Goal: Task Accomplishment & Management: Use online tool/utility

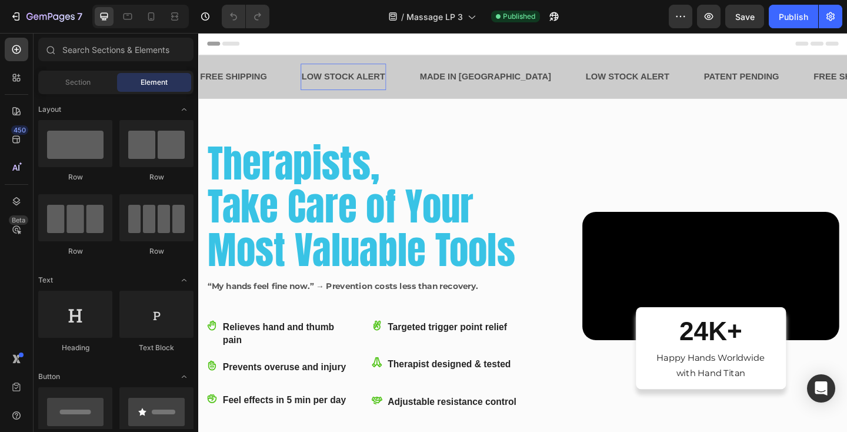
click at [372, 76] on p "LOW STOCK ALERT" at bounding box center [356, 80] width 91 height 17
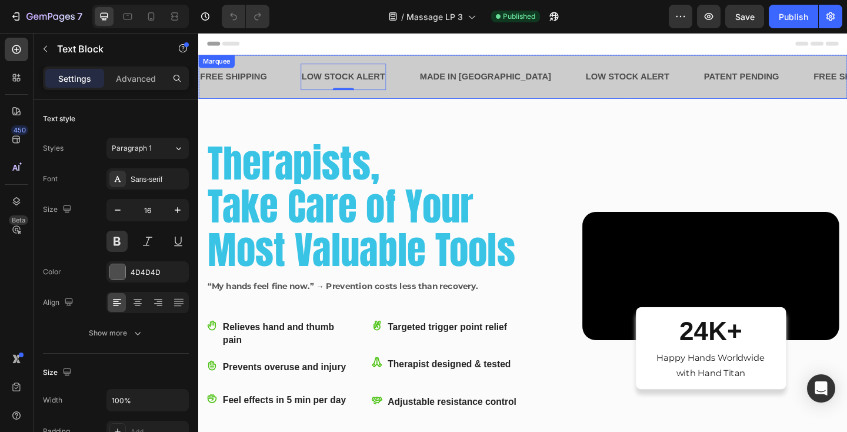
click at [286, 63] on div "FREE SHIPPING Text Block LOW STOCK ALERT Text Block 0 MADE IN USA Text Block LO…" at bounding box center [551, 81] width 706 height 48
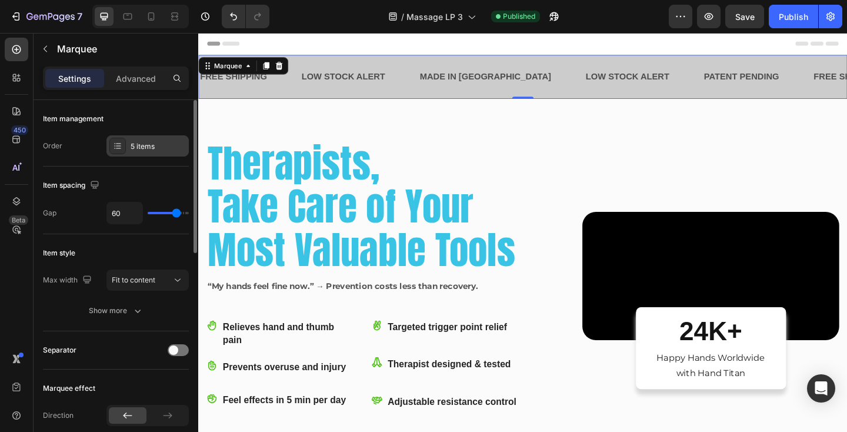
click at [139, 145] on div "5 items" at bounding box center [158, 146] width 55 height 11
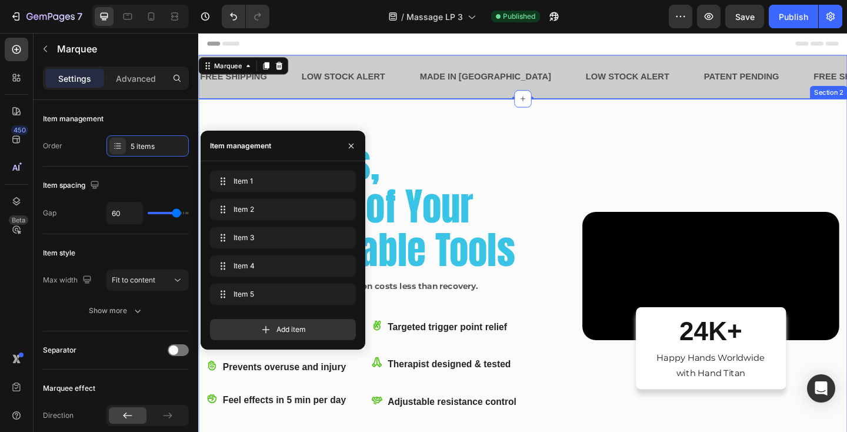
click at [586, 144] on div "Therapists, Take Care of Your Most Valuable Tools Heading “My hands feel fine n…" at bounding box center [551, 319] width 706 height 429
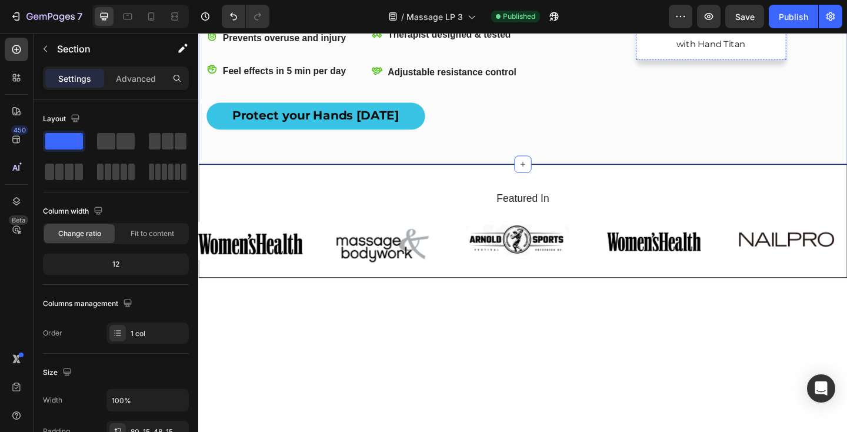
scroll to position [488, 0]
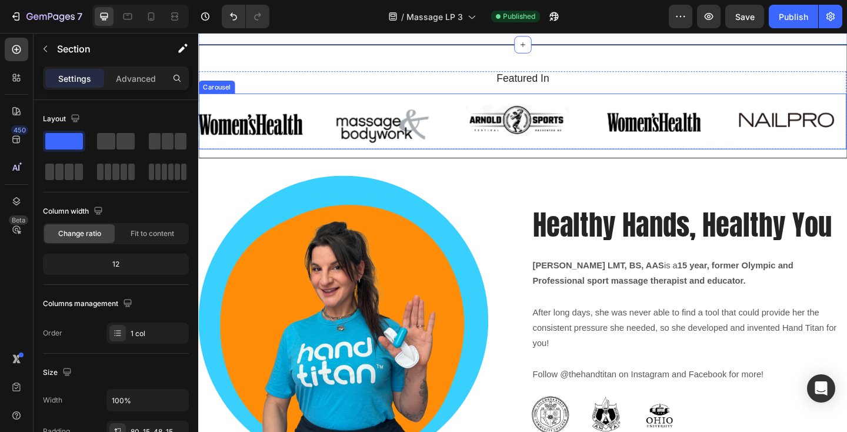
click at [295, 159] on div "Image Image Image Image Image Image Carousel" at bounding box center [551, 129] width 705 height 61
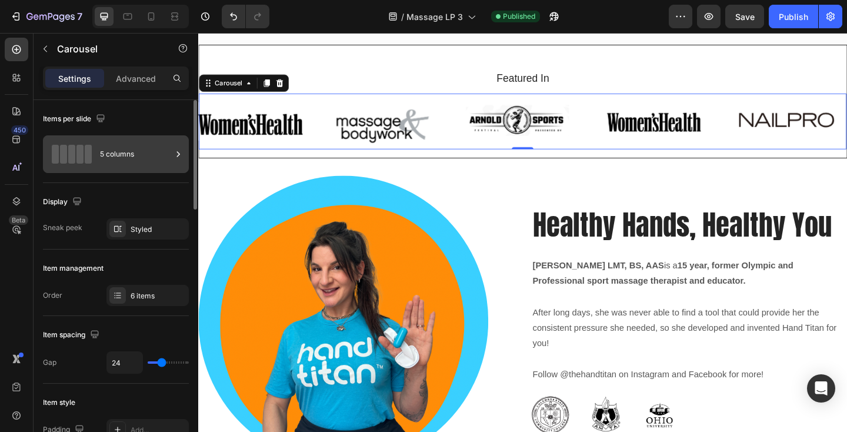
click at [151, 167] on div "5 columns" at bounding box center [136, 154] width 72 height 27
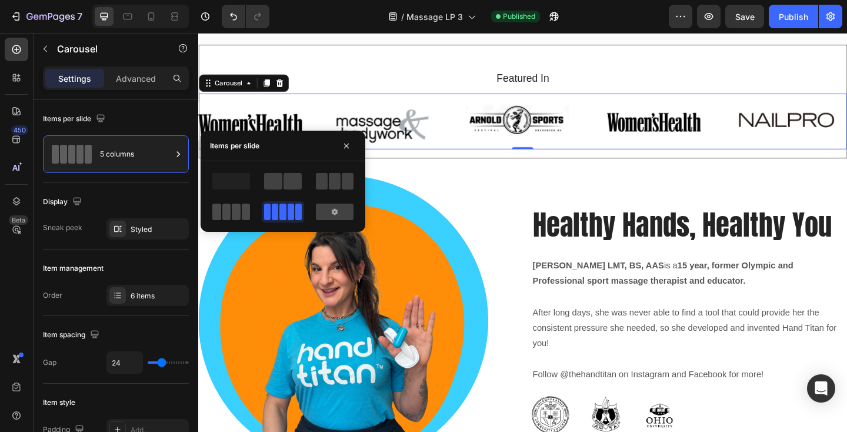
click at [242, 214] on span at bounding box center [246, 212] width 9 height 16
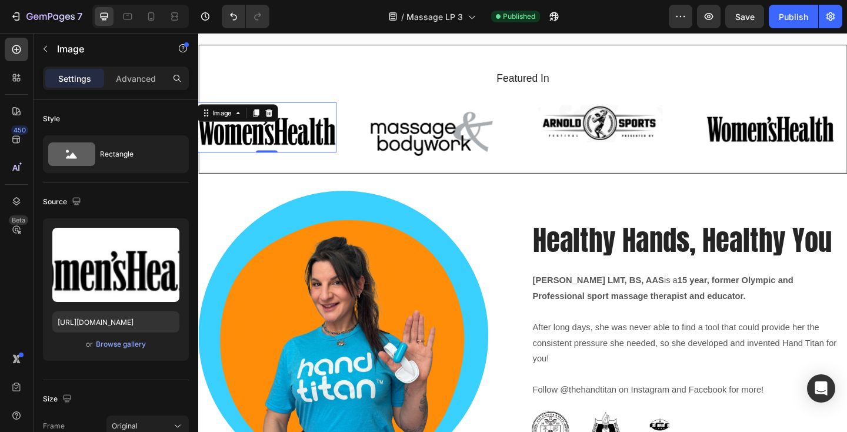
click at [321, 164] on img at bounding box center [273, 135] width 152 height 55
click at [277, 124] on icon at bounding box center [275, 120] width 8 height 8
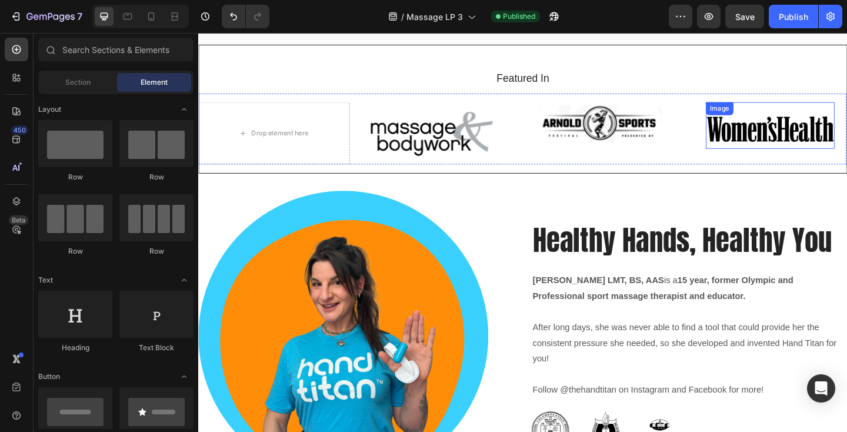
click at [792, 159] on img at bounding box center [821, 133] width 140 height 51
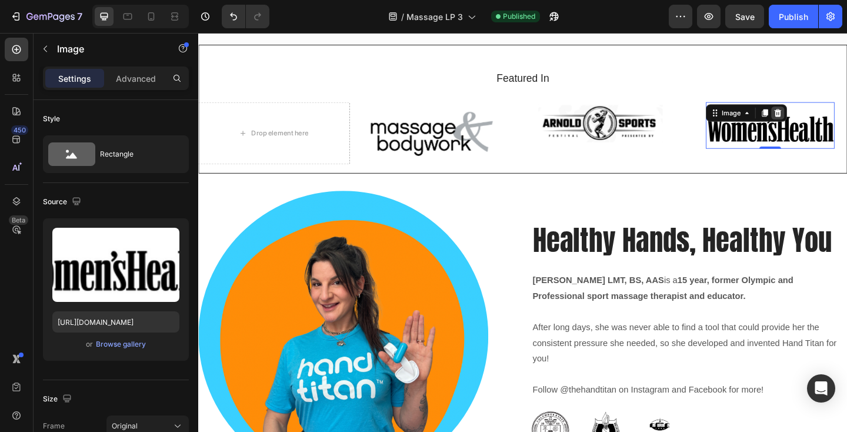
click at [832, 124] on icon at bounding box center [829, 120] width 8 height 8
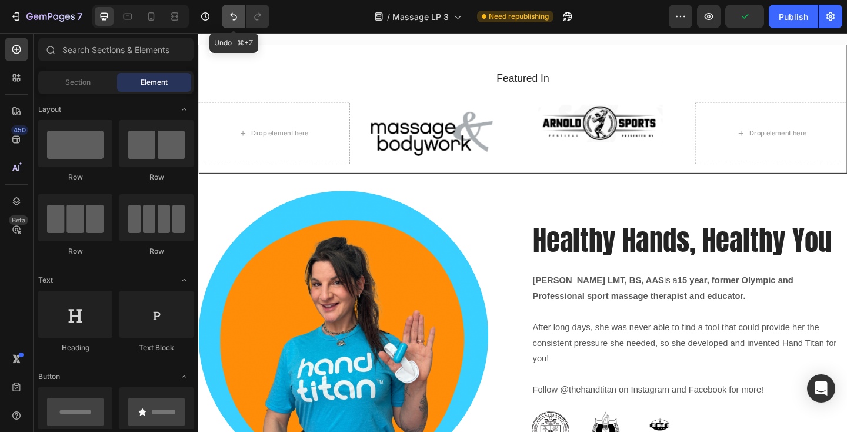
click at [232, 14] on icon "Undo/Redo" at bounding box center [234, 17] width 12 height 12
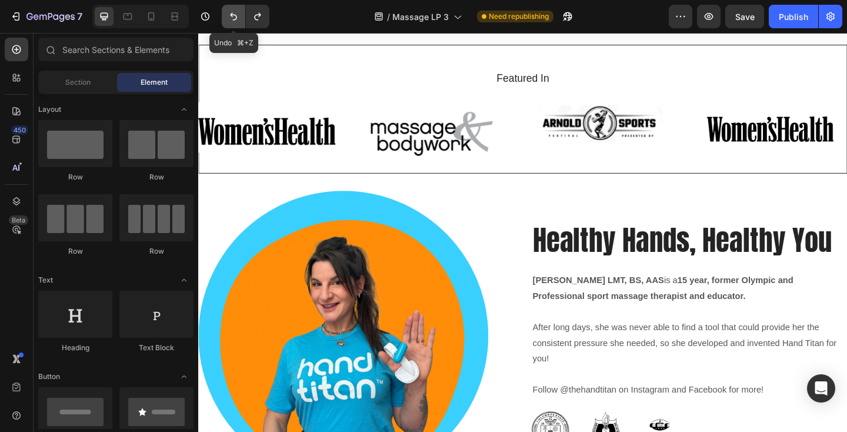
click at [232, 14] on icon "Undo/Redo" at bounding box center [234, 17] width 12 height 12
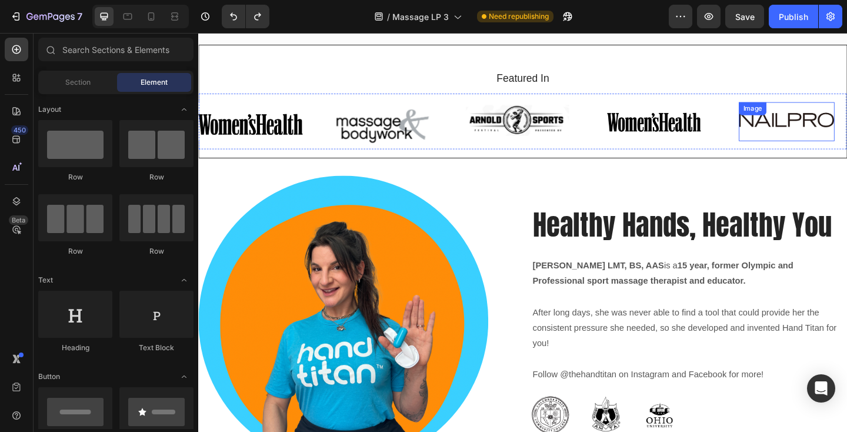
click at [827, 151] on div "Image" at bounding box center [839, 129] width 104 height 42
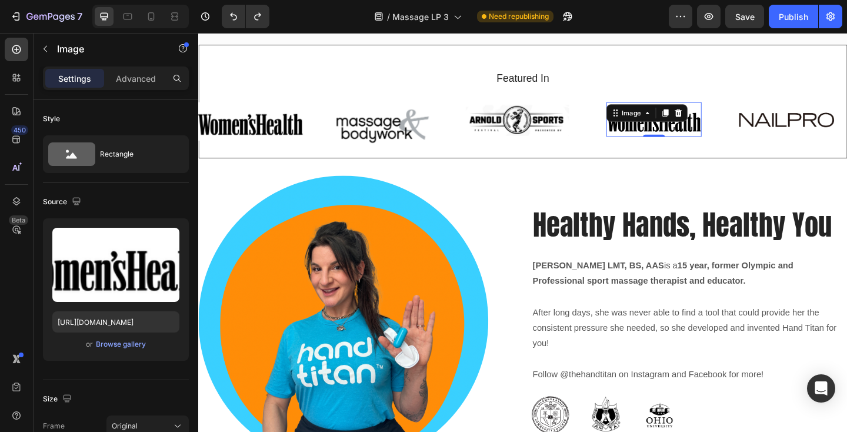
click at [712, 146] on img at bounding box center [694, 127] width 104 height 38
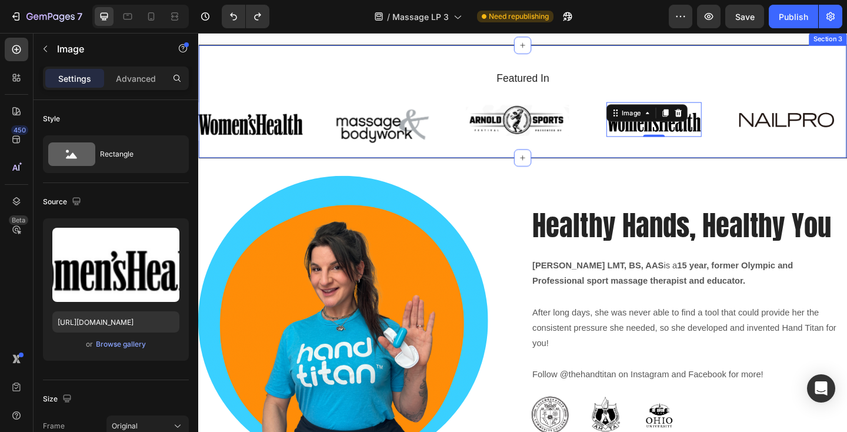
click at [378, 169] on div "Featured In Heading Image Image Image 0 Image Image Image Carousel Row Section 3" at bounding box center [551, 108] width 706 height 124
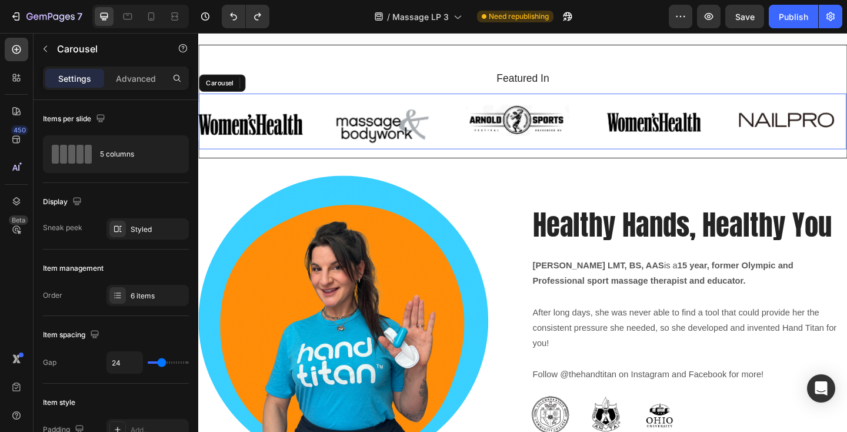
click at [328, 159] on div "Image Image Image Image Image Image Carousel" at bounding box center [551, 129] width 705 height 61
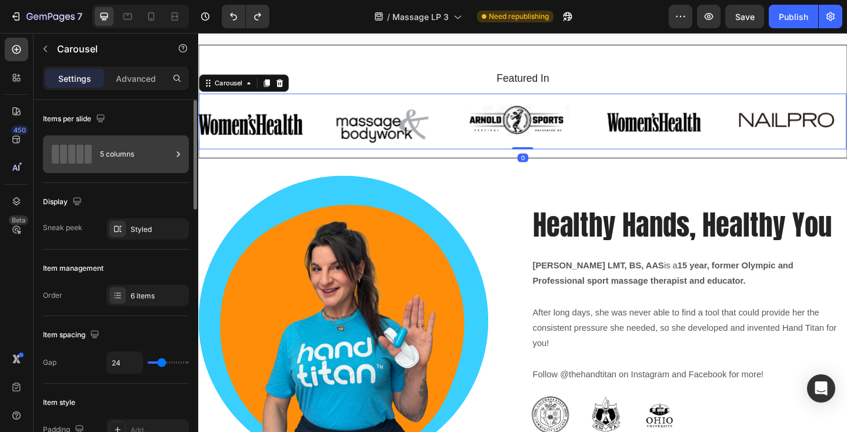
click at [110, 157] on div "5 columns" at bounding box center [136, 154] width 72 height 27
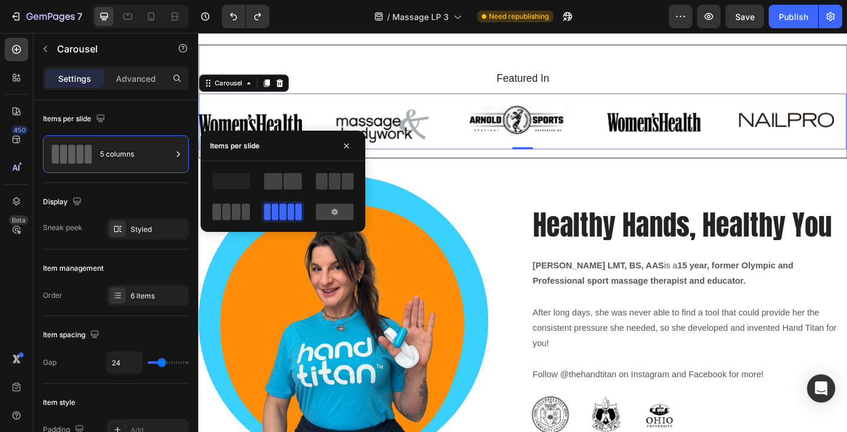
click at [242, 218] on span at bounding box center [246, 212] width 9 height 16
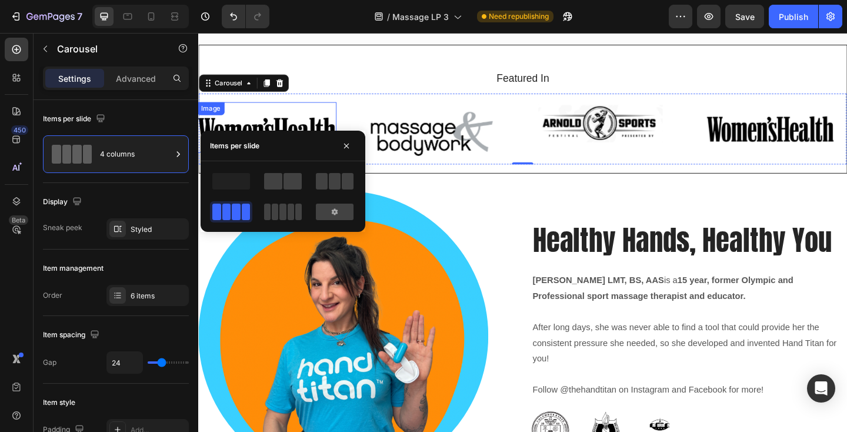
click at [273, 164] on div "Image" at bounding box center [273, 135] width 152 height 55
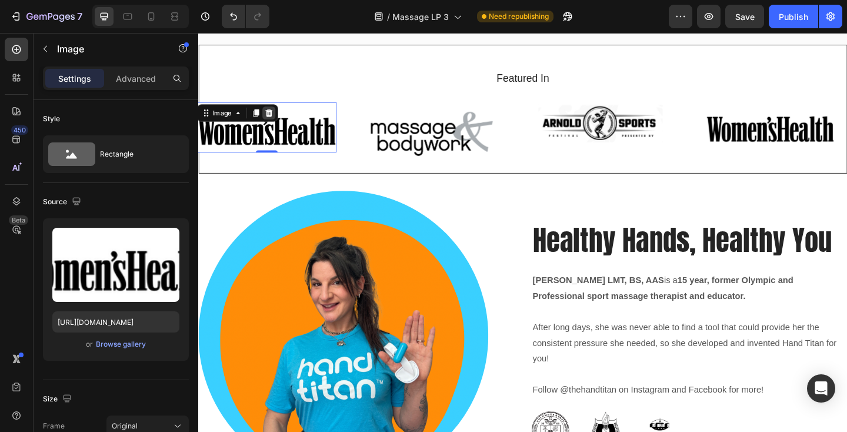
click at [278, 124] on icon at bounding box center [275, 120] width 8 height 8
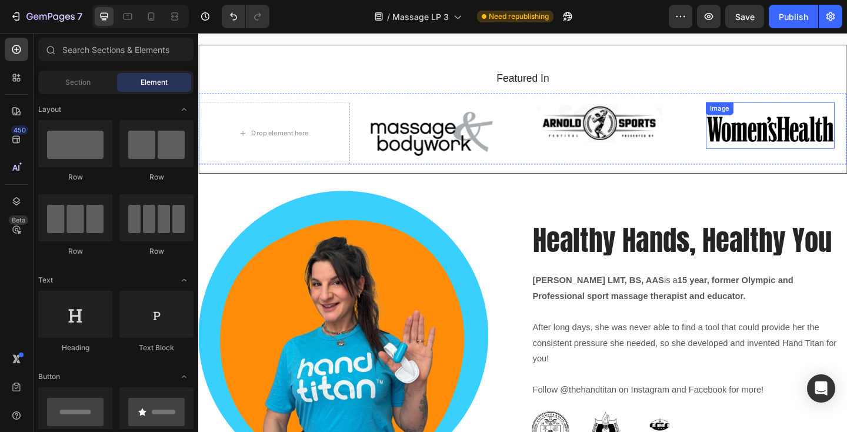
click at [789, 159] on img at bounding box center [821, 133] width 140 height 51
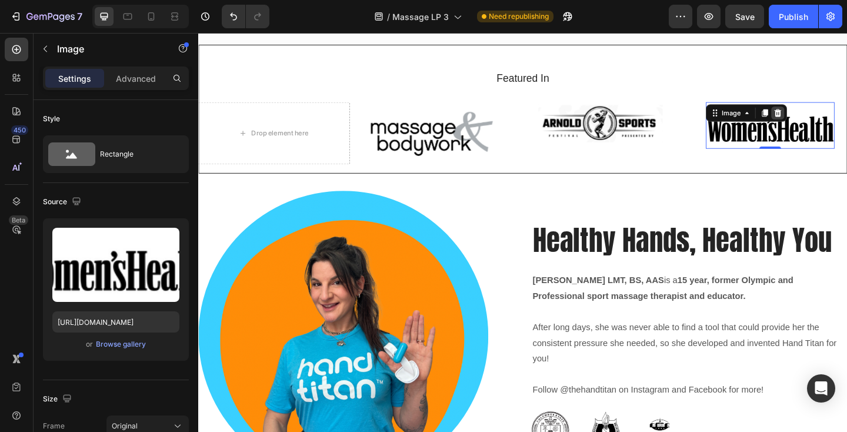
click at [827, 124] on icon at bounding box center [829, 120] width 8 height 8
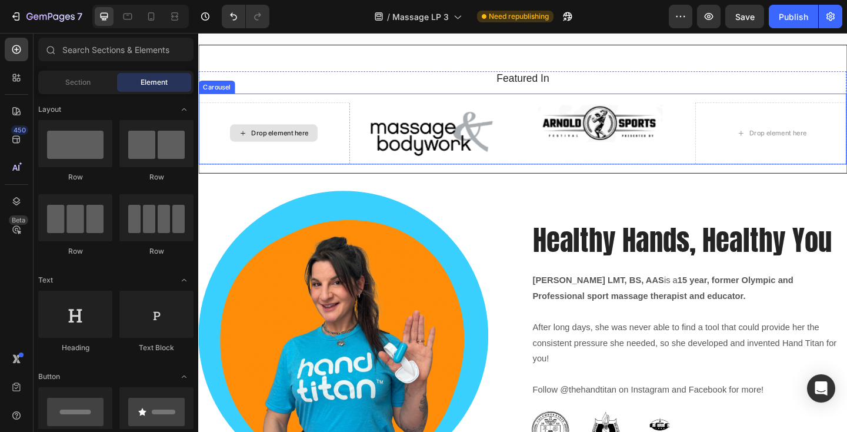
click at [277, 146] on div "Drop element here" at bounding box center [287, 141] width 62 height 9
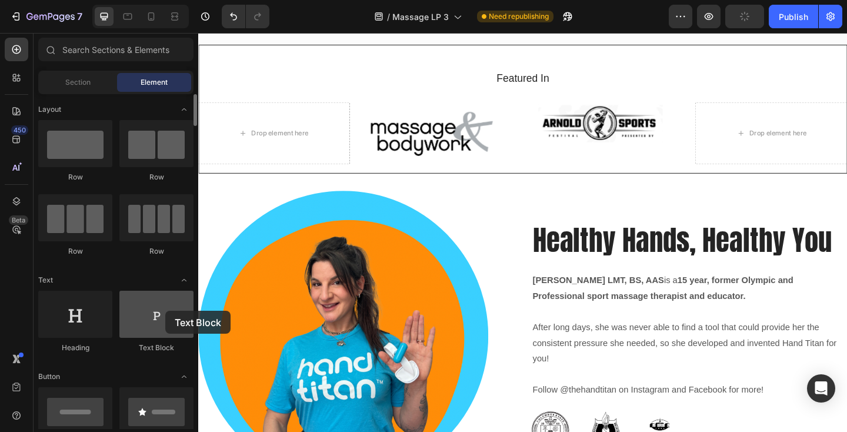
drag, startPoint x: 149, startPoint y: 308, endPoint x: 165, endPoint y: 311, distance: 16.1
click at [165, 311] on div at bounding box center [156, 314] width 74 height 47
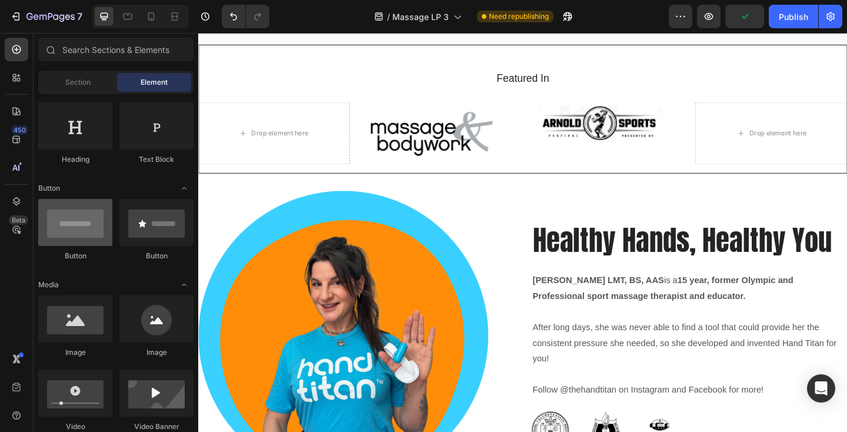
scroll to position [189, 0]
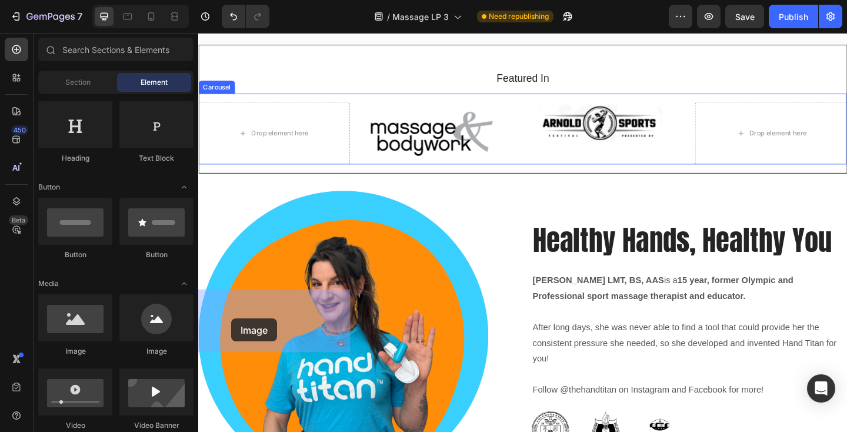
drag, startPoint x: 268, startPoint y: 357, endPoint x: 234, endPoint y: 344, distance: 35.9
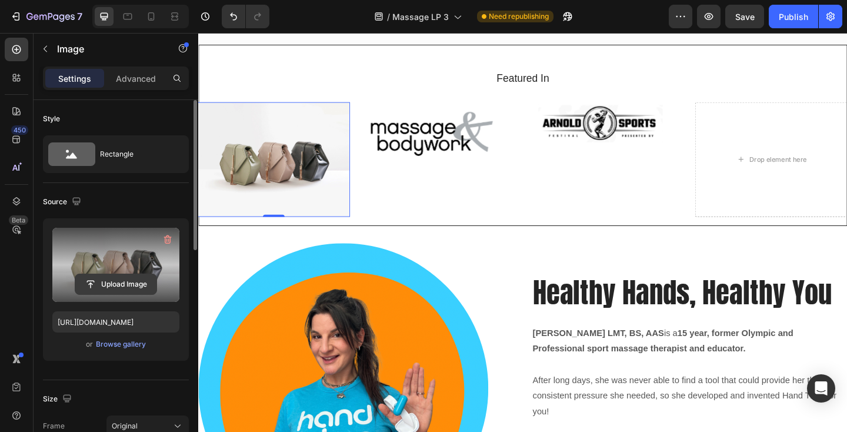
click at [121, 285] on input "file" at bounding box center [115, 284] width 81 height 20
click at [109, 279] on input "file" at bounding box center [115, 284] width 81 height 20
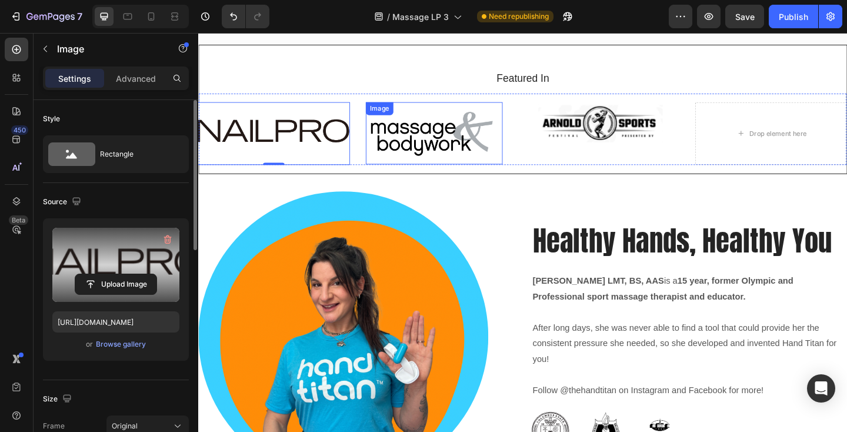
type input "https://cdn.shopify.com/s/files/1/0793/1923/6898/files/gempages_572398652010529…"
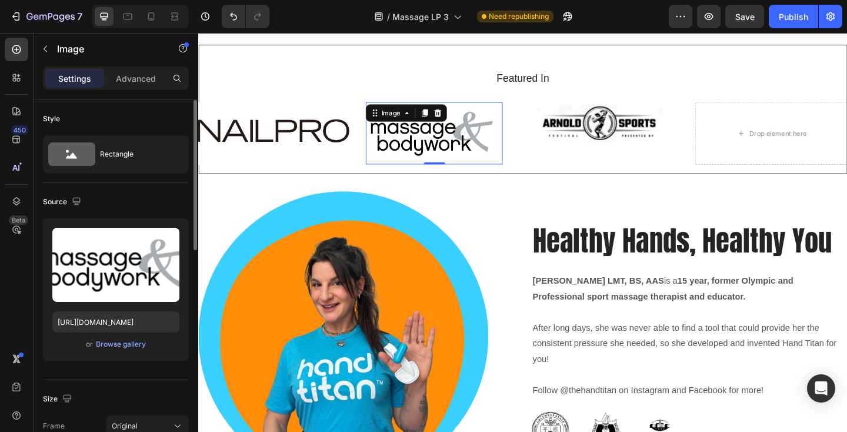
click at [444, 176] on img at bounding box center [455, 142] width 149 height 68
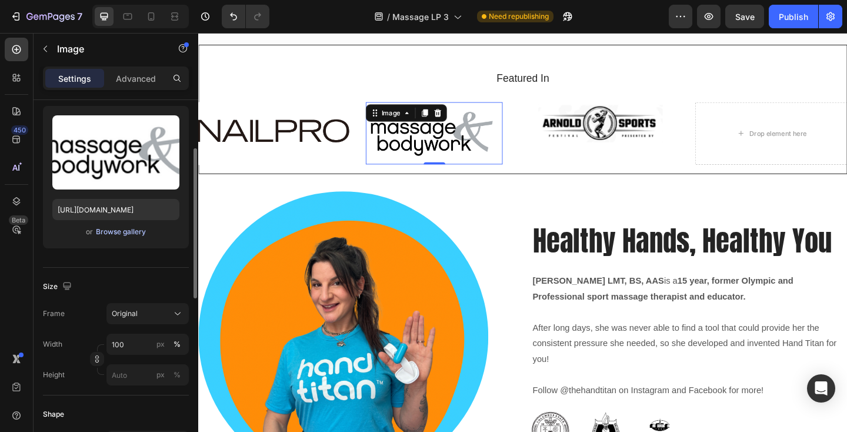
scroll to position [114, 0]
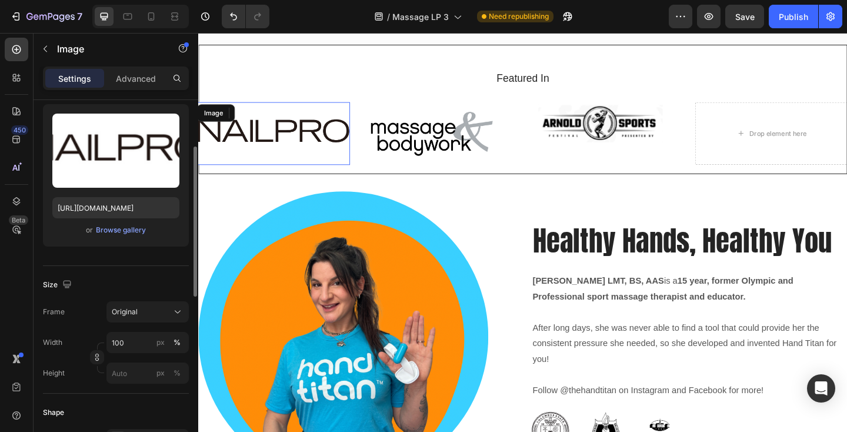
click at [298, 176] on img at bounding box center [280, 142] width 166 height 68
click at [142, 344] on input "100" at bounding box center [147, 342] width 82 height 21
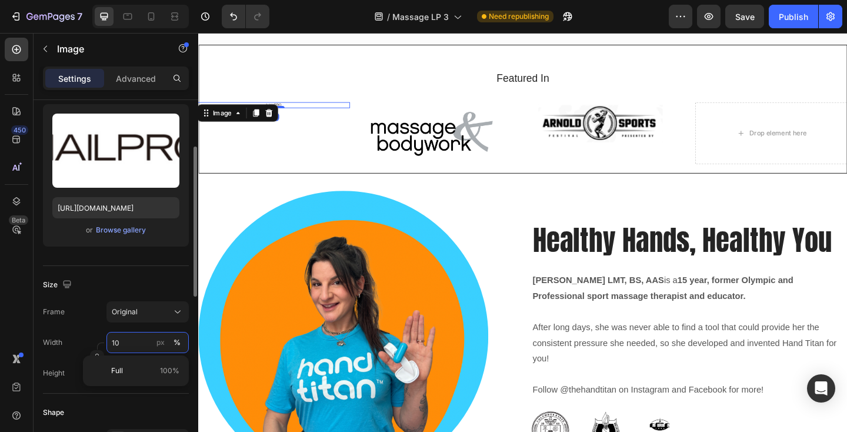
type input "1"
type input "7"
type input "1"
type input "200"
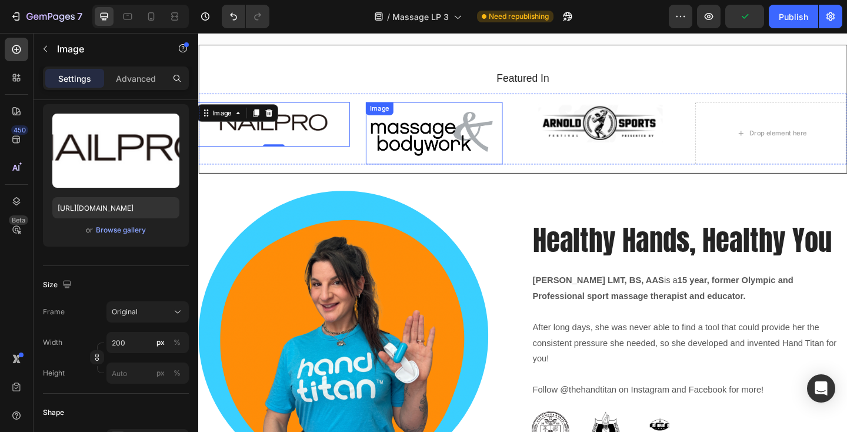
click at [447, 176] on img at bounding box center [455, 142] width 149 height 68
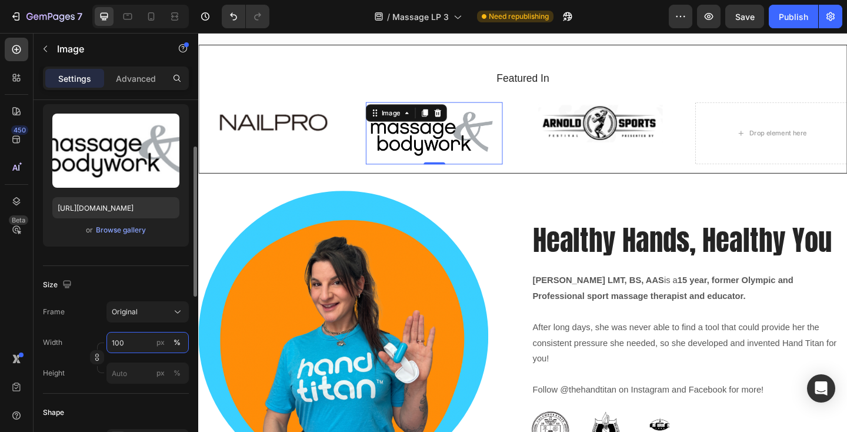
click at [149, 340] on input "100" at bounding box center [147, 342] width 82 height 21
type input "2"
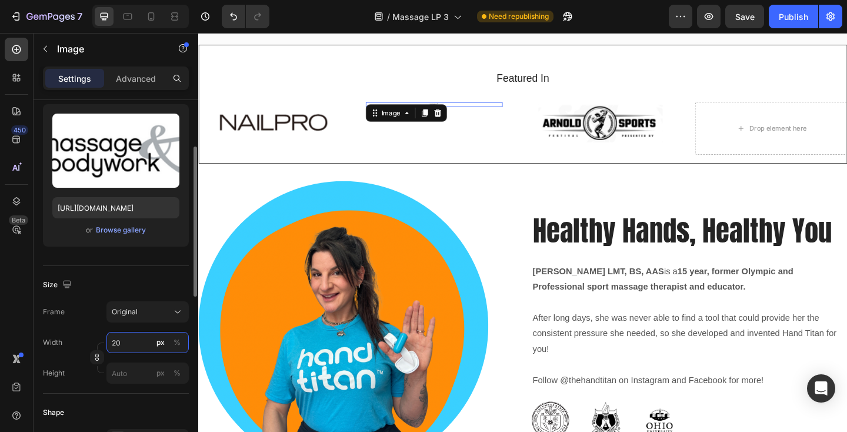
type input "200"
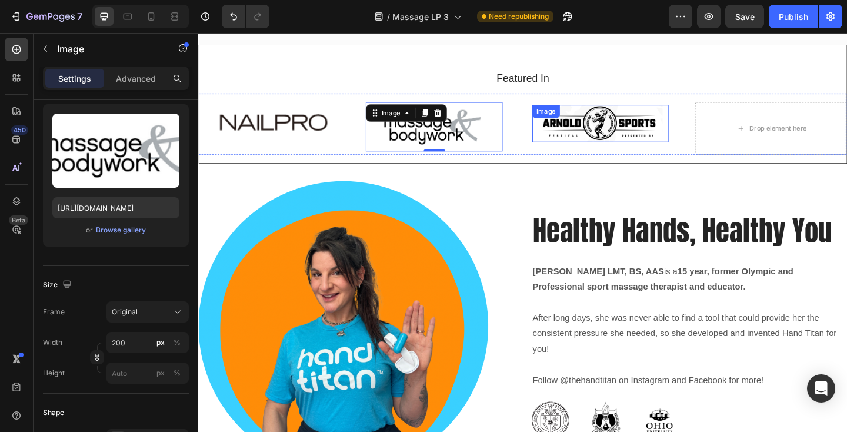
click at [654, 152] on img at bounding box center [635, 131] width 135 height 41
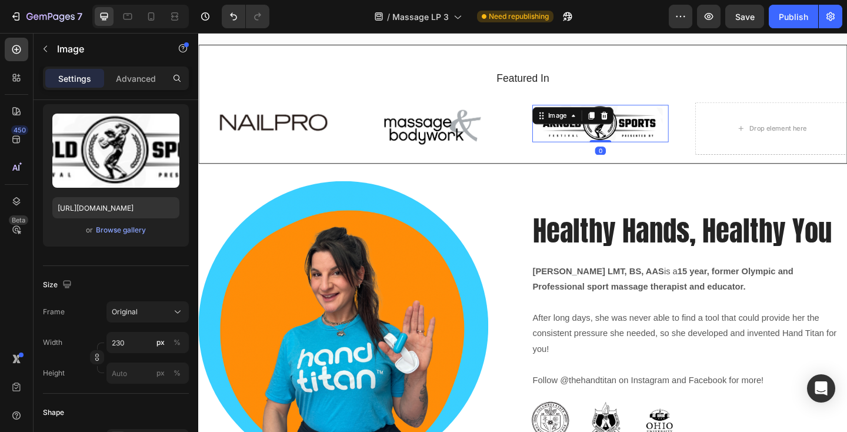
click at [654, 152] on img at bounding box center [635, 131] width 135 height 41
click at [131, 346] on input "230" at bounding box center [147, 342] width 82 height 21
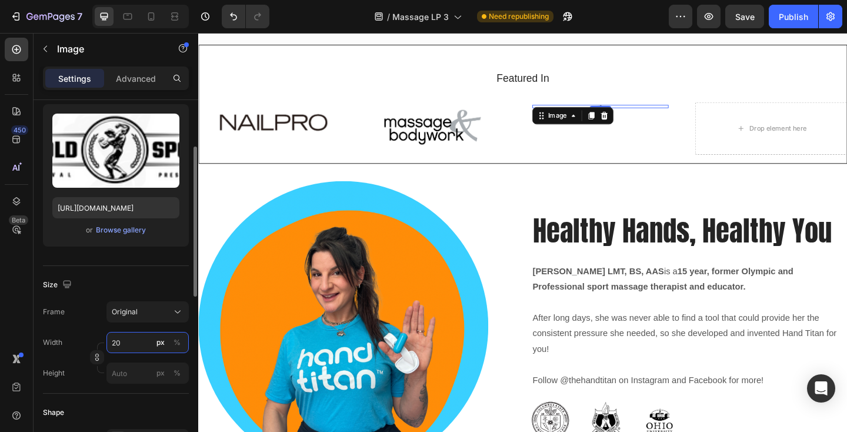
type input "200"
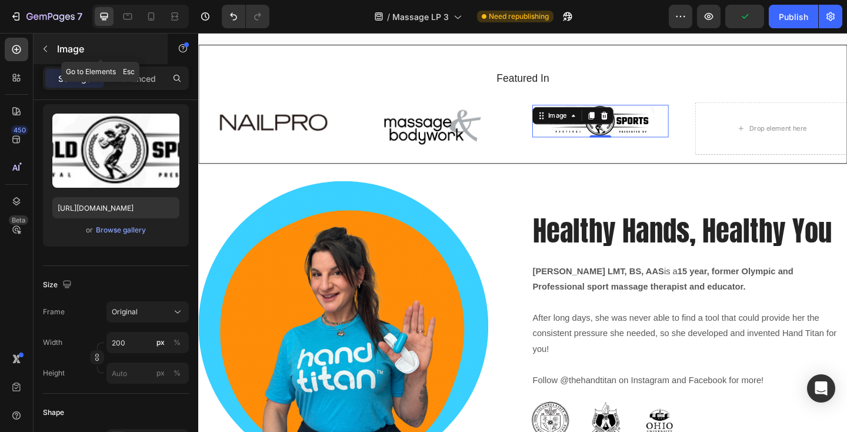
drag, startPoint x: 44, startPoint y: 49, endPoint x: 74, endPoint y: 155, distance: 109.5
click at [44, 49] on icon "button" at bounding box center [45, 48] width 9 height 9
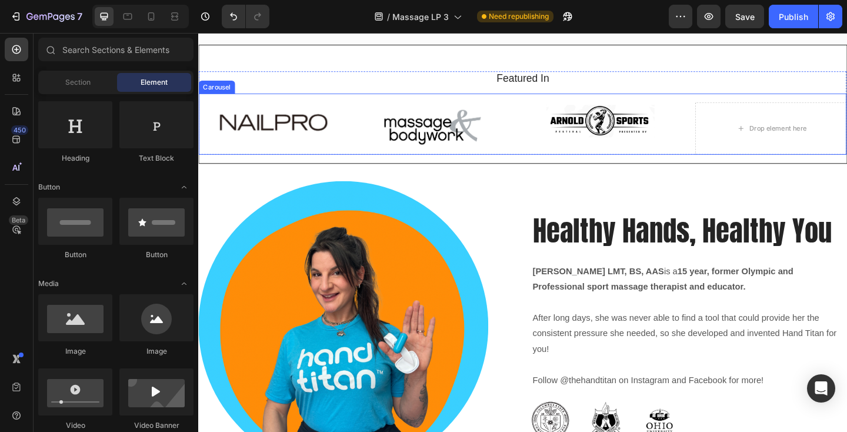
click at [371, 166] on div "Image Image Drop element here Image Image Image Carousel" at bounding box center [551, 132] width 705 height 67
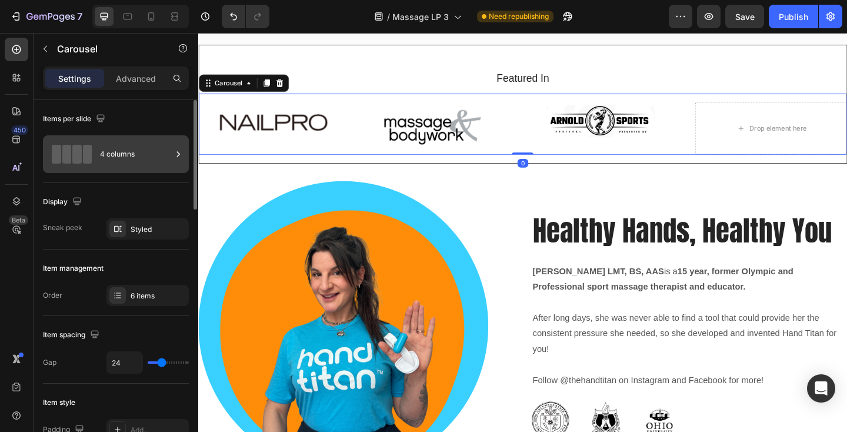
click at [109, 160] on div "4 columns" at bounding box center [136, 154] width 72 height 27
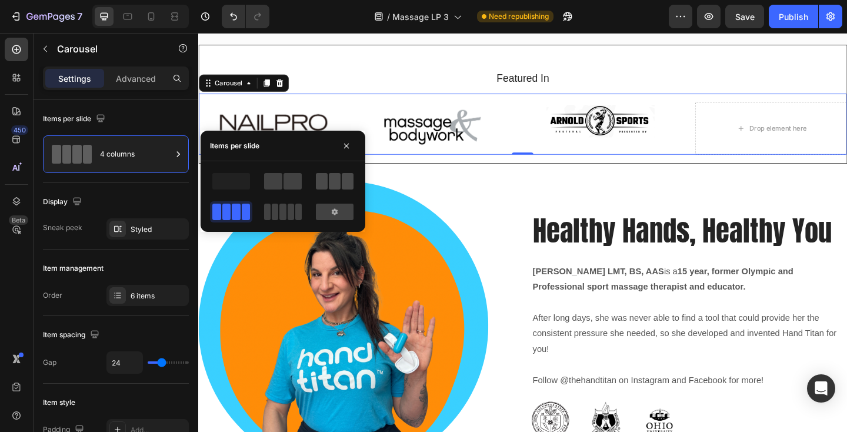
click at [294, 204] on span at bounding box center [291, 212] width 6 height 16
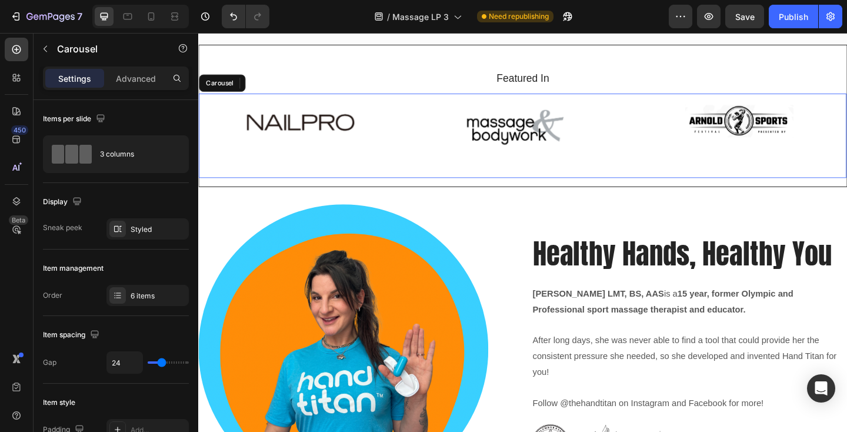
click at [549, 191] on div "Image" at bounding box center [551, 149] width 227 height 82
click at [128, 71] on div "Advanced" at bounding box center [135, 78] width 59 height 19
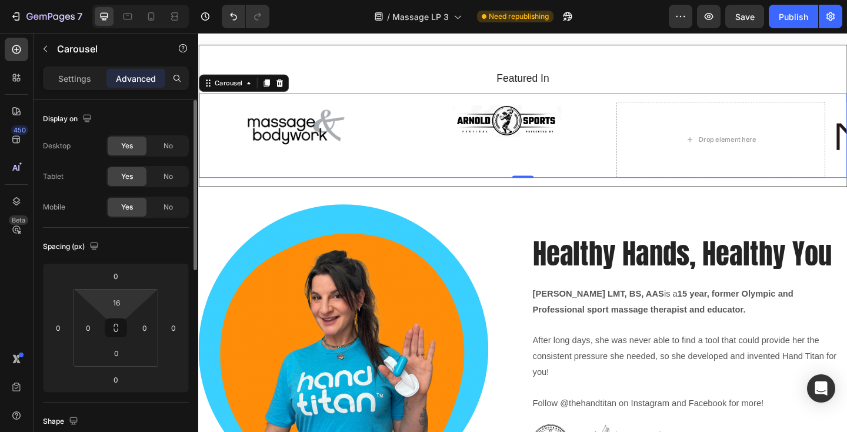
click at [131, 0] on html "7 Version history / Massage LP 3 Need republishing Preview Save Publish 450 Bet…" at bounding box center [423, 0] width 847 height 0
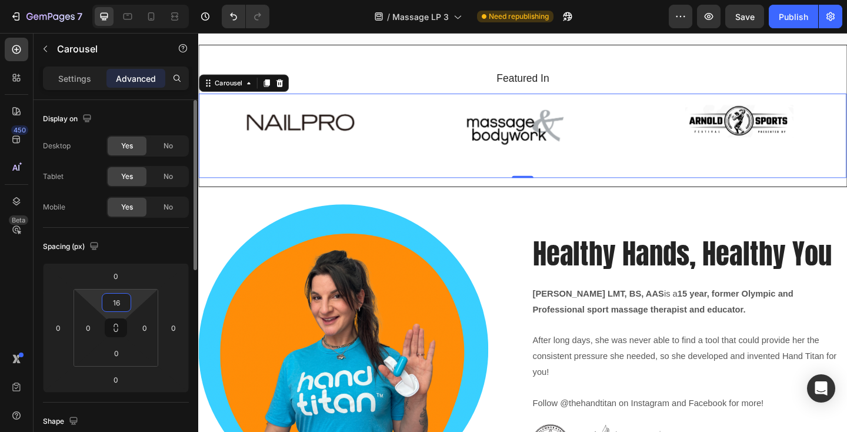
type input "\"
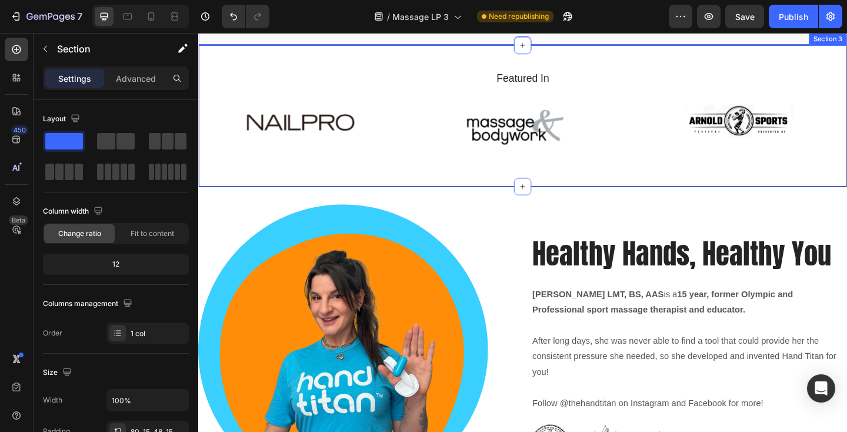
click at [525, 200] on div "Featured In Heading Image Image Drop element here Image Image Image Carousel Ro…" at bounding box center [551, 123] width 706 height 154
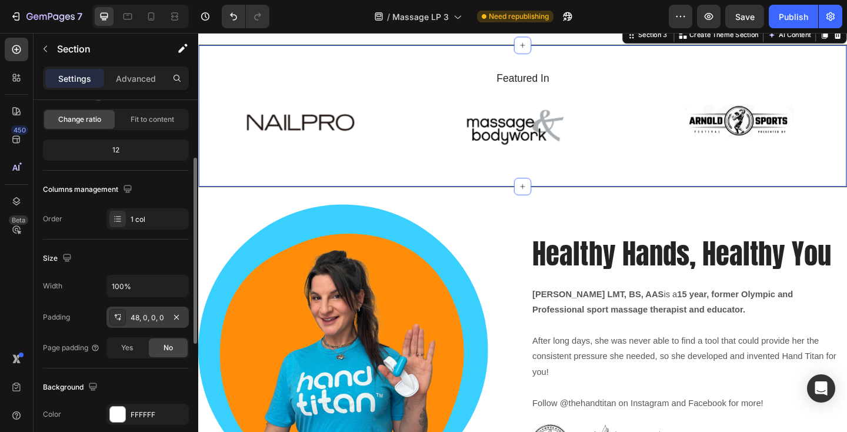
click at [139, 313] on div "48, 0, 0, 0" at bounding box center [148, 317] width 34 height 11
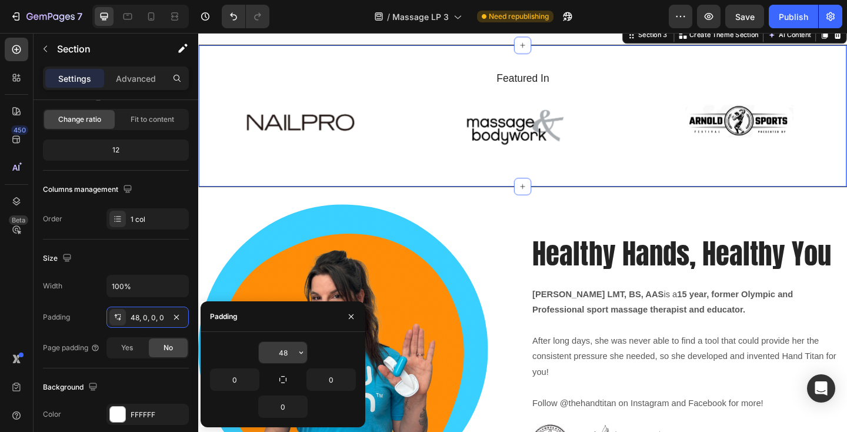
click at [294, 356] on input "48" at bounding box center [283, 352] width 48 height 21
type input "\"
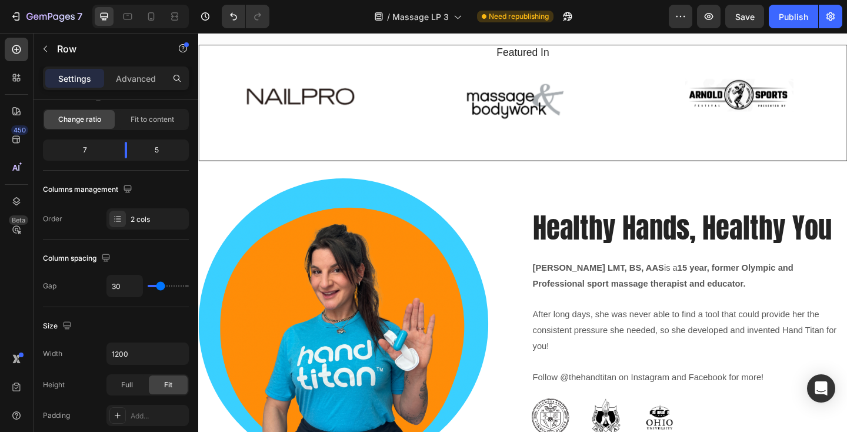
scroll to position [0, 0]
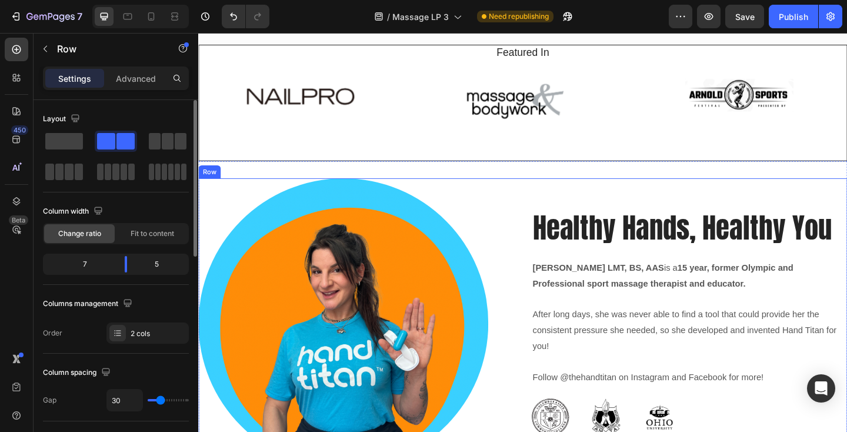
click at [648, 397] on div "Healthy Hands, Healthy You Heading Mrs. Madeline R. Arcio LMT, BS, AAS is a 15 …" at bounding box center [733, 353] width 344 height 325
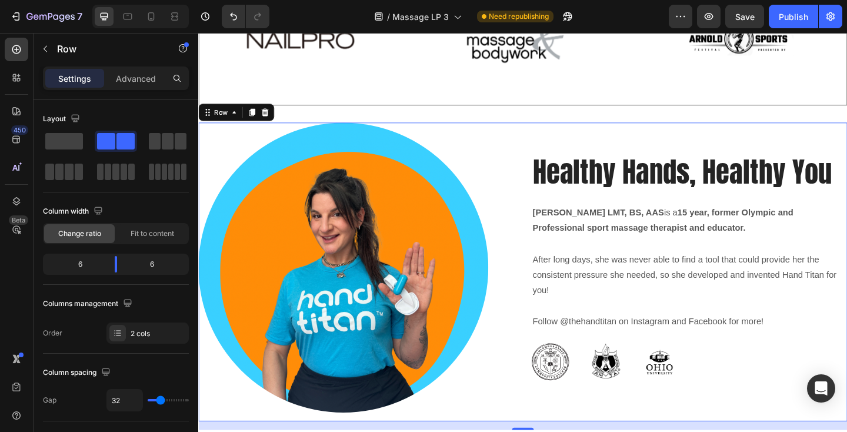
scroll to position [755, 0]
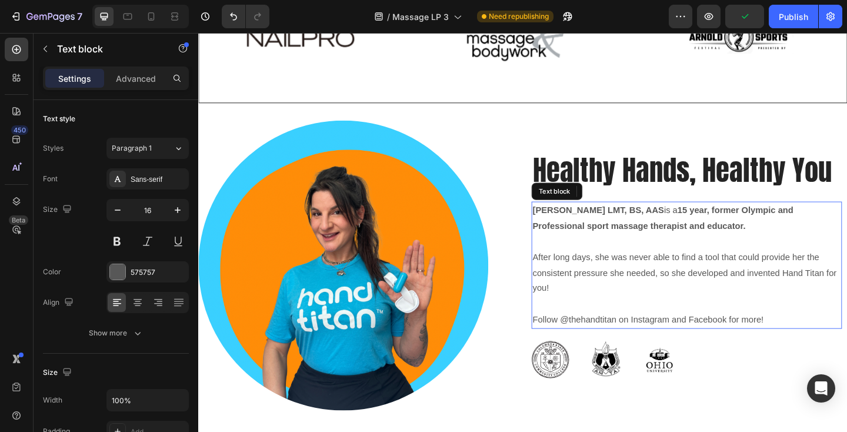
click at [793, 246] on p "Mrs. Madeline R. Arcio LMT, BS, AAS is a 15 year, former Olympic and Profession…" at bounding box center [729, 235] width 335 height 34
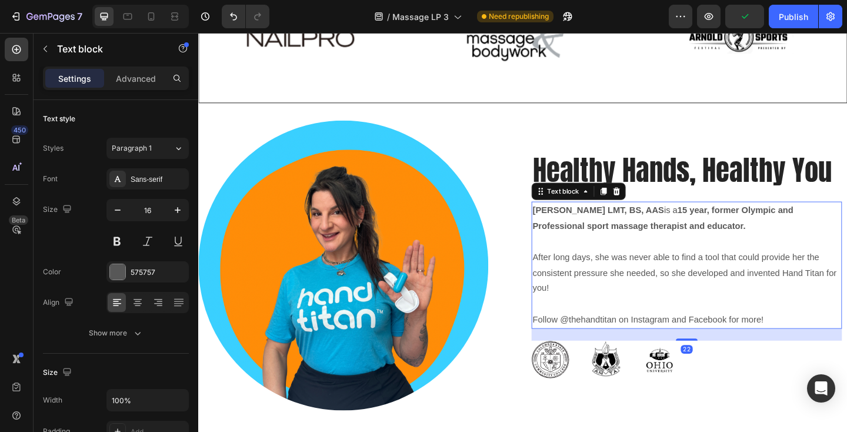
click at [793, 246] on p "Mrs. Madeline R. Arcio LMT, BS, AAS is a 15 year, former Olympic and Profession…" at bounding box center [729, 235] width 335 height 34
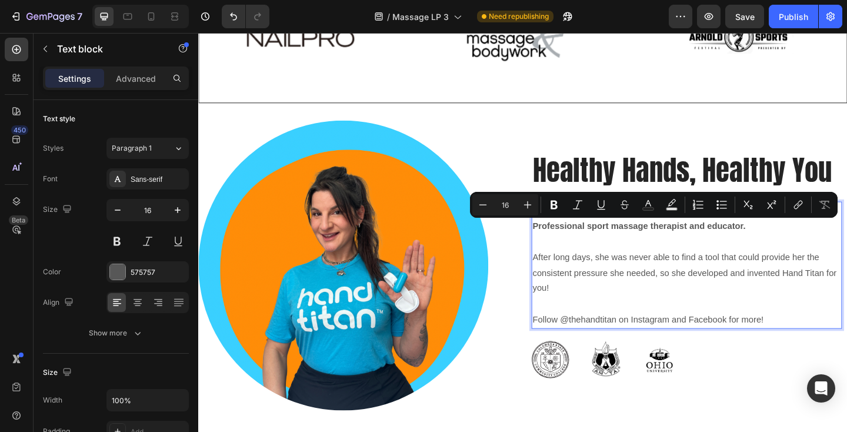
click at [789, 242] on strong "15 year, former Olympic and Professional sport massage therapist and educator." at bounding box center [704, 234] width 284 height 27
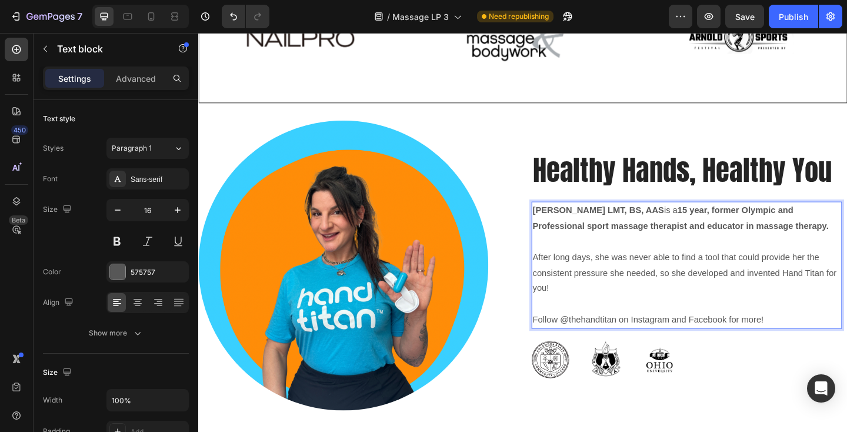
click at [563, 274] on p "After long days, she was never able to find a tool that could provide her the c…" at bounding box center [729, 294] width 335 height 51
click at [688, 308] on p "Her passion is healing; after long days, she was never able to find a tool that…" at bounding box center [729, 294] width 335 height 51
click at [824, 295] on p "Her passion is healing; after long days, she was never able to find a tool that…" at bounding box center [729, 294] width 335 height 51
click at [847, 296] on p "Her passion is healing; after long days, she was never able to find a tool that…" at bounding box center [729, 294] width 335 height 51
click at [648, 308] on p "Her passion is healing; after long days, she was never able to find a tool that…" at bounding box center [729, 294] width 335 height 51
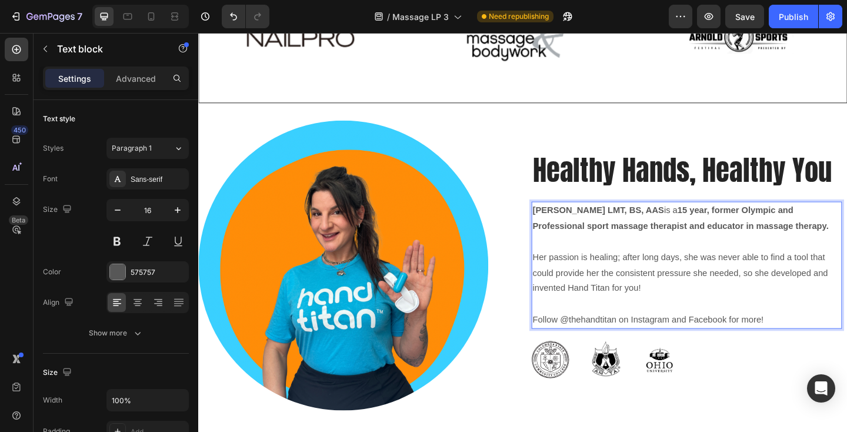
click at [721, 311] on p "Her passion is healing; after long days, she was never able to find a tool that…" at bounding box center [729, 294] width 335 height 51
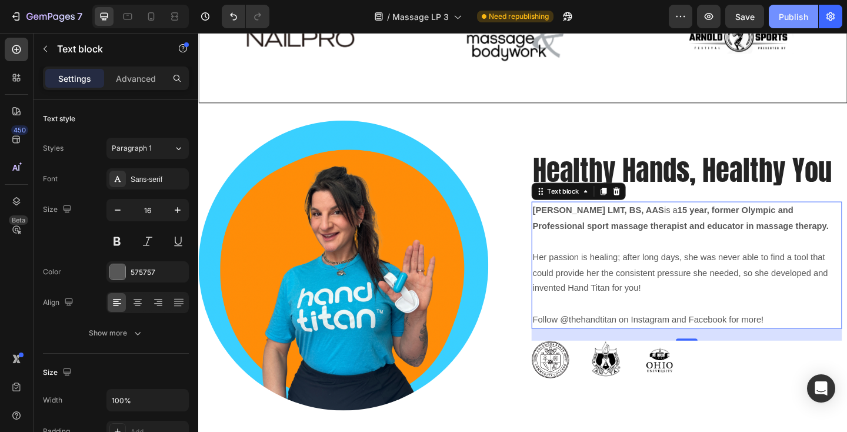
click at [792, 16] on div "Publish" at bounding box center [793, 17] width 29 height 12
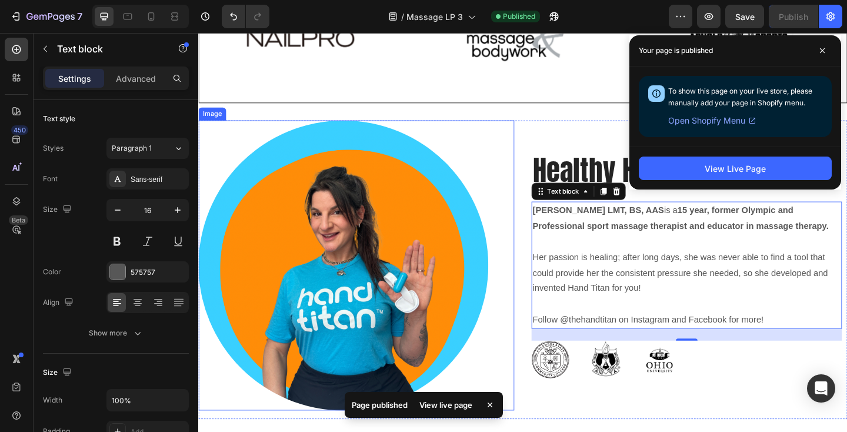
click at [515, 136] on div "Image" at bounding box center [370, 285] width 344 height 315
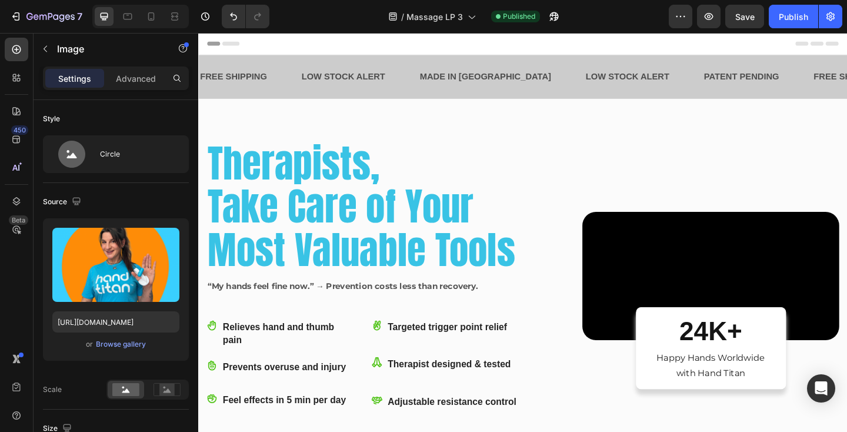
scroll to position [0, 0]
click at [553, 17] on icon "button" at bounding box center [554, 17] width 12 height 12
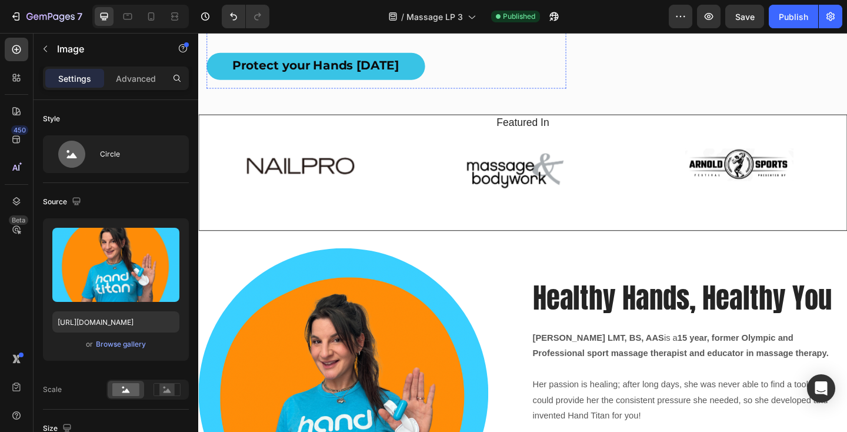
scroll to position [519, 0]
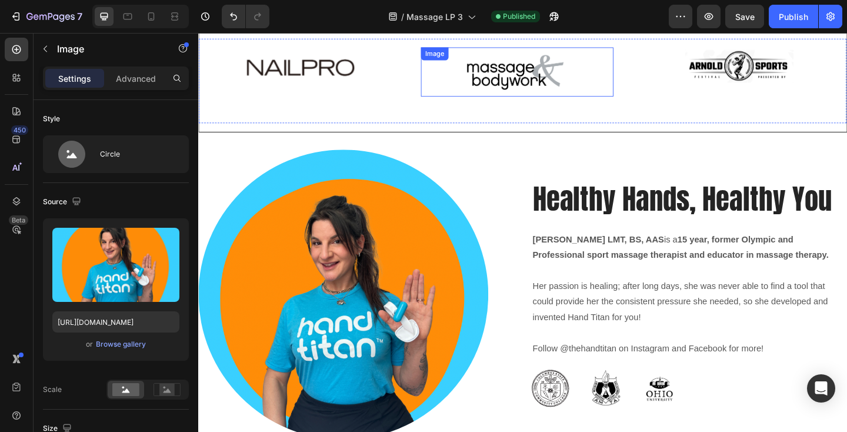
click at [453, 102] on div at bounding box center [545, 76] width 209 height 54
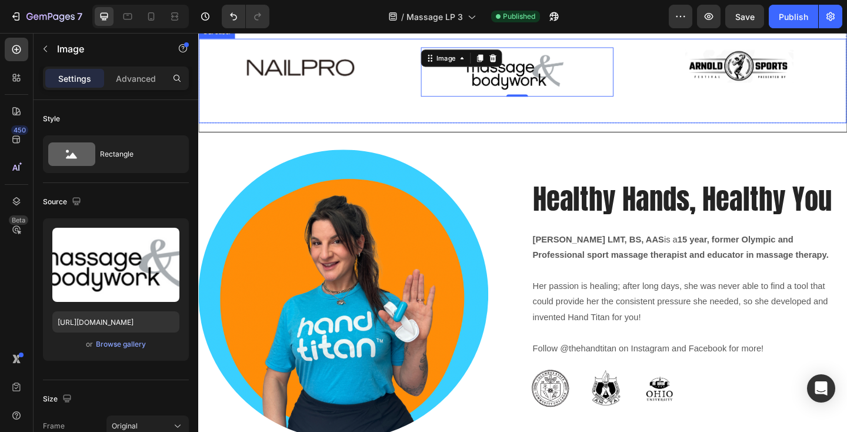
click at [689, 134] on div "Image" at bounding box center [792, 93] width 227 height 82
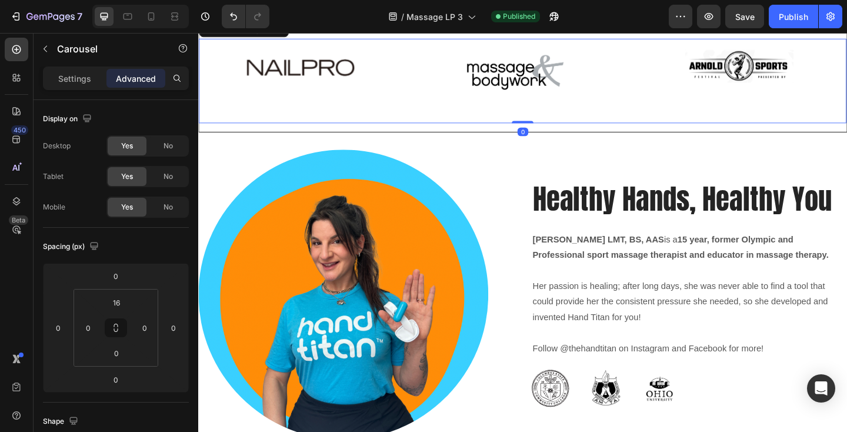
click at [689, 134] on div "Image" at bounding box center [792, 93] width 227 height 82
click at [511, 32] on h2 "Featured In" at bounding box center [551, 23] width 687 height 17
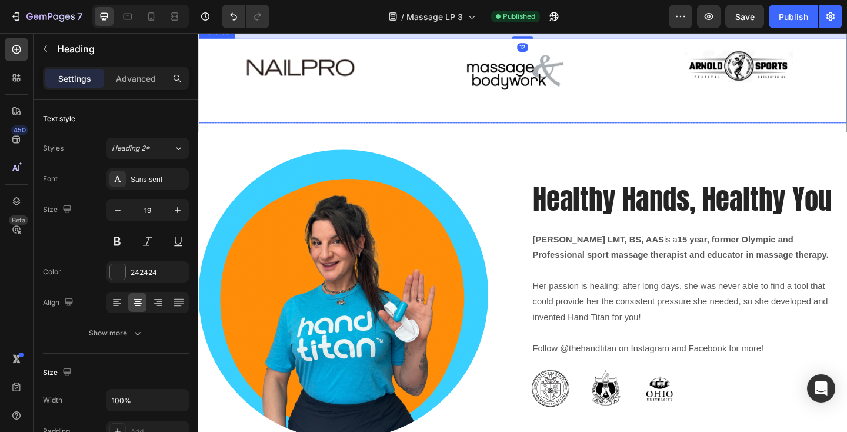
click at [465, 131] on div "Image Image Drop element here Image Image Image Carousel" at bounding box center [551, 85] width 705 height 92
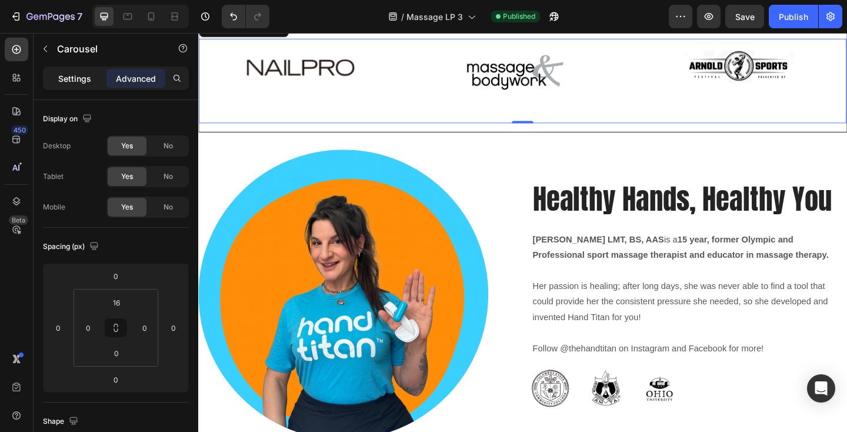
click at [59, 79] on p "Settings" at bounding box center [74, 78] width 33 height 12
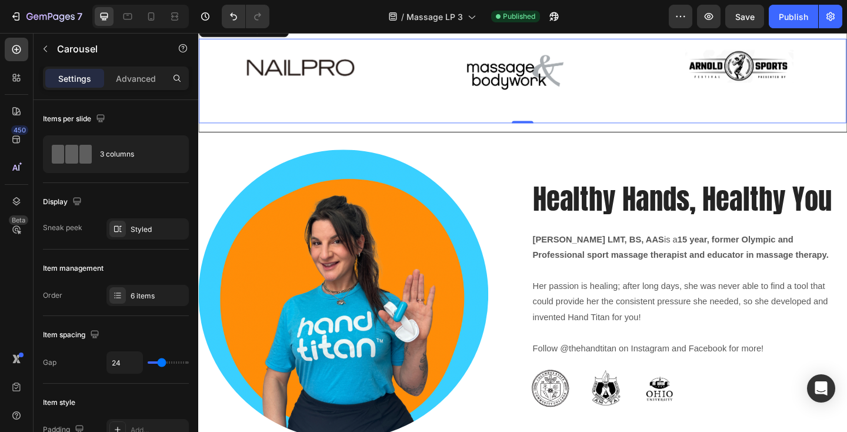
drag, startPoint x: 438, startPoint y: 256, endPoint x: 448, endPoint y: 252, distance: 10.3
click at [438, 131] on div "Image" at bounding box center [551, 90] width 227 height 82
click at [586, 102] on img at bounding box center [545, 76] width 118 height 54
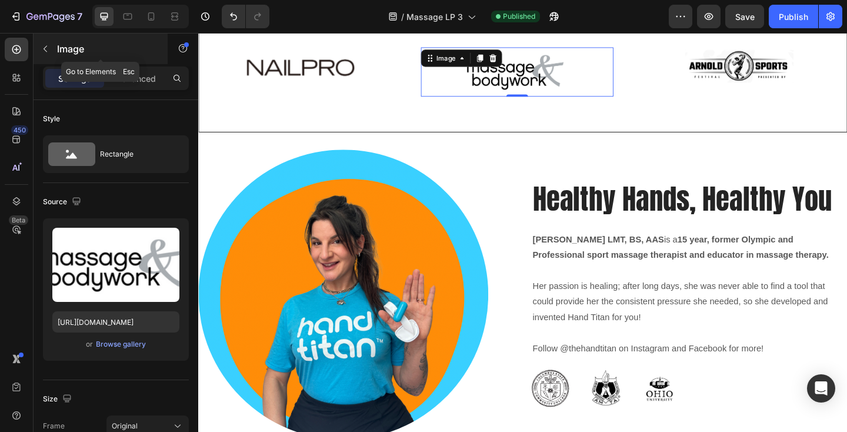
click at [48, 51] on icon "button" at bounding box center [45, 48] width 9 height 9
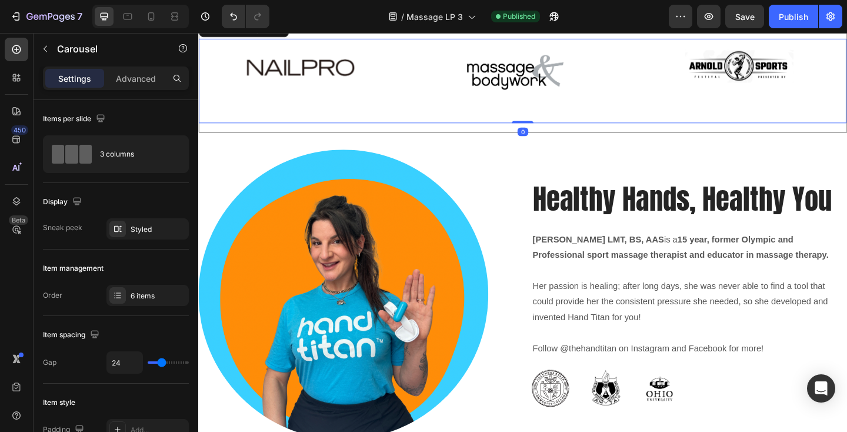
click at [424, 131] on div "Image Image Drop element here Image Image Image Carousel 0" at bounding box center [551, 85] width 705 height 92
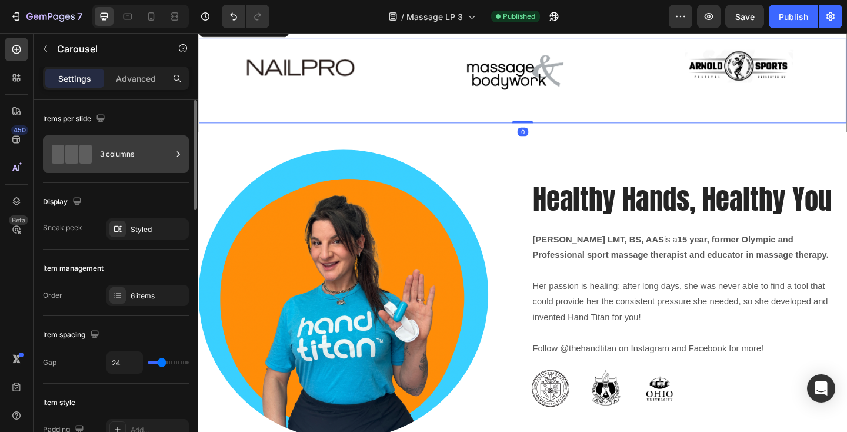
click at [136, 162] on div "3 columns" at bounding box center [136, 154] width 72 height 27
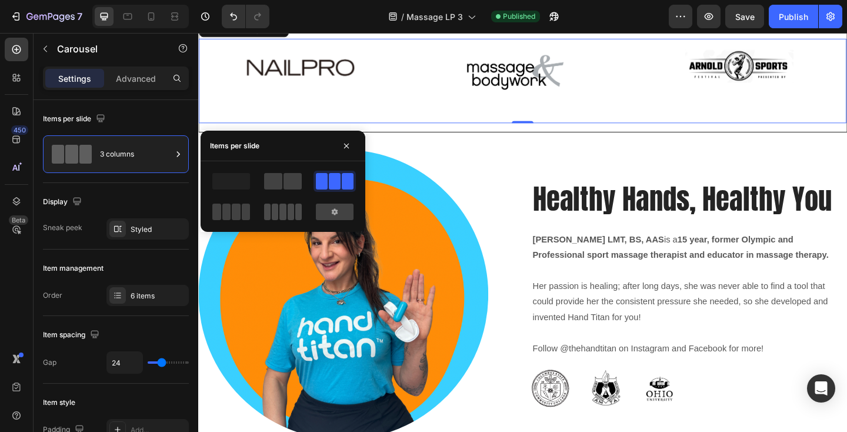
click at [277, 210] on span at bounding box center [275, 212] width 6 height 16
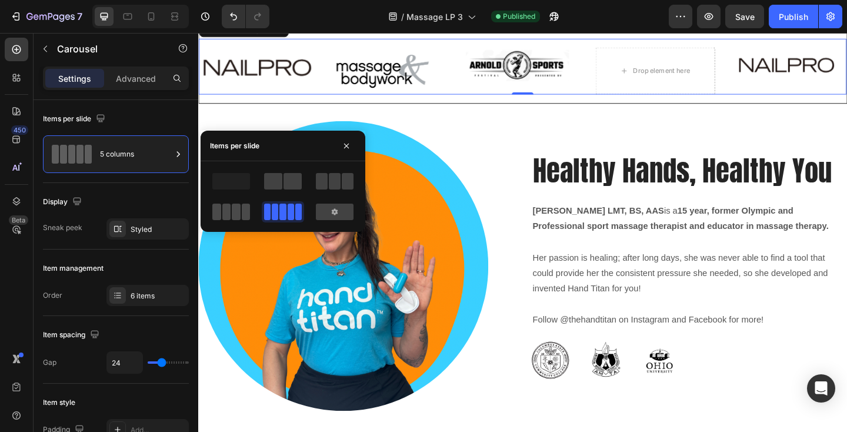
click at [242, 215] on span at bounding box center [246, 212] width 9 height 16
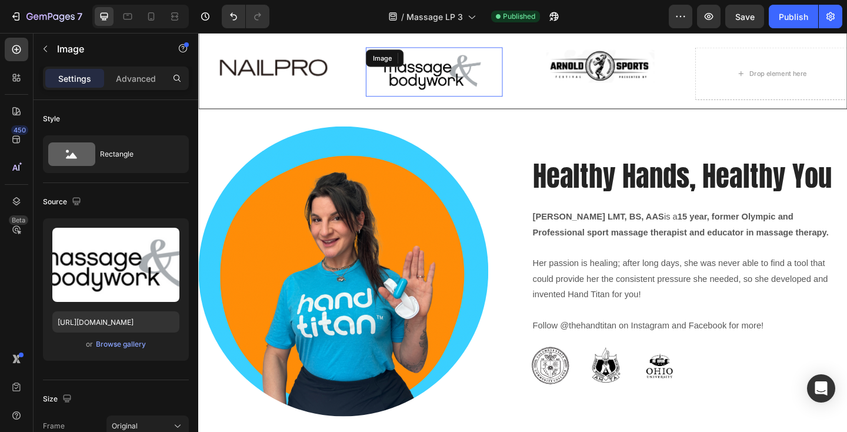
click at [452, 102] on img at bounding box center [455, 76] width 118 height 54
click at [229, 15] on icon "Undo/Redo" at bounding box center [234, 17] width 12 height 12
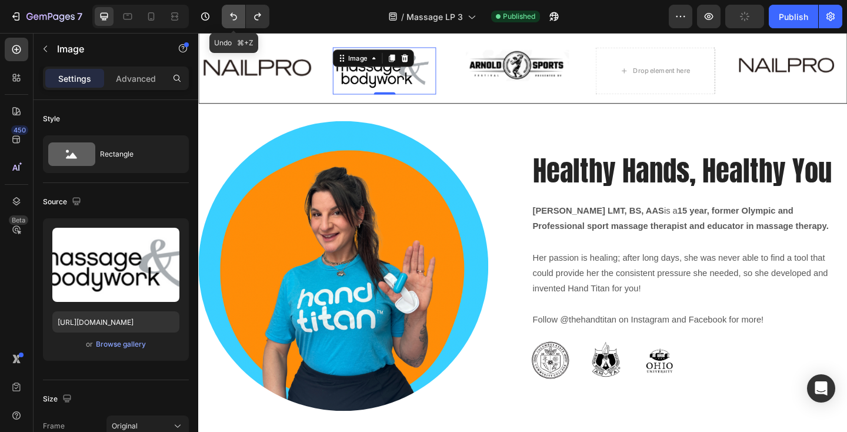
click at [229, 15] on icon "Undo/Redo" at bounding box center [234, 17] width 12 height 12
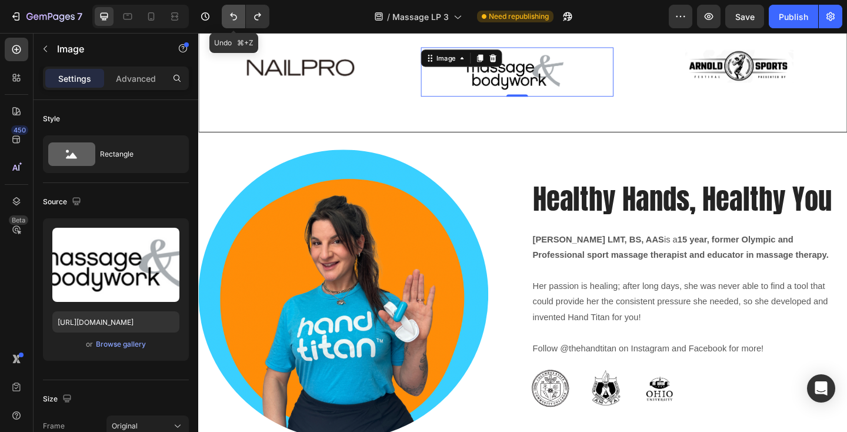
click at [229, 15] on icon "Undo/Redo" at bounding box center [234, 17] width 12 height 12
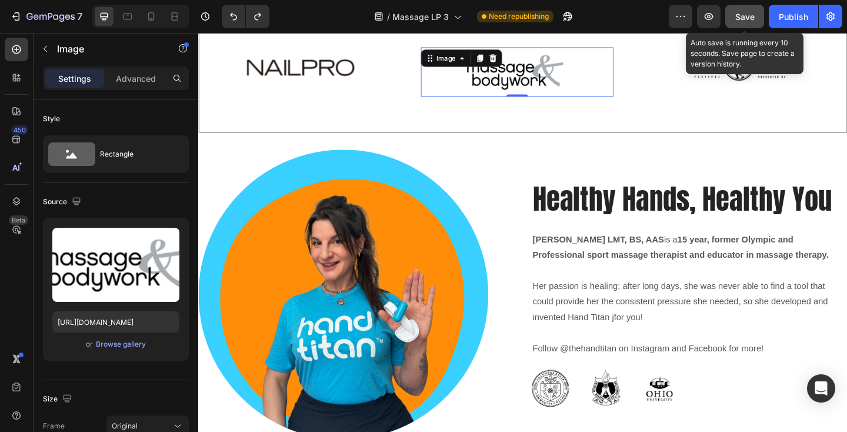
click at [742, 18] on span "Save" at bounding box center [744, 17] width 19 height 10
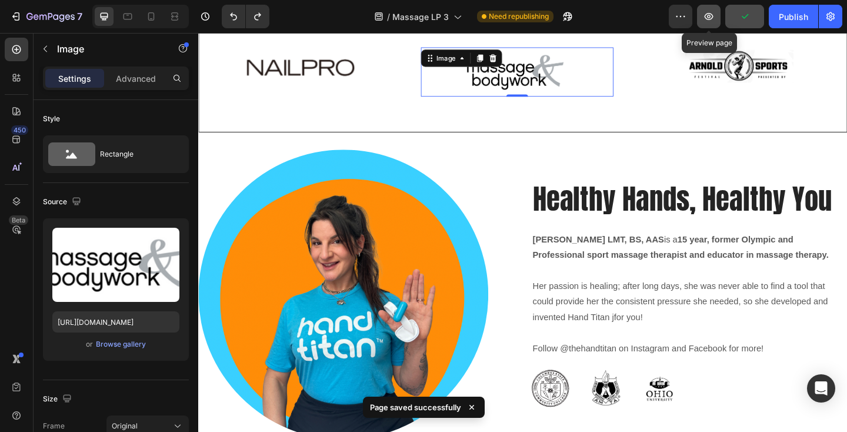
click at [711, 18] on icon "button" at bounding box center [709, 16] width 9 height 7
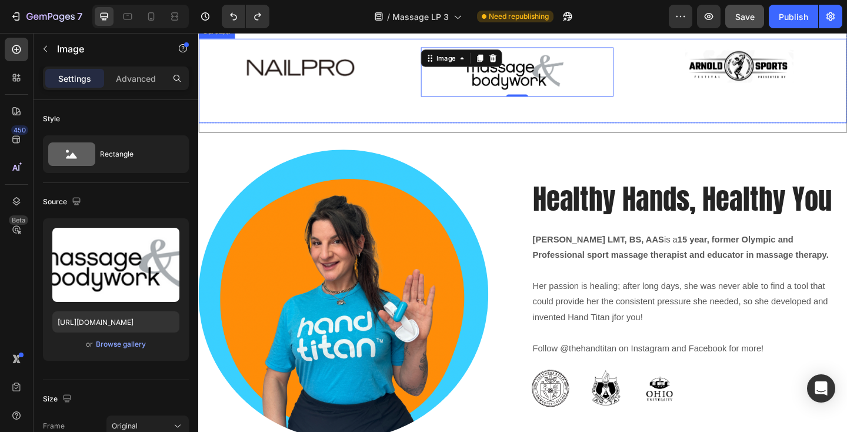
click at [291, 131] on div "Image 0 Image Drop element here Image Image Image Carousel" at bounding box center [551, 85] width 705 height 92
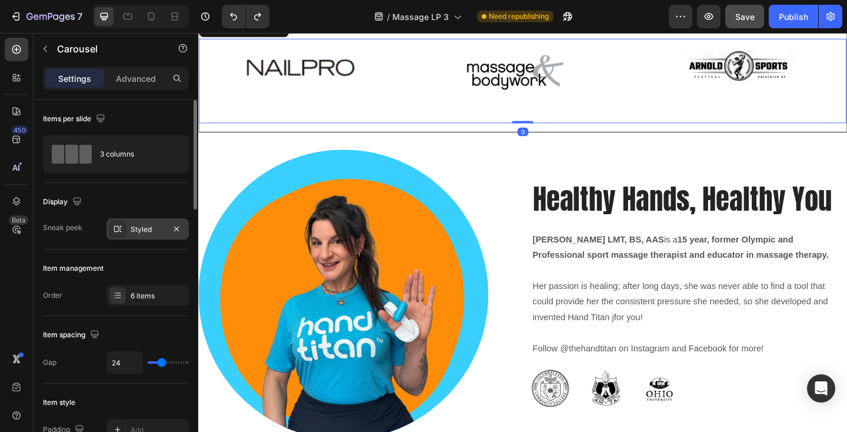
click at [151, 233] on div "Styled" at bounding box center [148, 229] width 34 height 11
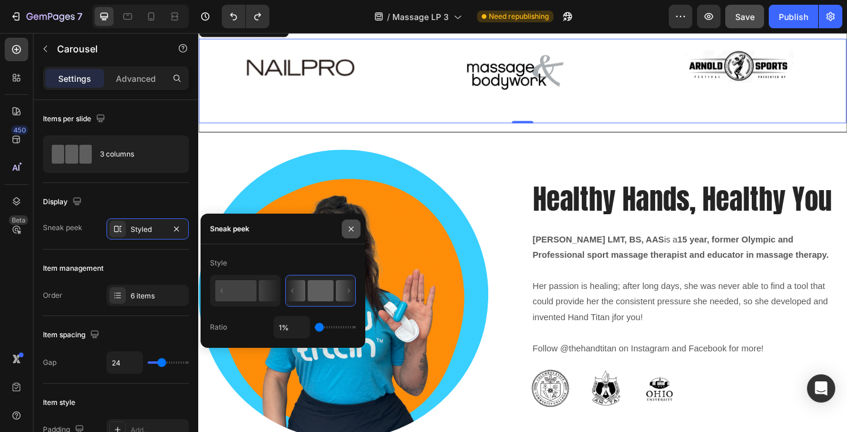
click at [354, 231] on icon "button" at bounding box center [350, 228] width 9 height 9
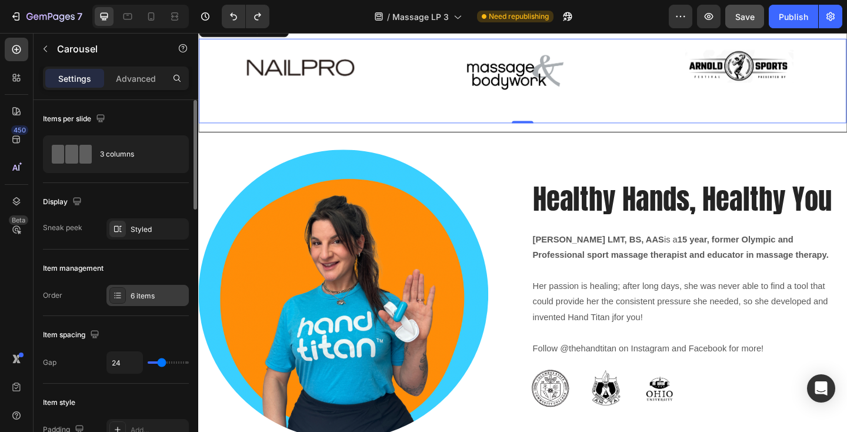
click at [174, 296] on div "6 items" at bounding box center [158, 296] width 55 height 11
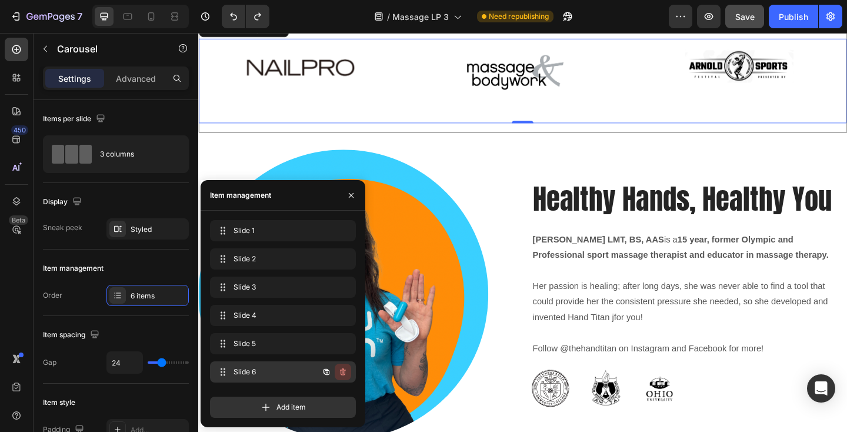
click at [345, 374] on icon "button" at bounding box center [342, 371] width 9 height 9
click at [342, 372] on div "Delete" at bounding box center [335, 371] width 22 height 11
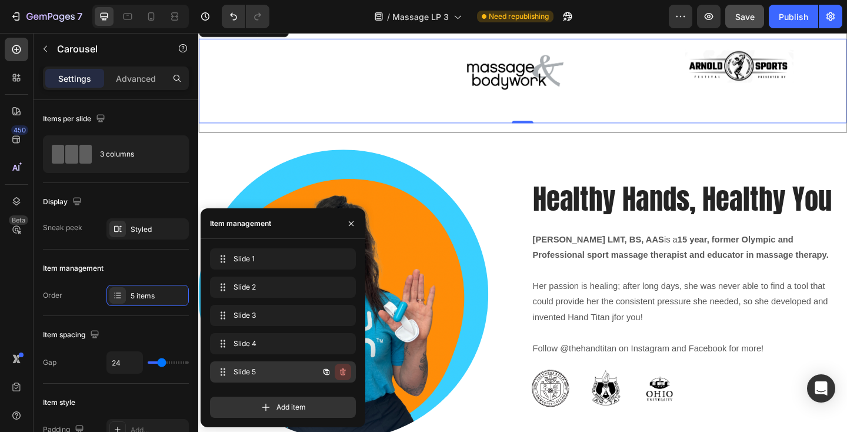
click at [344, 372] on icon "button" at bounding box center [344, 372] width 1 height 3
click at [344, 372] on div "Delete" at bounding box center [335, 371] width 22 height 11
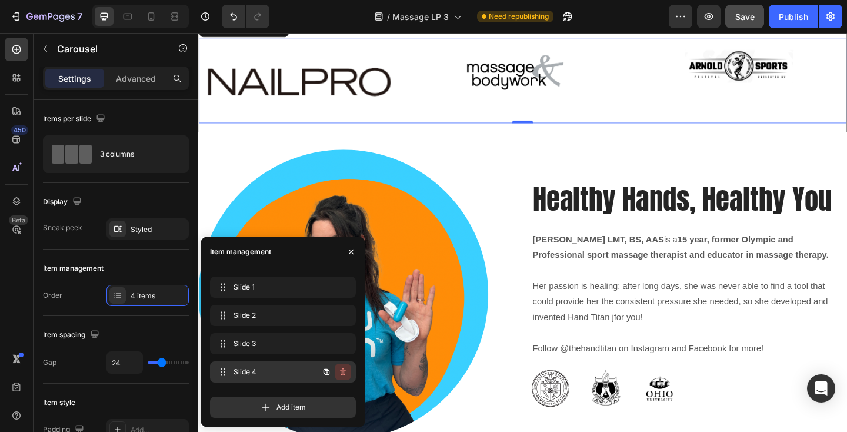
click at [345, 374] on icon "button" at bounding box center [343, 371] width 6 height 7
click at [345, 374] on div "Delete" at bounding box center [335, 371] width 22 height 11
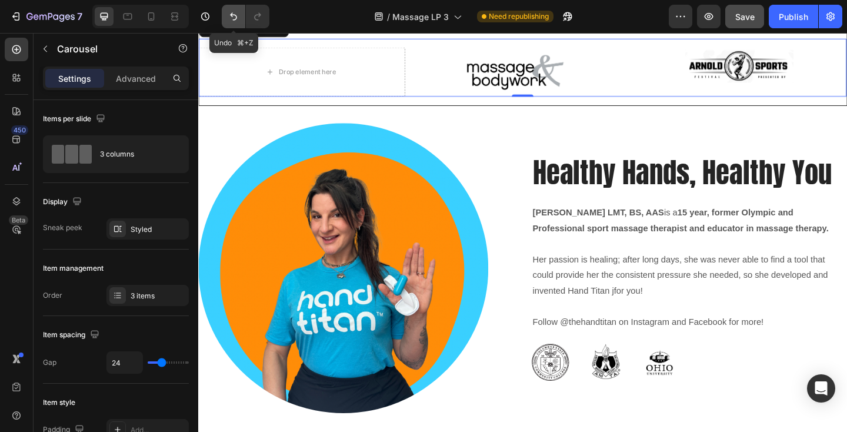
click at [232, 15] on icon "Undo/Redo" at bounding box center [233, 17] width 7 height 8
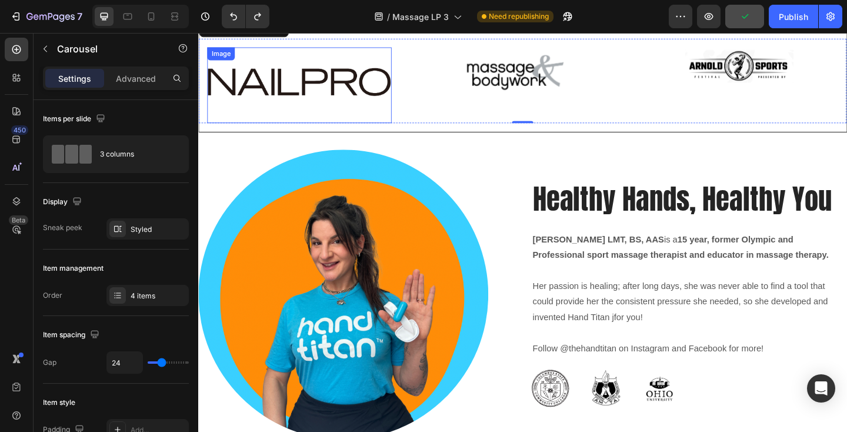
click at [360, 131] on img at bounding box center [308, 90] width 201 height 82
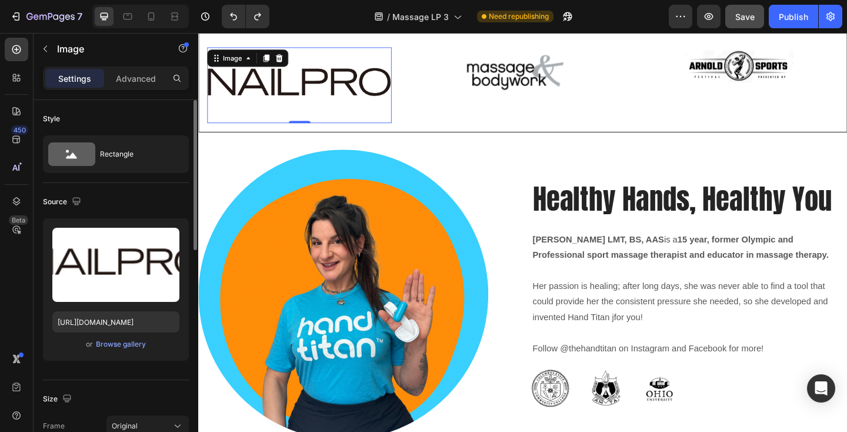
scroll to position [109, 0]
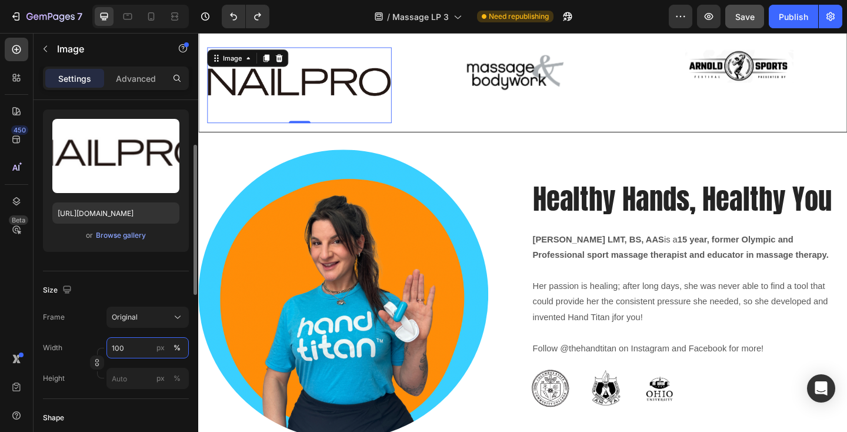
click at [136, 350] on input "100" at bounding box center [147, 347] width 82 height 21
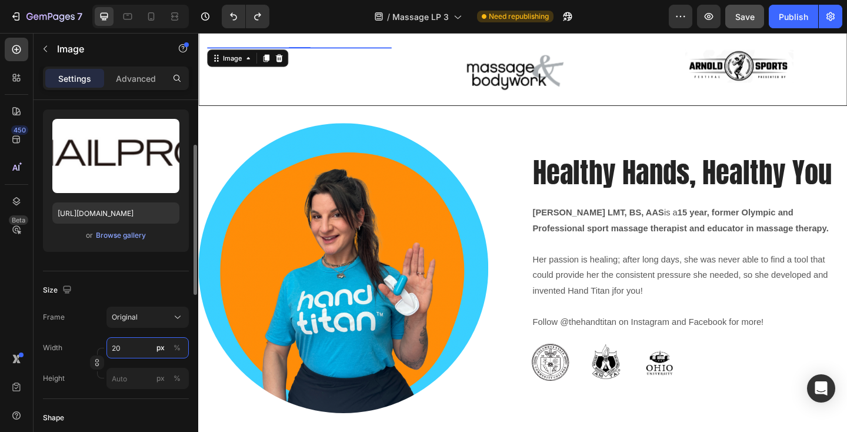
type input "200"
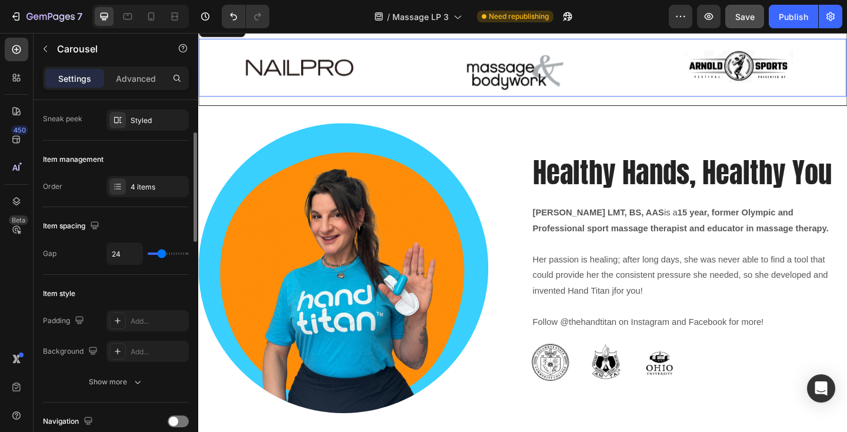
click at [425, 102] on div "Image Image Drop element here Image 0 Carousel" at bounding box center [551, 70] width 705 height 63
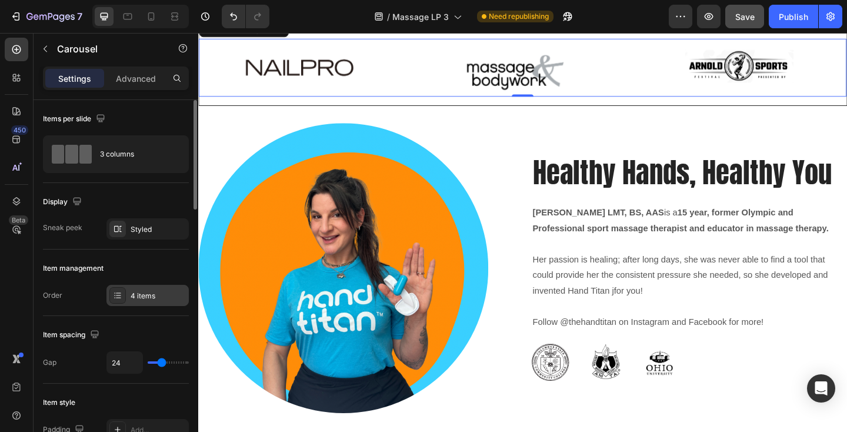
click at [168, 298] on div "4 items" at bounding box center [158, 296] width 55 height 11
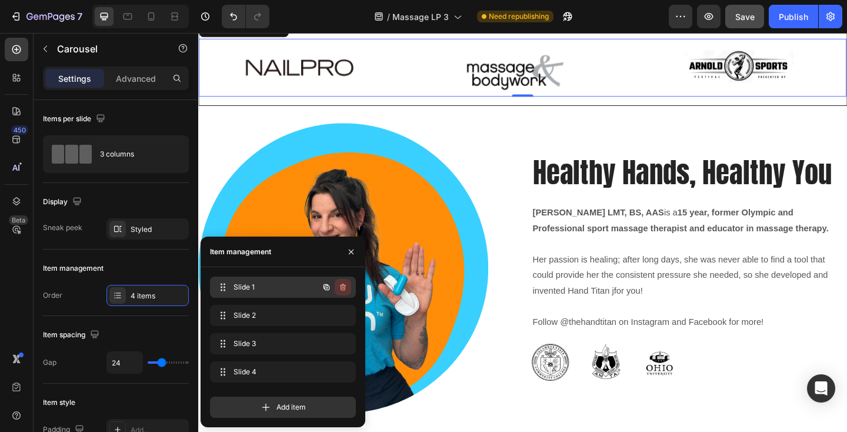
click at [345, 286] on icon "button" at bounding box center [343, 287] width 6 height 7
click at [344, 286] on div "Delete" at bounding box center [335, 287] width 22 height 11
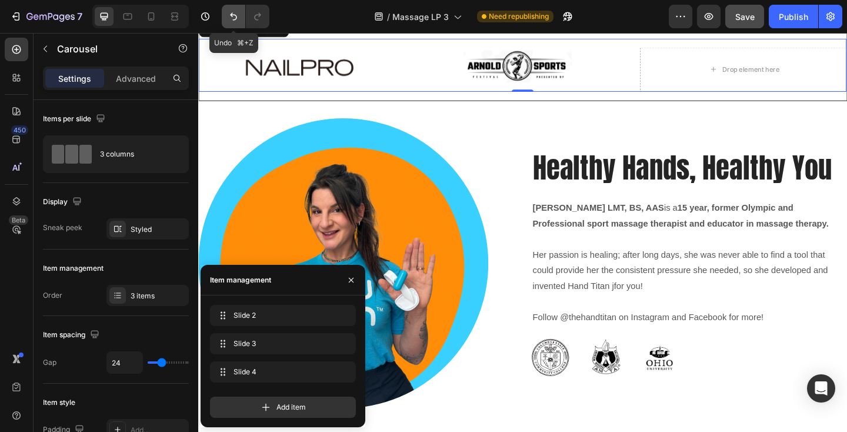
click at [234, 21] on icon "Undo/Redo" at bounding box center [234, 17] width 12 height 12
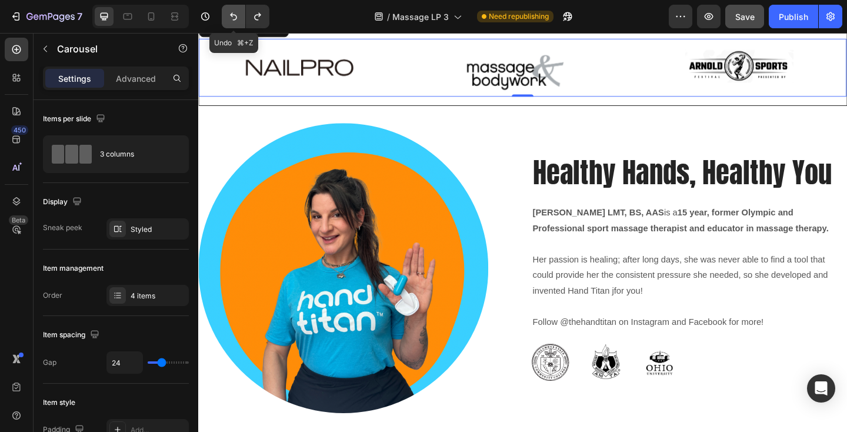
click at [234, 21] on icon "Undo/Redo" at bounding box center [234, 17] width 12 height 12
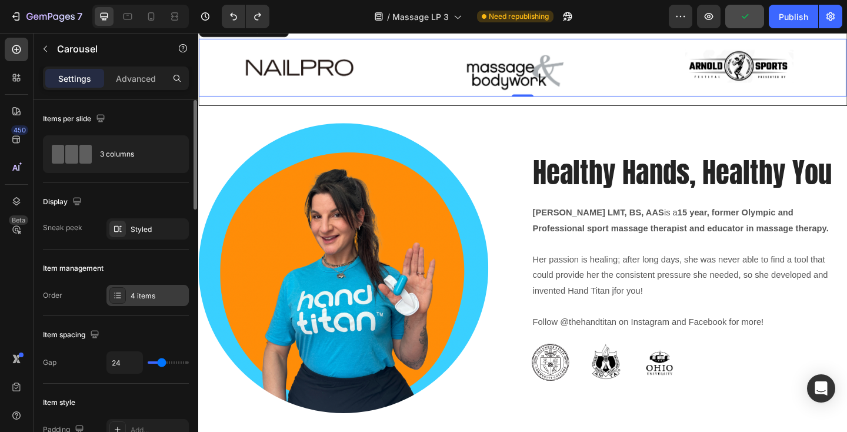
click at [151, 300] on div "4 items" at bounding box center [158, 296] width 55 height 11
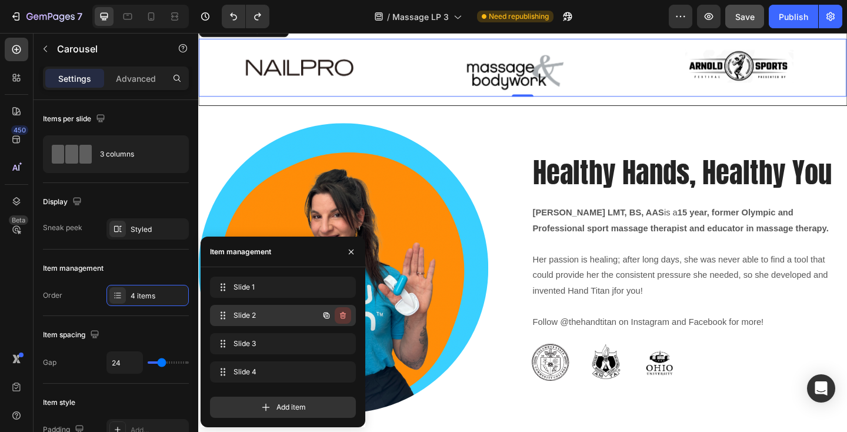
click at [341, 318] on icon "button" at bounding box center [343, 315] width 6 height 7
click at [341, 318] on div "Delete" at bounding box center [335, 315] width 22 height 11
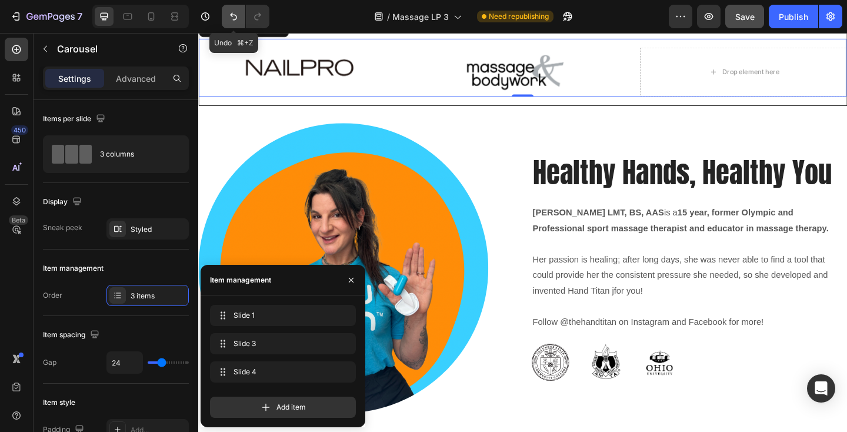
click at [238, 22] on icon "Undo/Redo" at bounding box center [234, 17] width 12 height 12
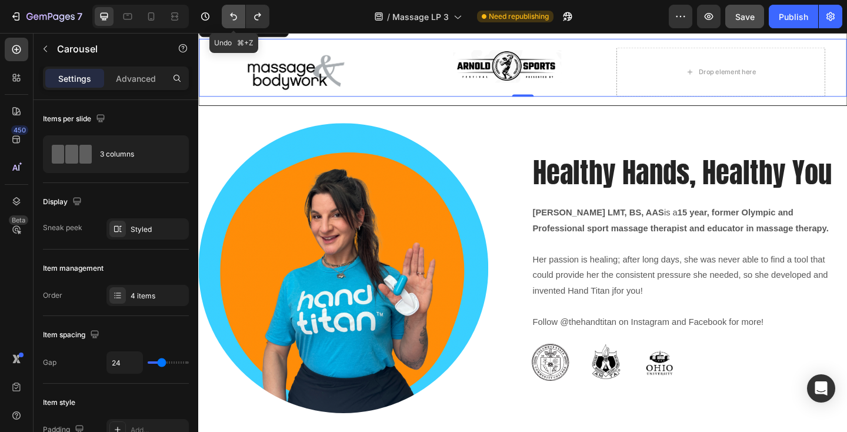
click at [238, 22] on icon "Undo/Redo" at bounding box center [234, 17] width 12 height 12
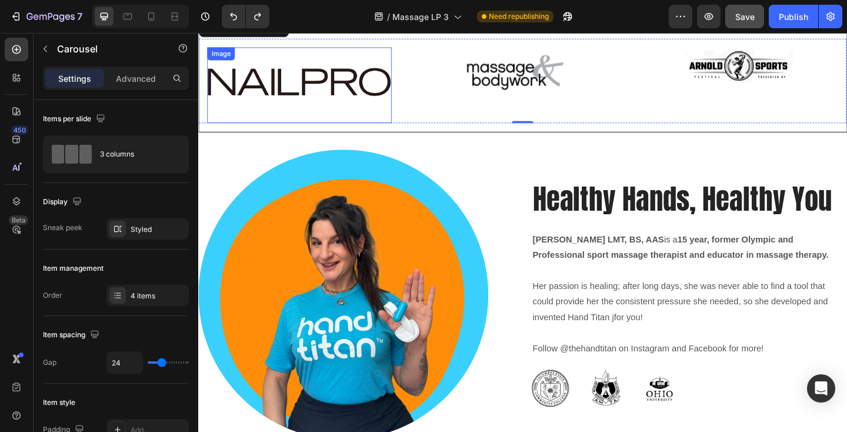
click at [323, 131] on img at bounding box center [308, 90] width 201 height 82
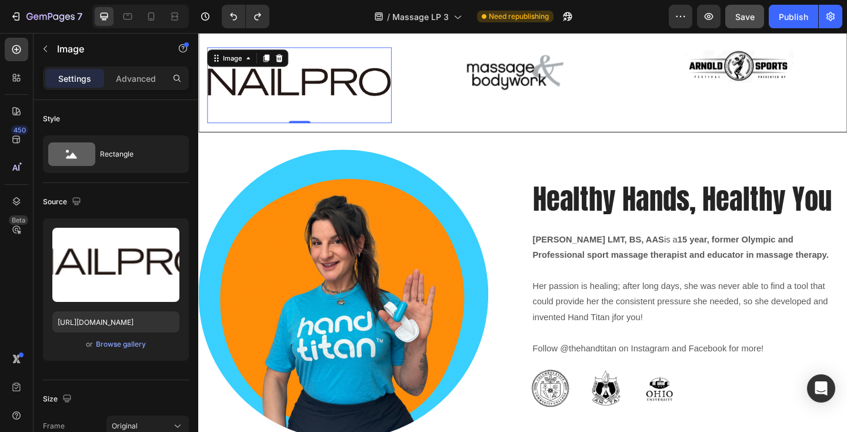
click at [323, 131] on img at bounding box center [308, 90] width 201 height 82
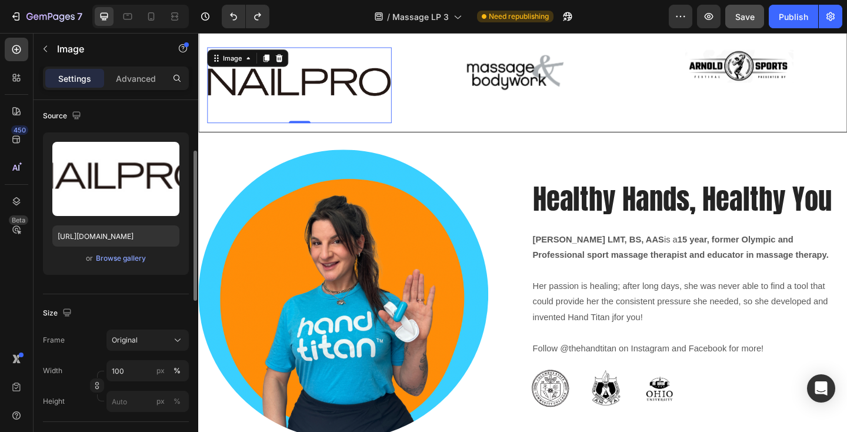
scroll to position [98, 0]
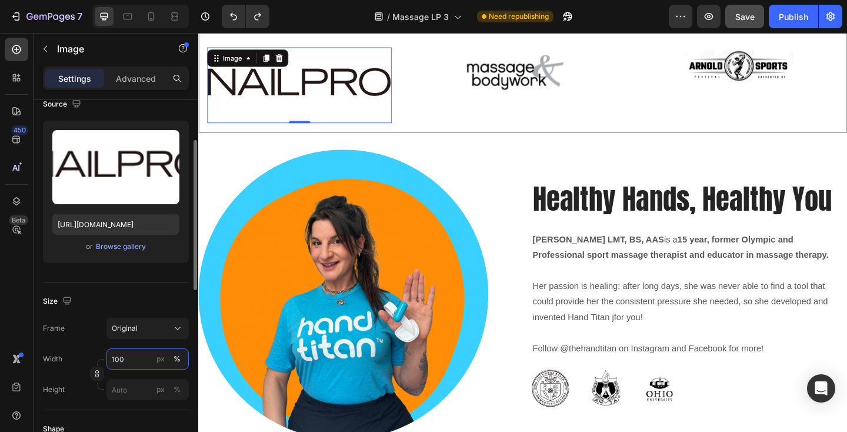
click at [136, 359] on input "100" at bounding box center [147, 358] width 82 height 21
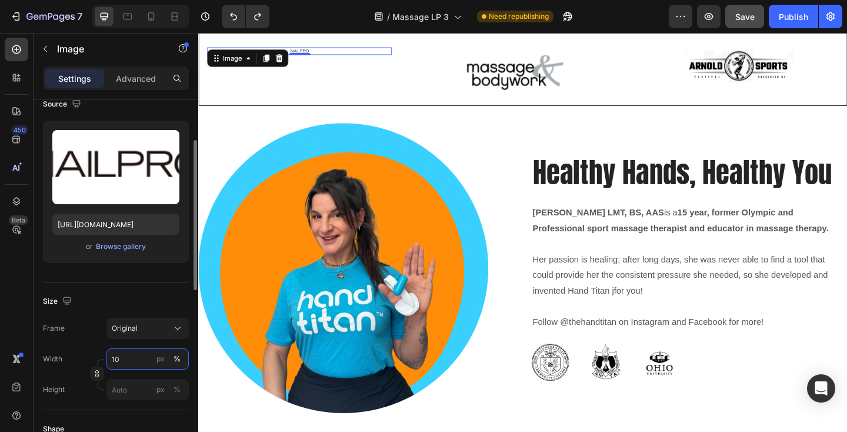
type input "1"
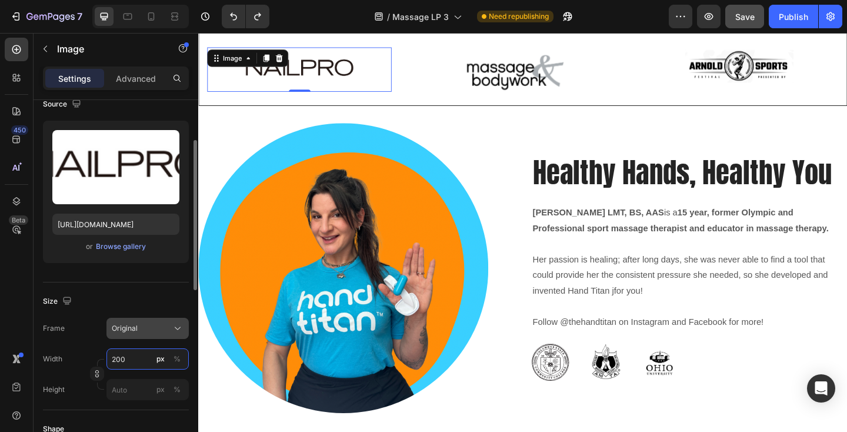
type input "200"
click at [124, 333] on span "Original" at bounding box center [125, 328] width 26 height 11
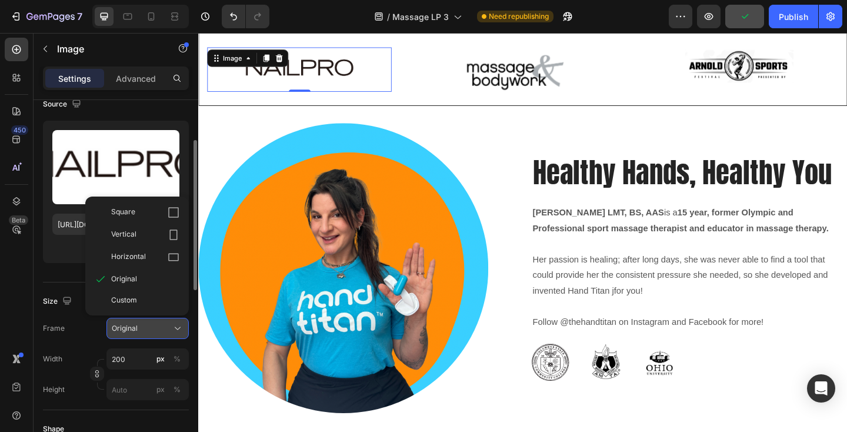
click at [124, 333] on span "Original" at bounding box center [125, 328] width 26 height 11
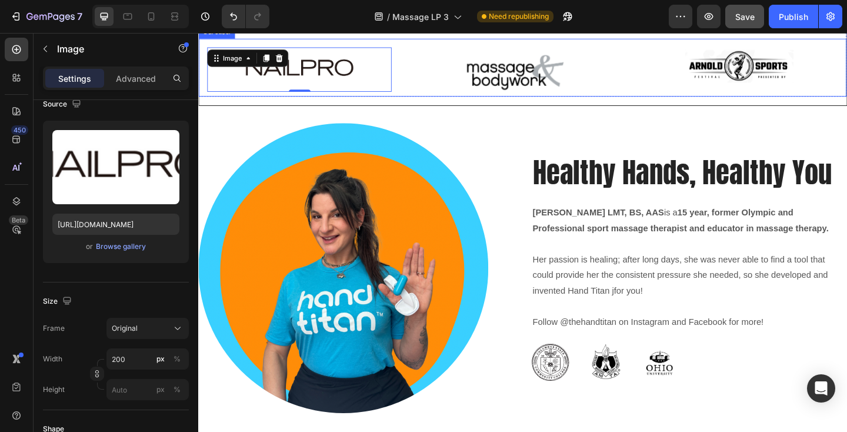
click at [440, 102] on div "Image" at bounding box center [551, 76] width 227 height 54
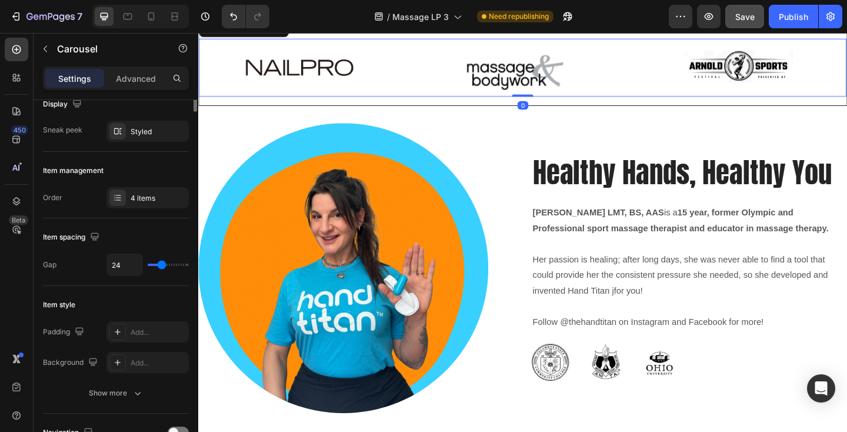
scroll to position [0, 0]
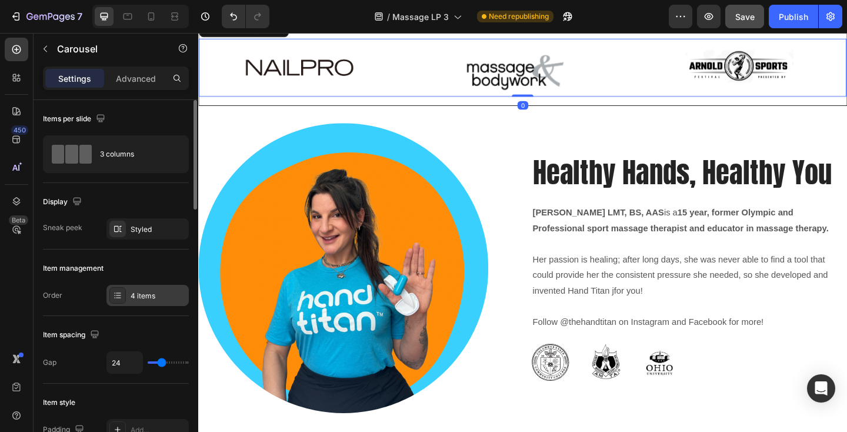
click at [155, 304] on div "4 items" at bounding box center [147, 295] width 82 height 21
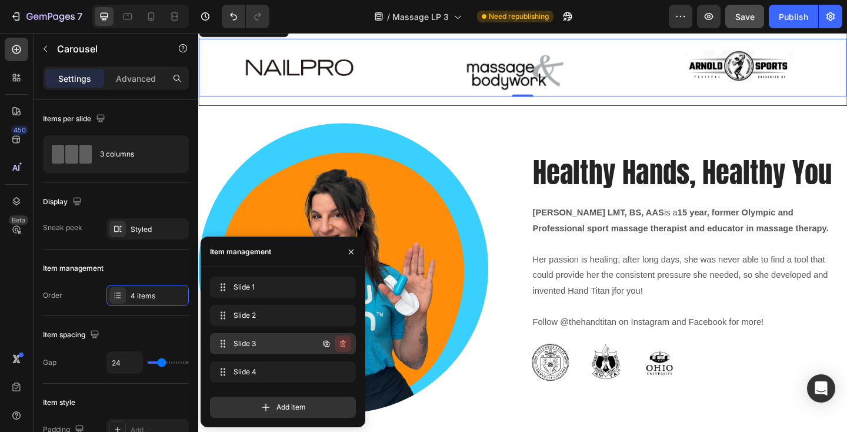
click at [344, 345] on icon "button" at bounding box center [342, 343] width 9 height 9
click at [344, 345] on div "Delete" at bounding box center [335, 343] width 22 height 11
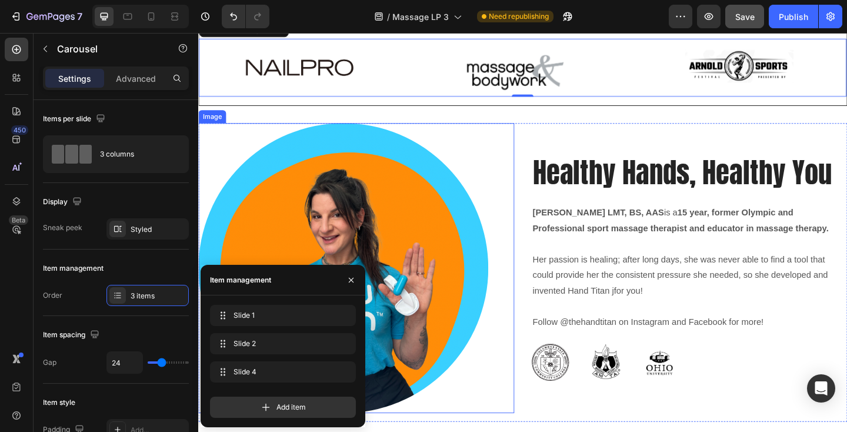
click at [485, 348] on div at bounding box center [355, 288] width 315 height 315
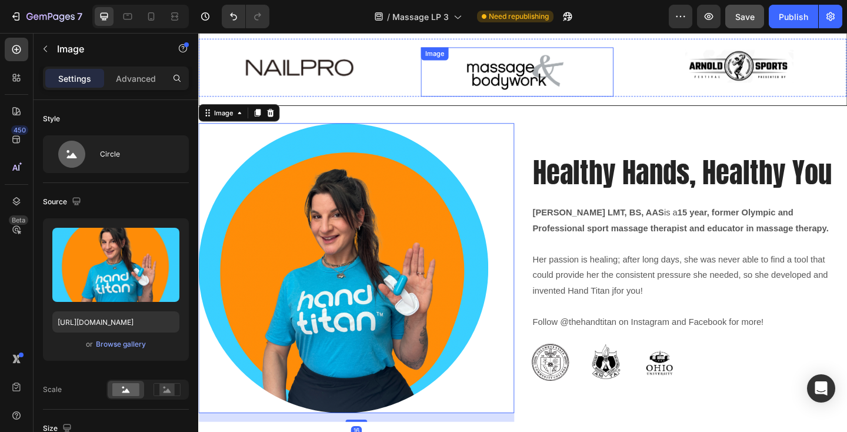
click at [550, 102] on img at bounding box center [545, 76] width 118 height 54
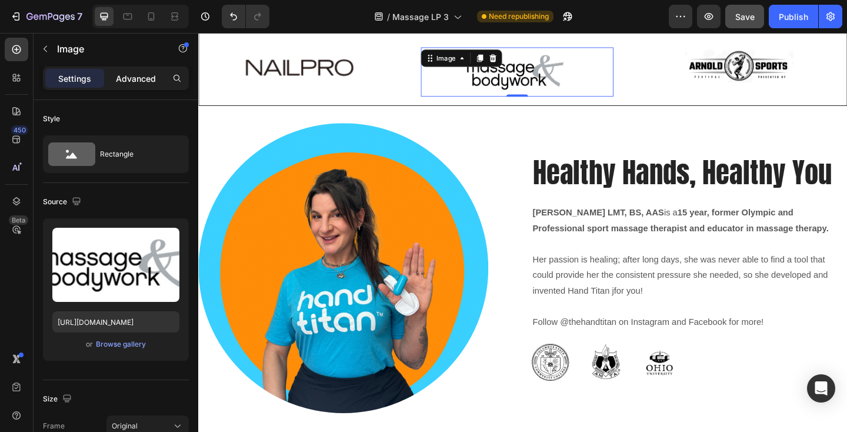
click at [148, 74] on p "Advanced" at bounding box center [136, 78] width 40 height 12
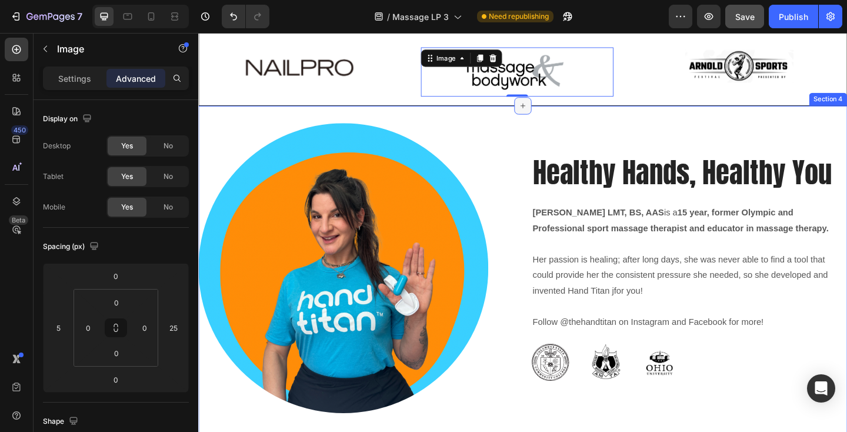
click at [552, 122] on div at bounding box center [551, 112] width 19 height 19
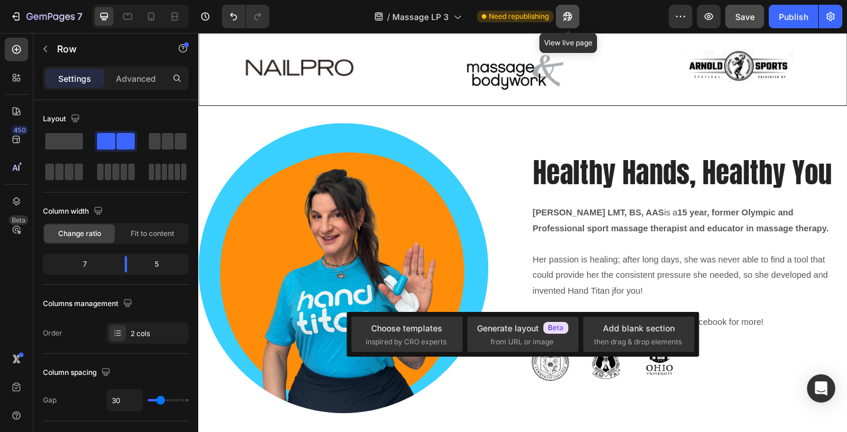
click at [566, 24] on button "button" at bounding box center [568, 17] width 24 height 24
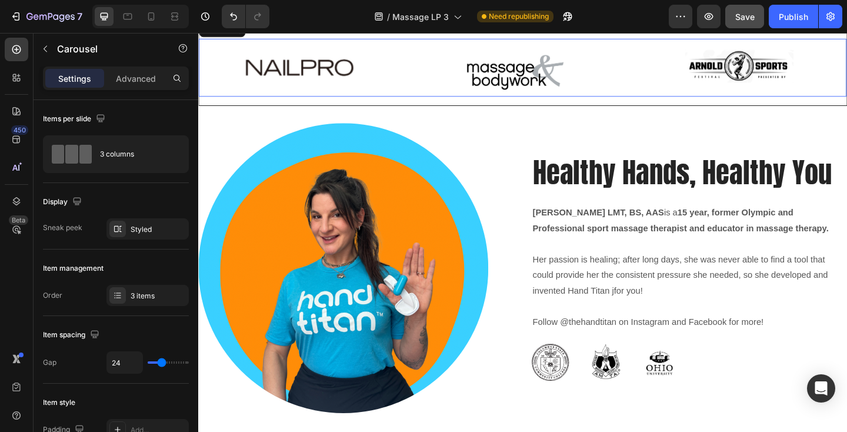
click at [345, 102] on div "Image Image Image Carousel" at bounding box center [551, 70] width 705 height 63
type input "33"
type input "16"
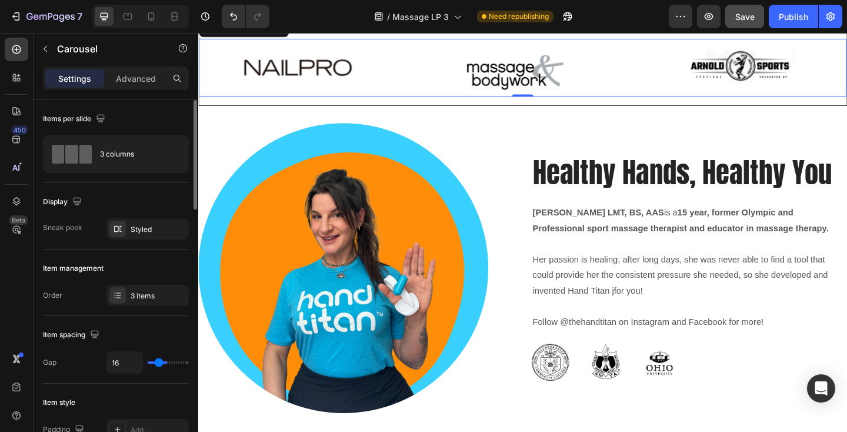
type input "0"
drag, startPoint x: 164, startPoint y: 364, endPoint x: 124, endPoint y: 358, distance: 40.4
type input "0"
click at [124, 358] on div "0" at bounding box center [147, 362] width 82 height 22
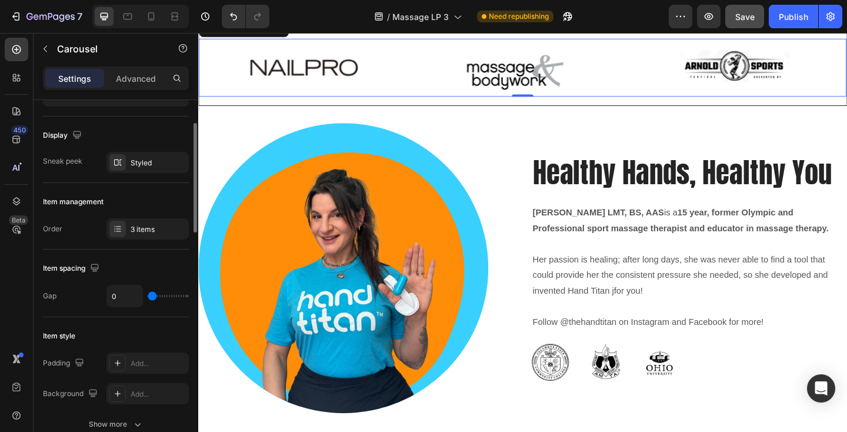
scroll to position [69, 0]
click at [125, 162] on div at bounding box center [117, 160] width 16 height 16
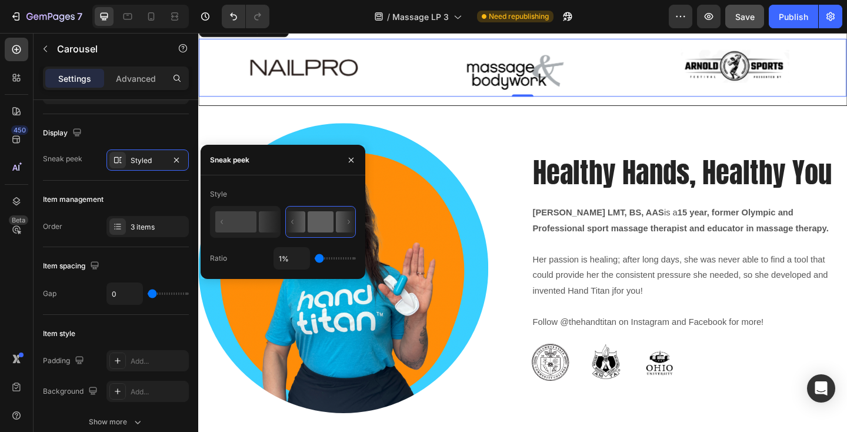
type input "5%"
type input "5"
type input "14%"
type input "14"
type input "42%"
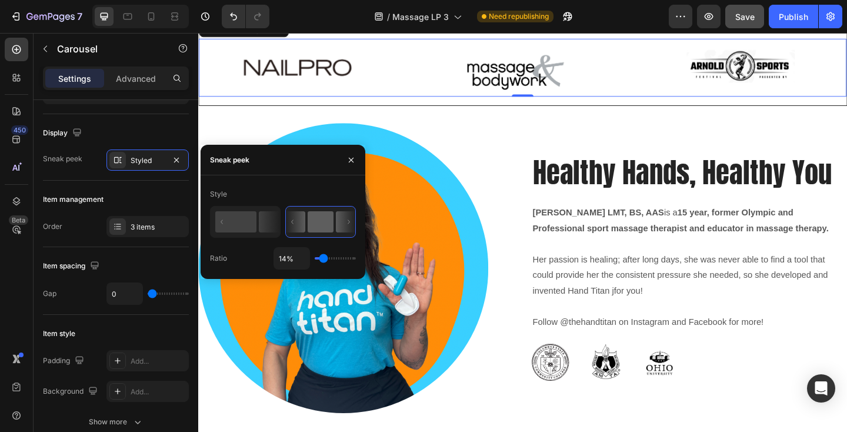
type input "42"
type input "61%"
type input "61"
type input "71%"
type input "71"
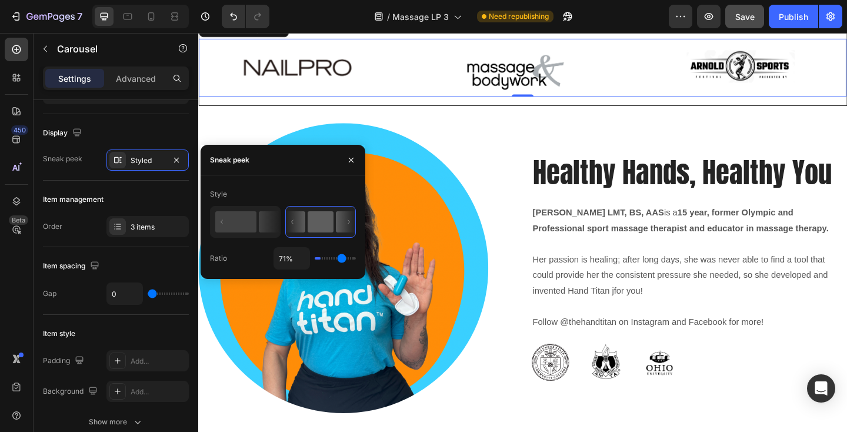
type input "80%"
type input "80"
type input "87%"
type input "87"
type input "94%"
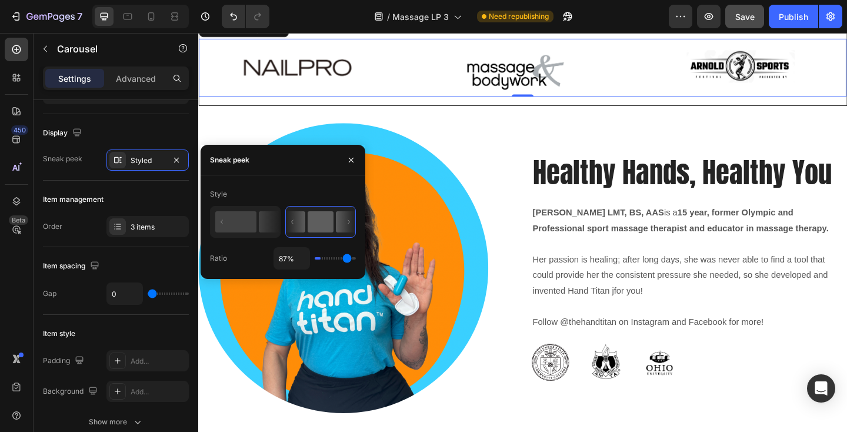
type input "94"
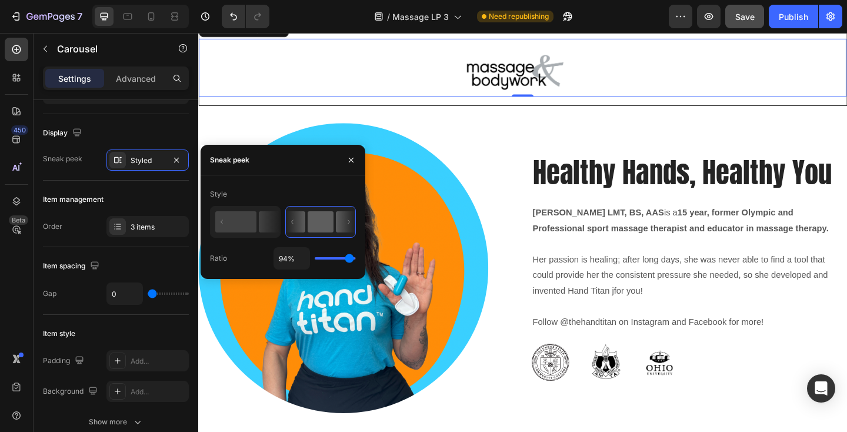
type input "99%"
type input "99"
type input "100%"
type input "100"
type input "94%"
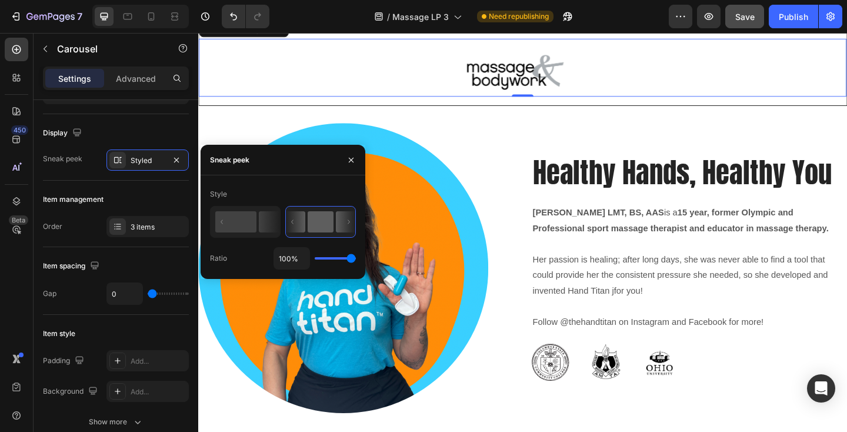
type input "94"
type input "63%"
type input "63"
type input "38%"
type input "38"
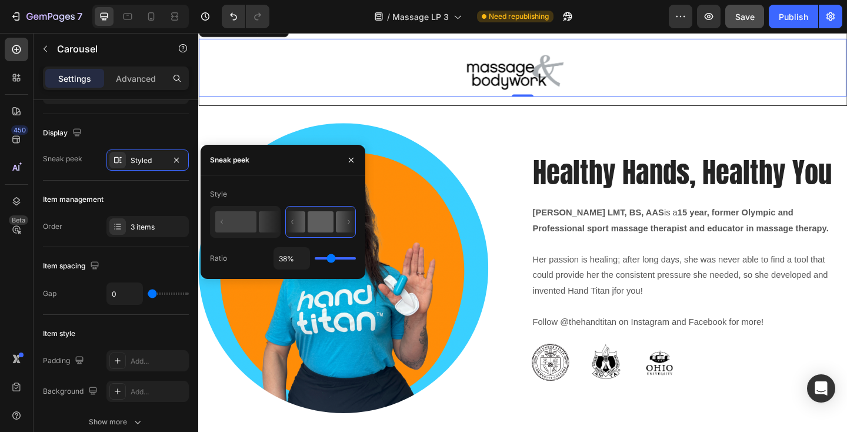
type input "23%"
type input "23"
type input "9%"
type input "9"
type input "1%"
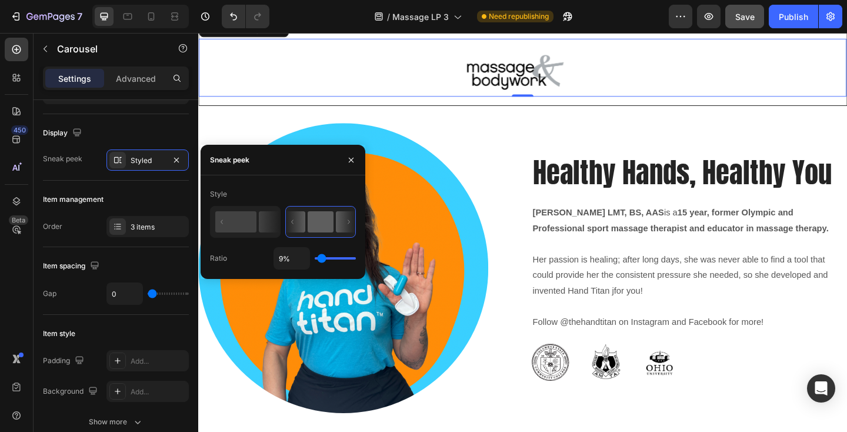
type input "1"
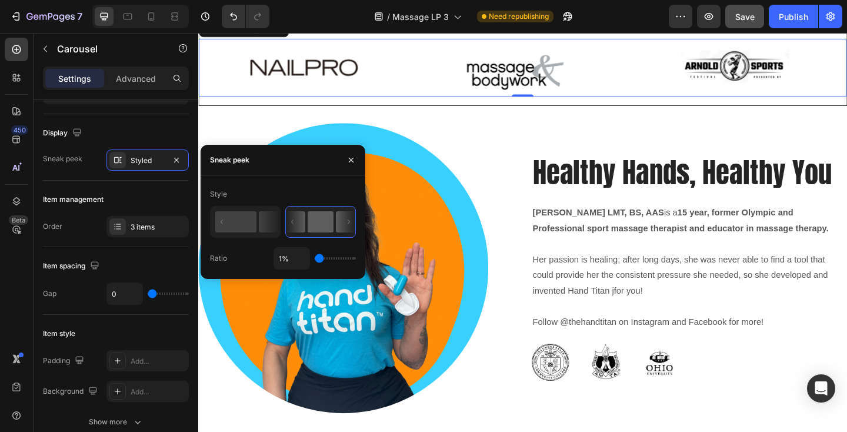
drag, startPoint x: 319, startPoint y: 260, endPoint x: 284, endPoint y: 274, distance: 37.5
click at [284, 274] on div "Style Ratio 1%" at bounding box center [283, 227] width 165 height 104
click at [356, 154] on button "button" at bounding box center [351, 160] width 19 height 19
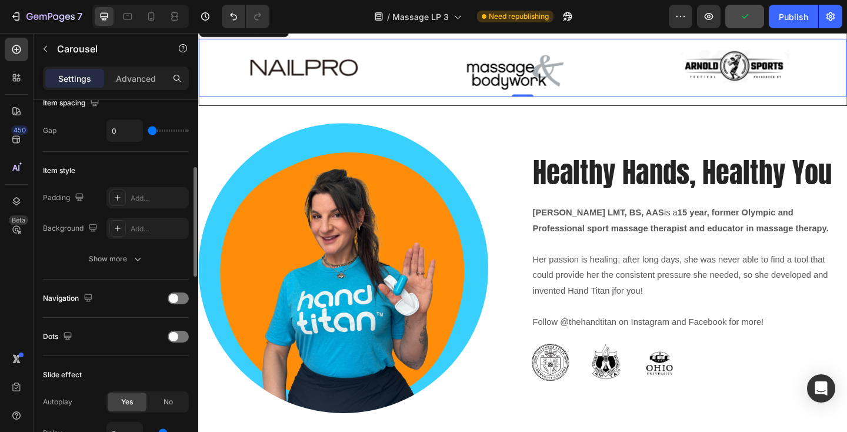
scroll to position [232, 0]
click at [120, 261] on div "Show more" at bounding box center [116, 259] width 55 height 12
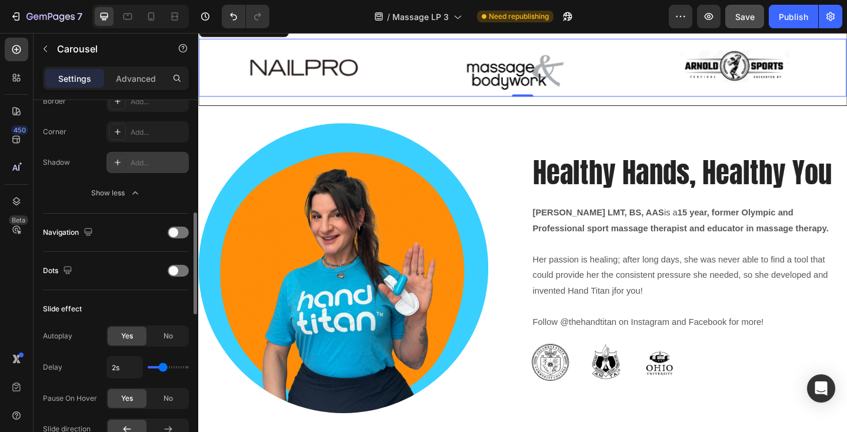
scroll to position [395, 0]
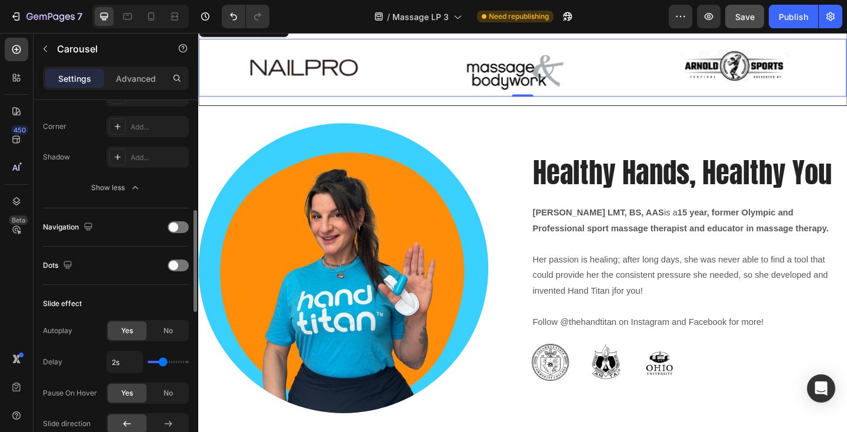
type input "1.8s"
type input "1.8"
type input "1.7s"
type input "1.7"
type input "1.6s"
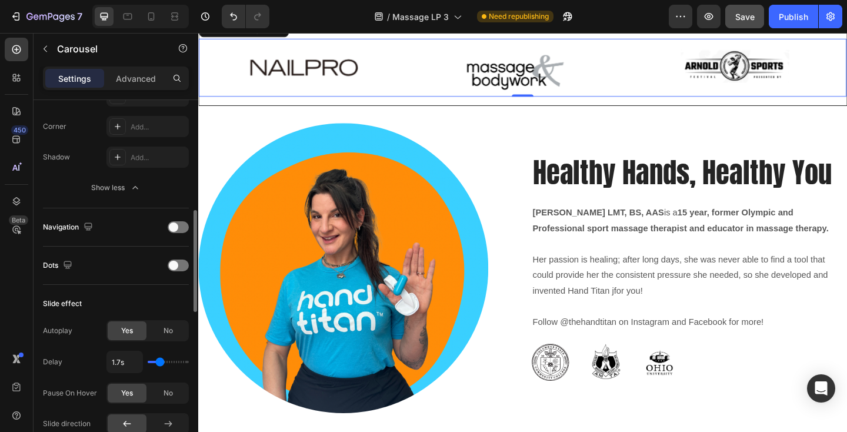
type input "1.6"
type input "1.5s"
type input "1.5"
type input "1.4s"
type input "1.4"
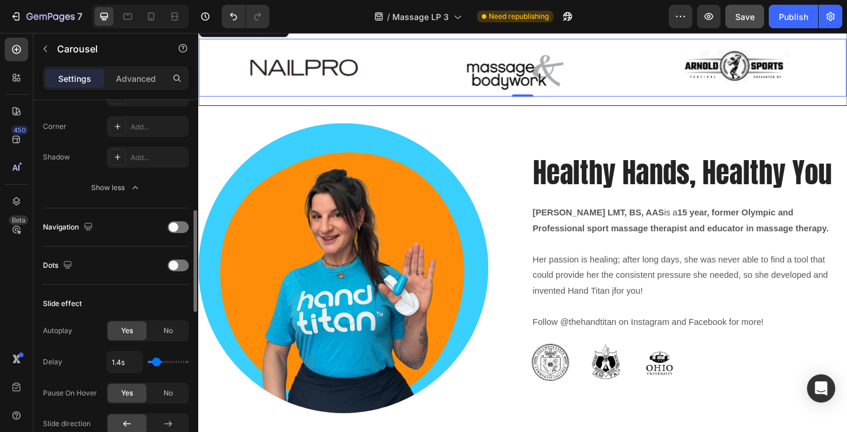
type input "1.3s"
type input "1.3"
type input "1.2s"
type input "1.2"
type input "1.1s"
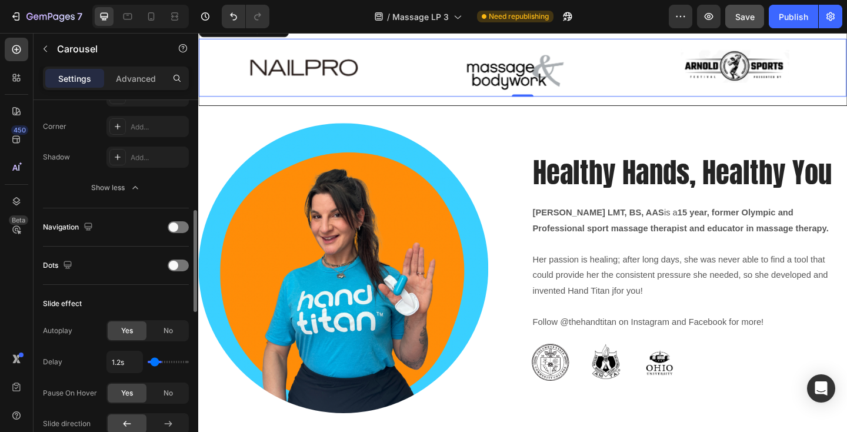
type input "1.1"
type input "1s"
type input "1"
type input "1.1s"
type input "1.1"
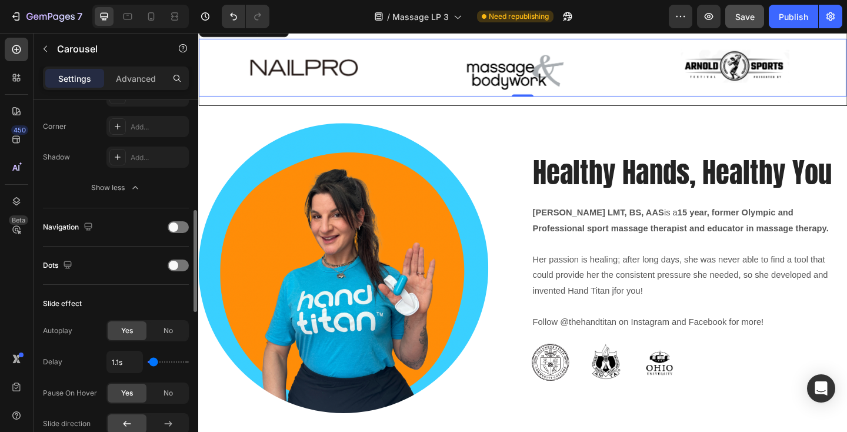
type input "1.6s"
type input "1.6"
type input "2.2s"
type input "2.2"
type input "3.3s"
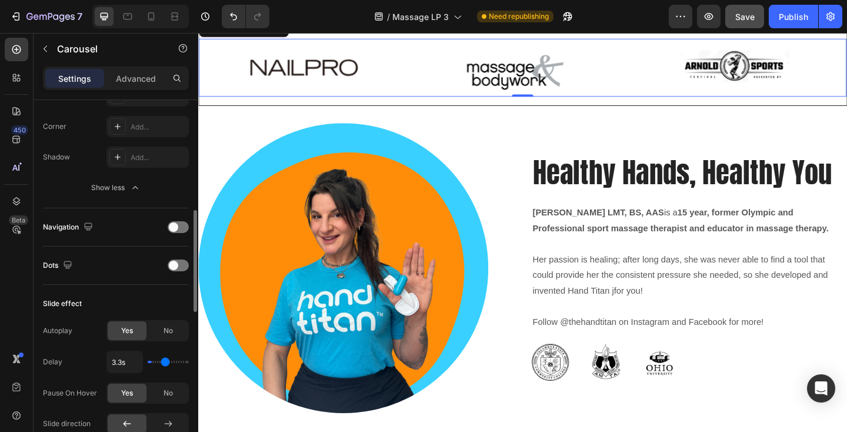
type input "3.3"
type input "3.8s"
type input "3.8"
type input "4s"
drag, startPoint x: 159, startPoint y: 365, endPoint x: 202, endPoint y: 362, distance: 43.0
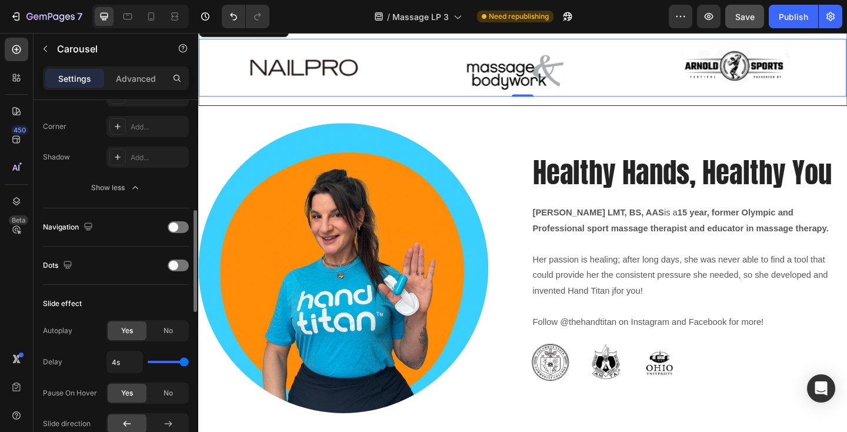
type input "4"
click at [202, 0] on div "7 Version history / Massage LP 3 Need republishing Preview Save Publish 450 Bet…" at bounding box center [423, 0] width 847 height 0
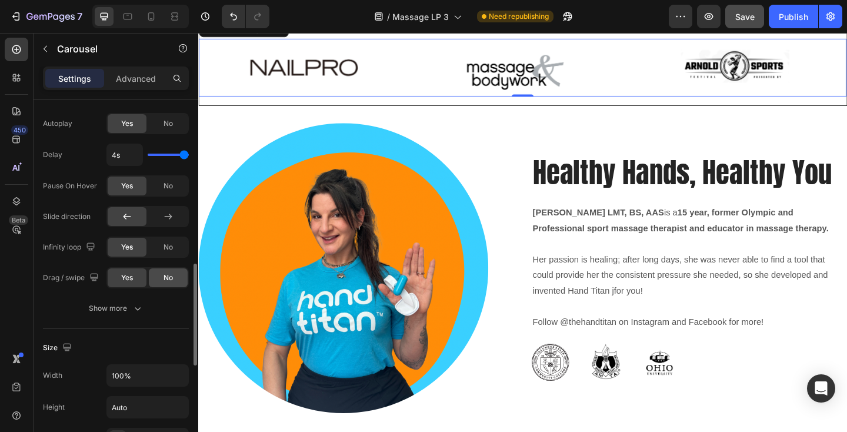
scroll to position [604, 0]
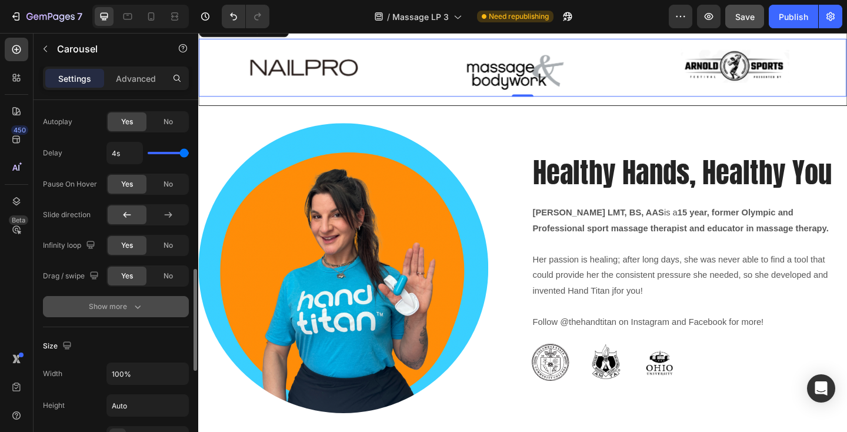
click at [118, 306] on div "Show more" at bounding box center [116, 307] width 55 height 12
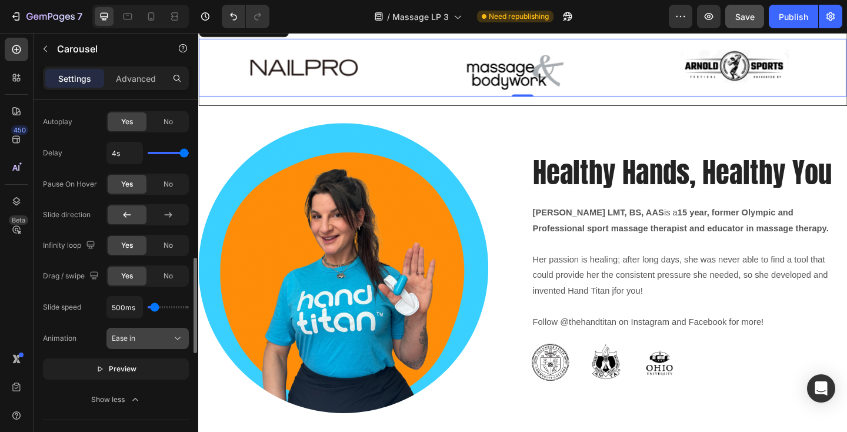
click at [151, 337] on div "Ease in" at bounding box center [142, 338] width 60 height 11
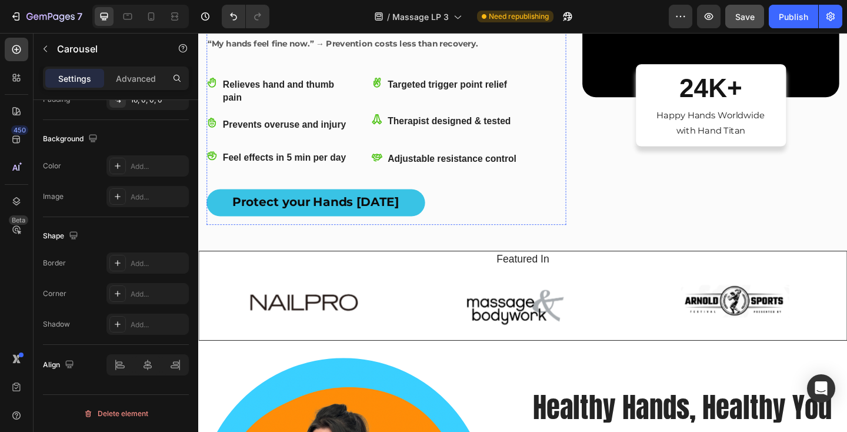
scroll to position [529, 0]
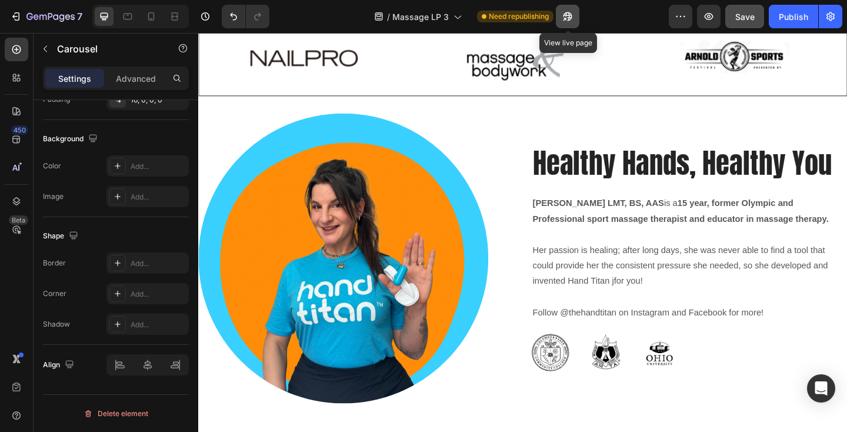
click at [565, 19] on icon "button" at bounding box center [565, 19] width 3 height 3
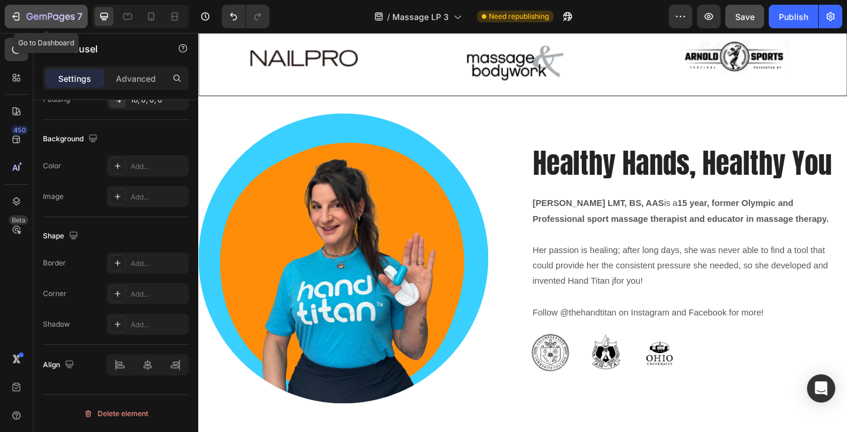
click at [16, 20] on icon "button" at bounding box center [17, 16] width 5 height 8
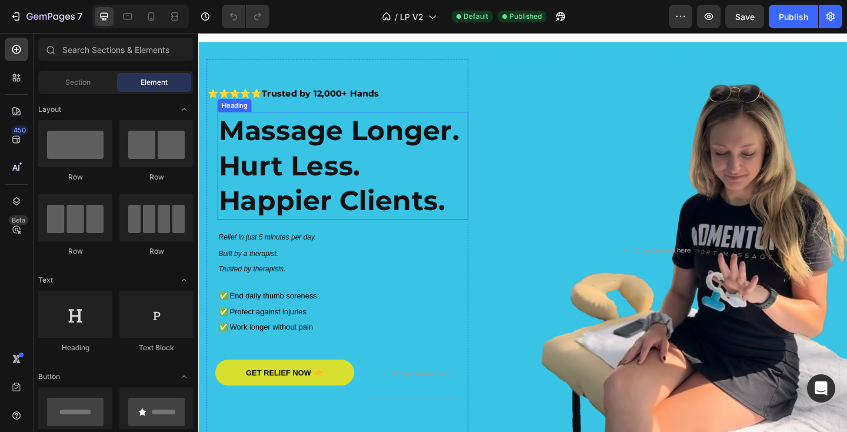
scroll to position [15, 0]
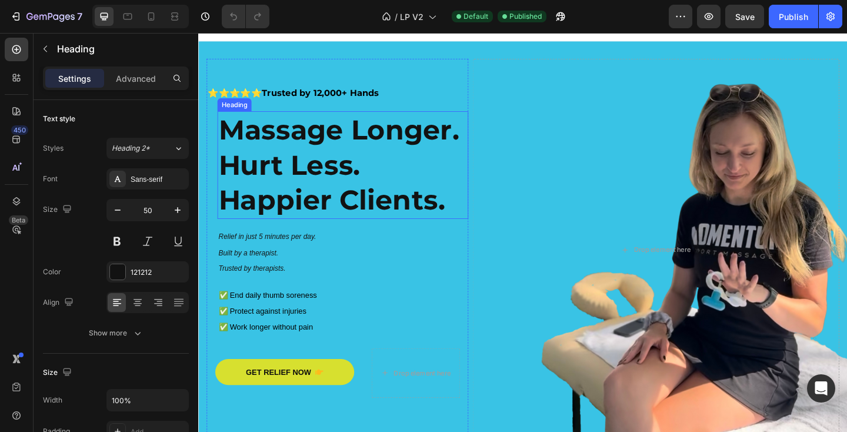
click at [412, 200] on strong "happier clients." at bounding box center [343, 215] width 246 height 36
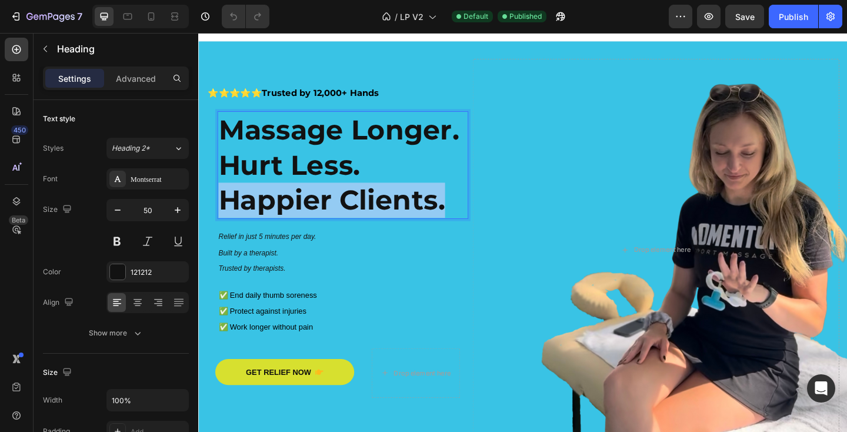
click at [412, 200] on strong "happier clients." at bounding box center [343, 215] width 246 height 36
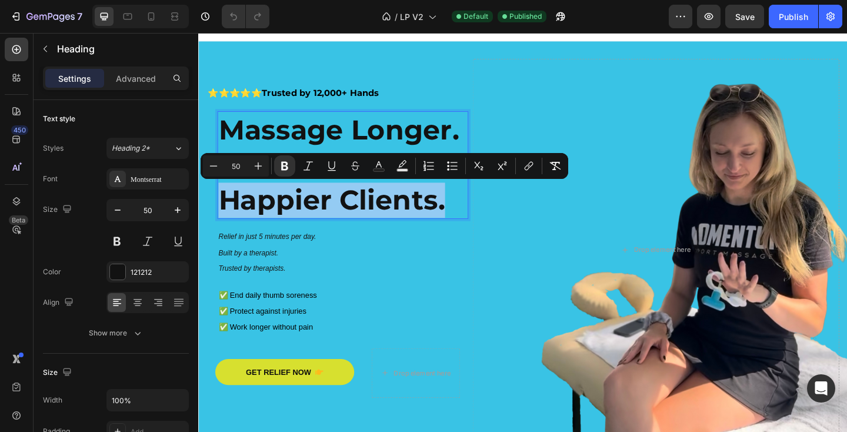
click at [412, 200] on strong "happier clients." at bounding box center [343, 215] width 246 height 36
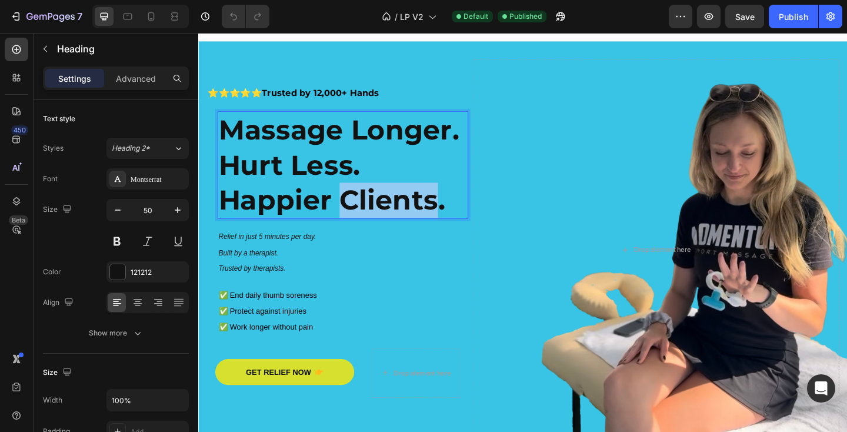
click at [412, 200] on strong "happier clients." at bounding box center [343, 215] width 246 height 36
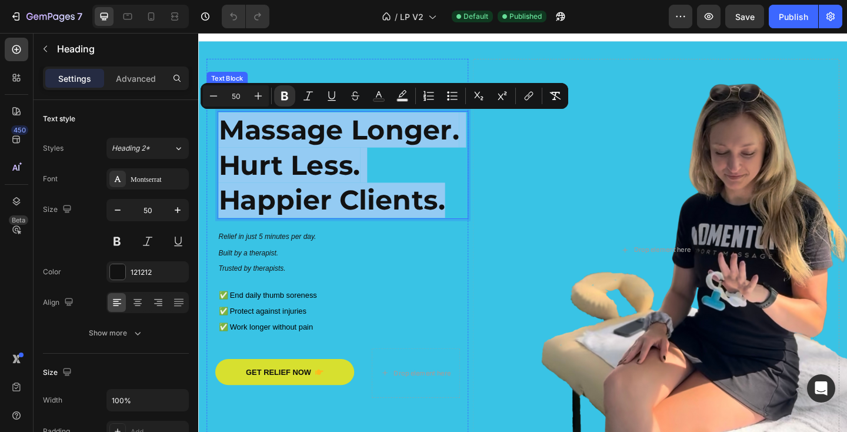
drag, startPoint x: 468, startPoint y: 214, endPoint x: 257, endPoint y: 102, distance: 238.9
click at [257, 102] on div "⭐⭐⭐⭐⭐ Trusted by 12,000+ Hands Text Block massage longer. hurt less. happier cl…" at bounding box center [349, 268] width 285 height 359
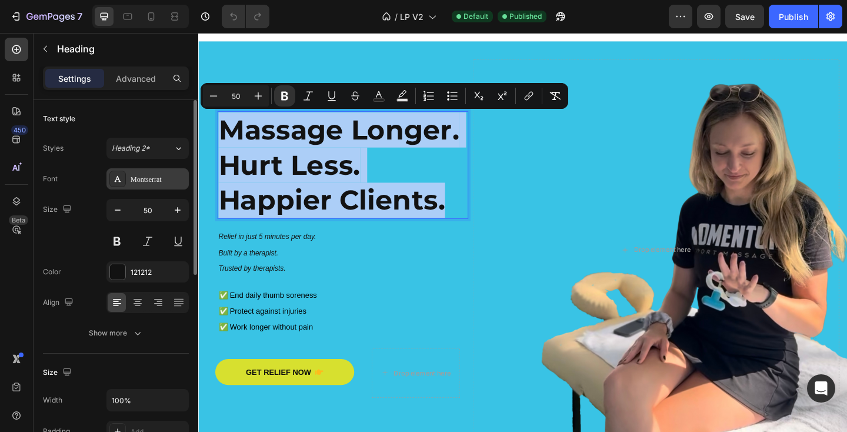
click at [156, 183] on div "Montserrat" at bounding box center [158, 179] width 55 height 11
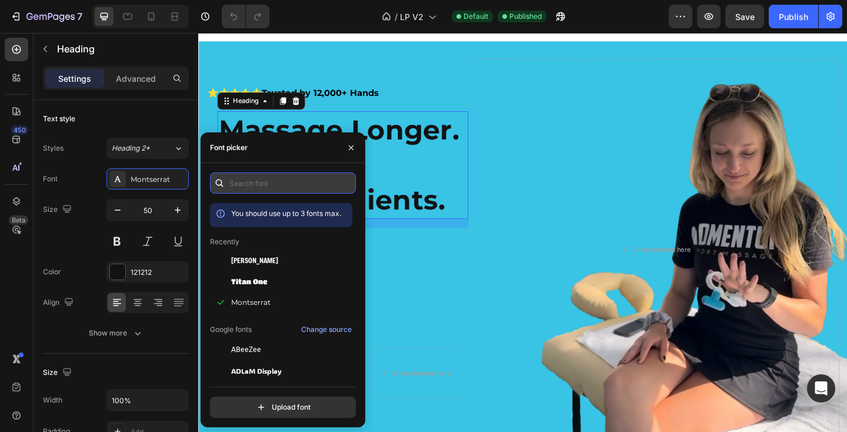
click at [254, 176] on input "text" at bounding box center [283, 182] width 146 height 21
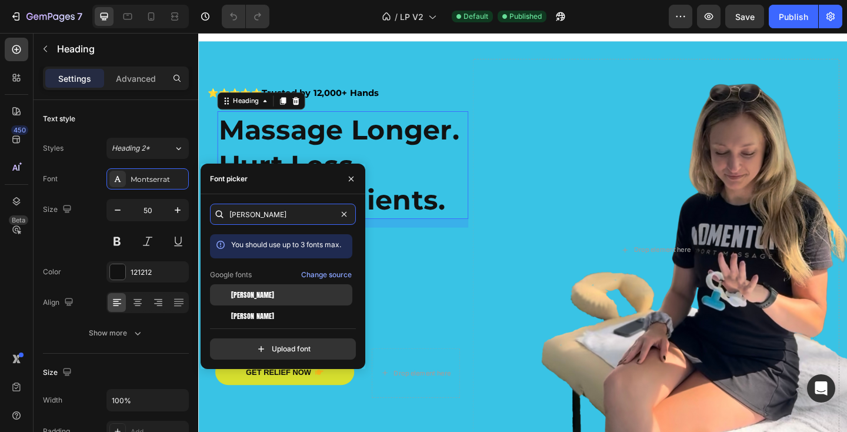
type input "[PERSON_NAME]"
click at [246, 300] on div "[PERSON_NAME]" at bounding box center [281, 294] width 142 height 21
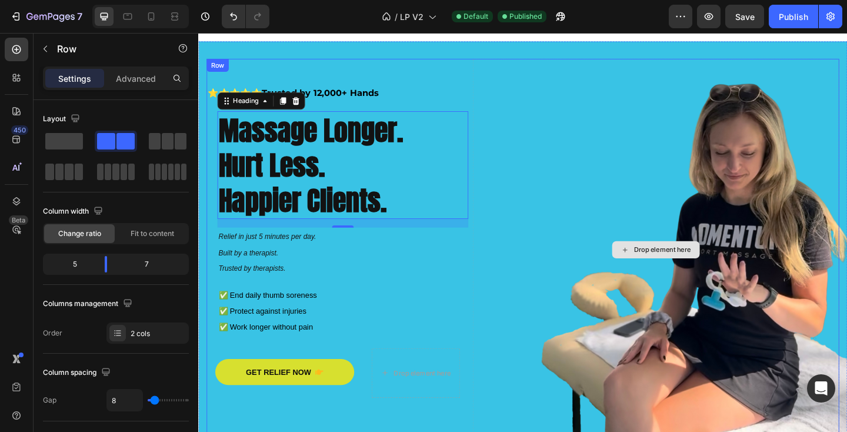
click at [543, 234] on div "Drop element here" at bounding box center [695, 268] width 399 height 415
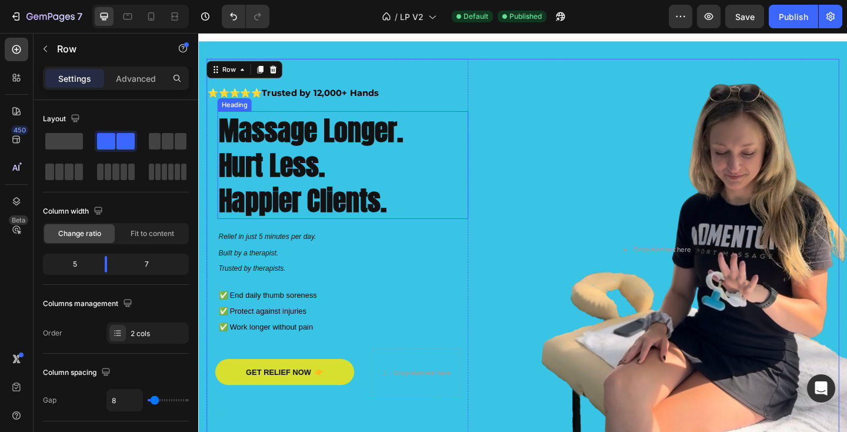
click at [303, 209] on strong "happier clients." at bounding box center [311, 215] width 183 height 44
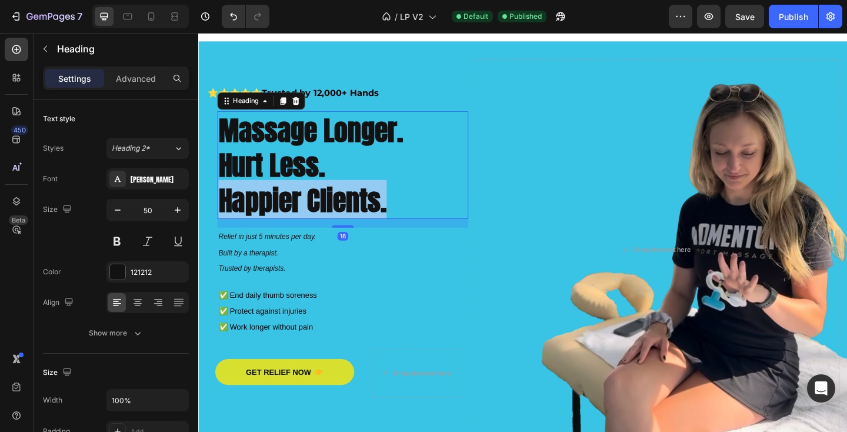
click at [303, 209] on strong "happier clients." at bounding box center [311, 215] width 183 height 44
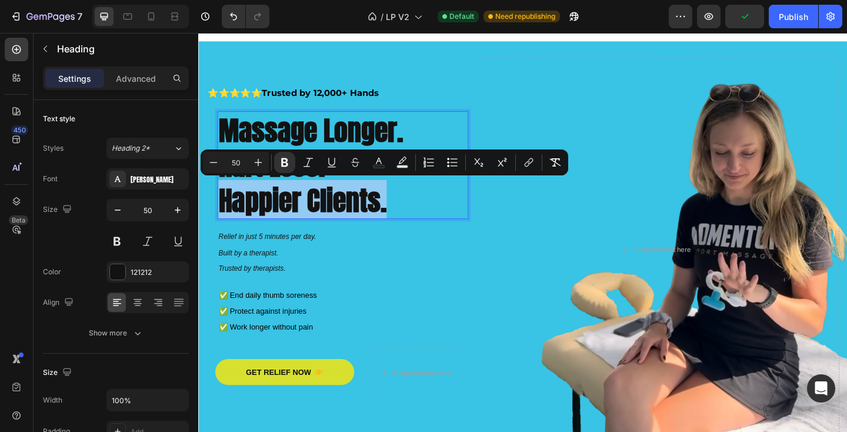
click at [303, 209] on strong "happier clients." at bounding box center [311, 215] width 183 height 44
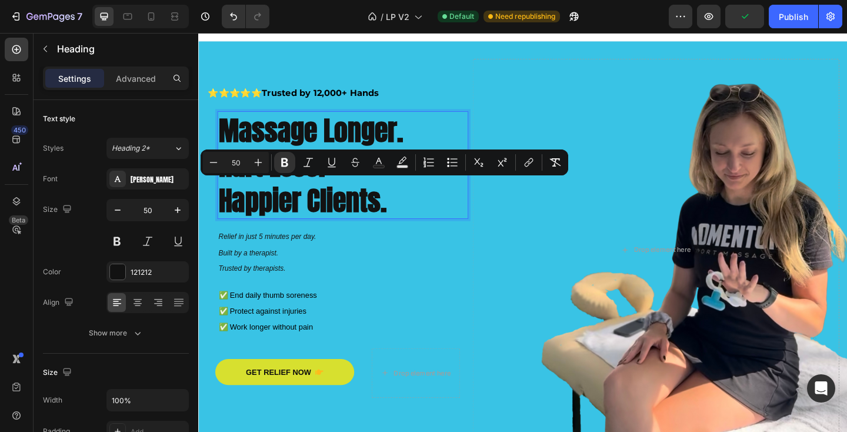
scroll to position [2, 0]
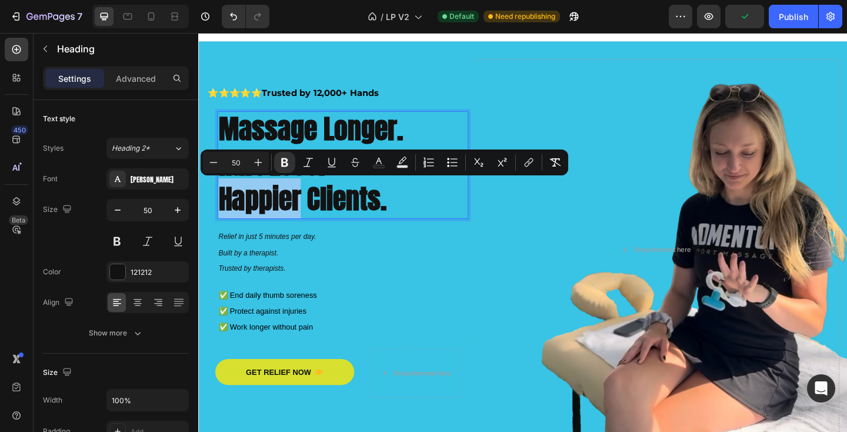
click at [303, 209] on strong "happier clients." at bounding box center [311, 213] width 183 height 44
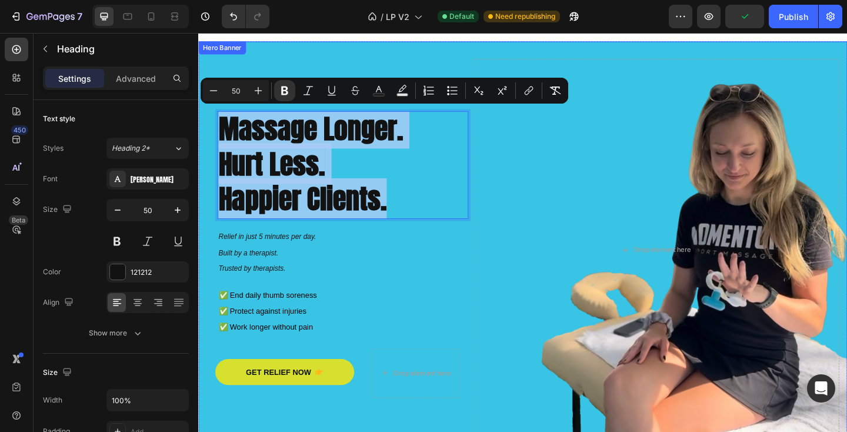
drag, startPoint x: 431, startPoint y: 223, endPoint x: 201, endPoint y: 136, distance: 245.7
click at [201, 136] on div "⭐⭐⭐⭐⭐ Trusted by 12,000+ Hands Text Block massage longer. hurt less. happier cl…" at bounding box center [551, 268] width 706 height 453
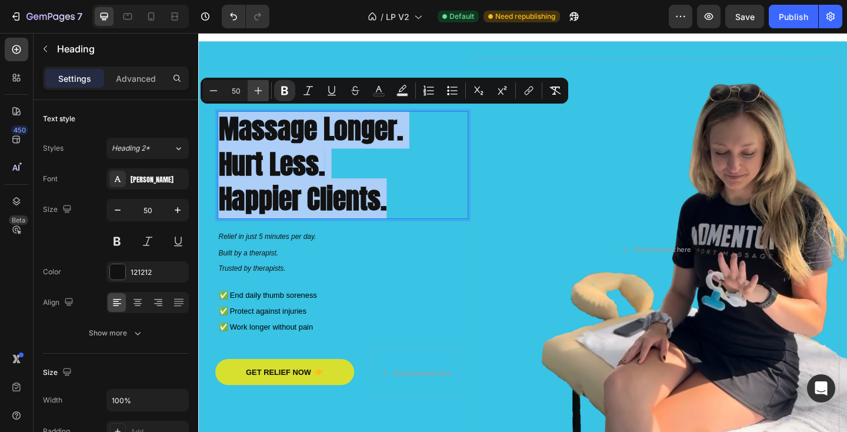
click at [256, 88] on icon "Editor contextual toolbar" at bounding box center [258, 91] width 12 height 12
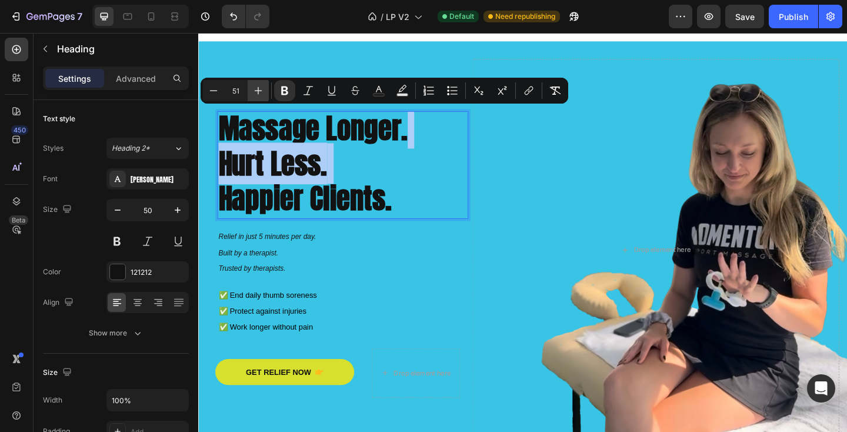
click at [256, 88] on icon "Editor contextual toolbar" at bounding box center [258, 91] width 12 height 12
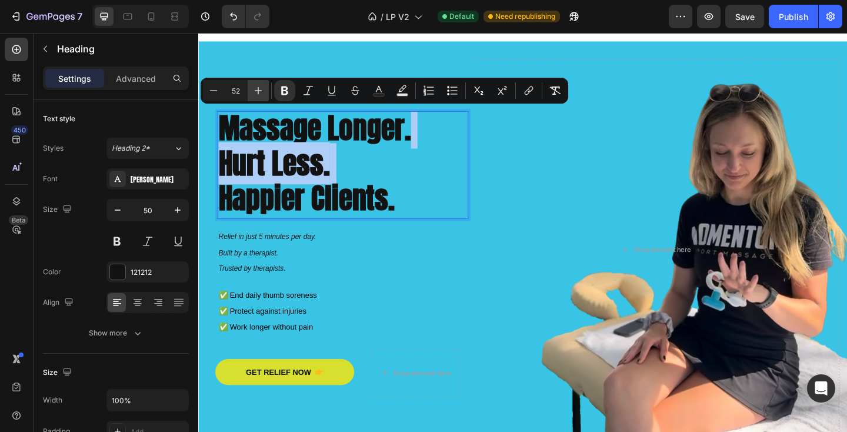
click at [256, 88] on icon "Editor contextual toolbar" at bounding box center [258, 91] width 12 height 12
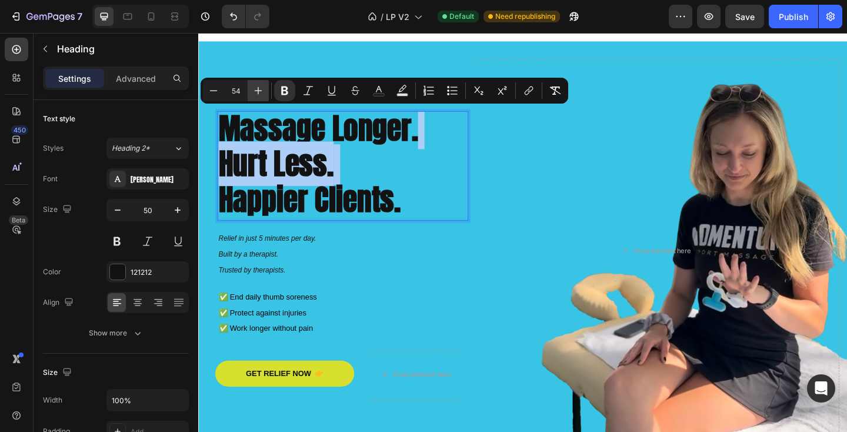
click at [256, 88] on icon "Editor contextual toolbar" at bounding box center [258, 91] width 12 height 12
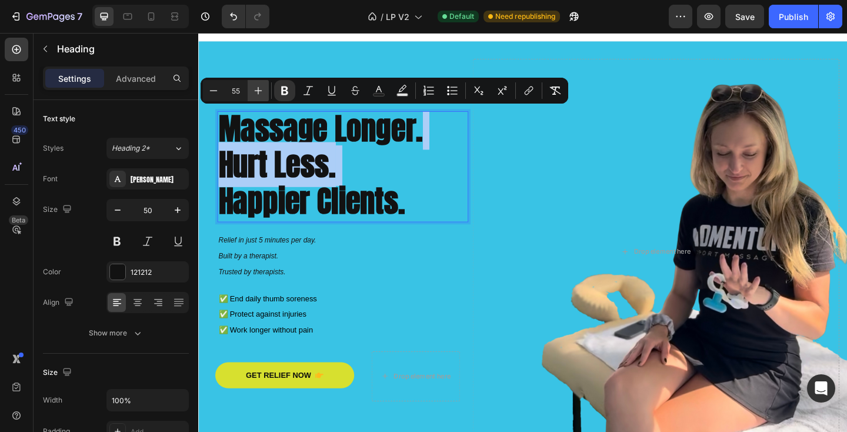
click at [256, 88] on icon "Editor contextual toolbar" at bounding box center [258, 91] width 12 height 12
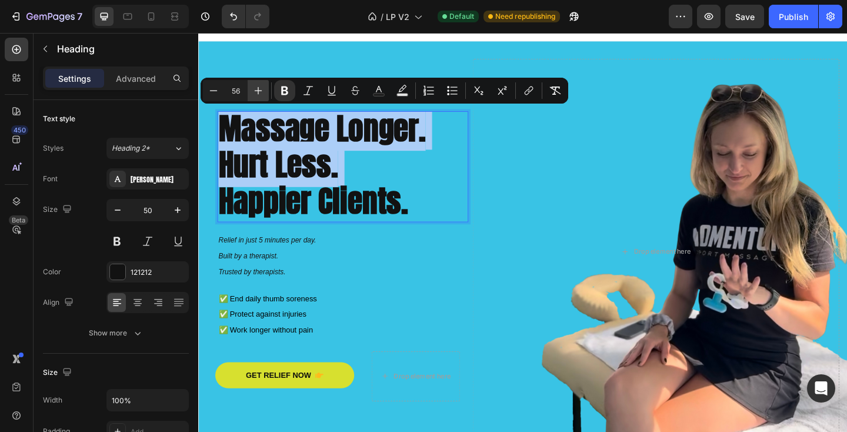
click at [256, 88] on icon "Editor contextual toolbar" at bounding box center [258, 91] width 12 height 12
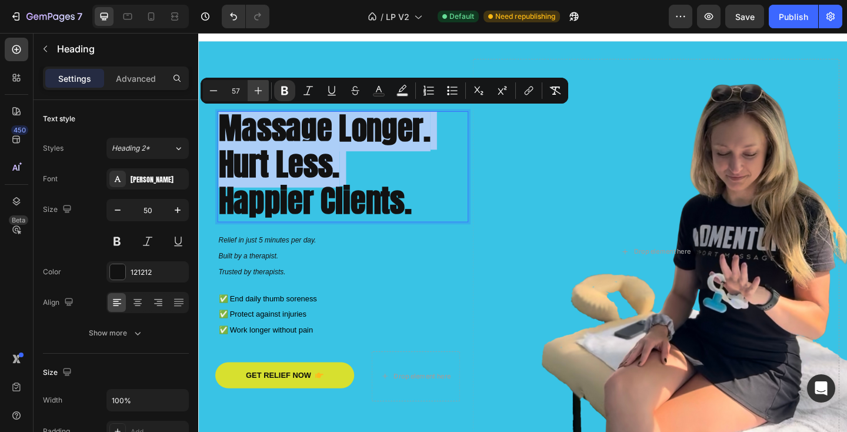
click at [256, 88] on icon "Editor contextual toolbar" at bounding box center [258, 91] width 12 height 12
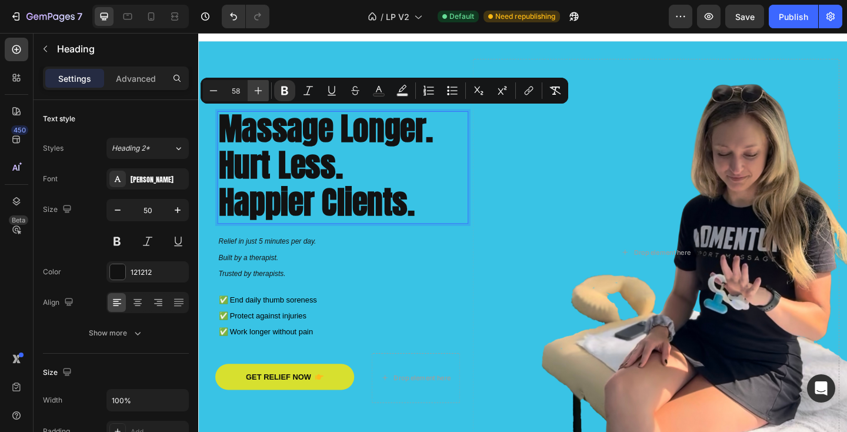
click at [256, 88] on icon "Editor contextual toolbar" at bounding box center [258, 91] width 12 height 12
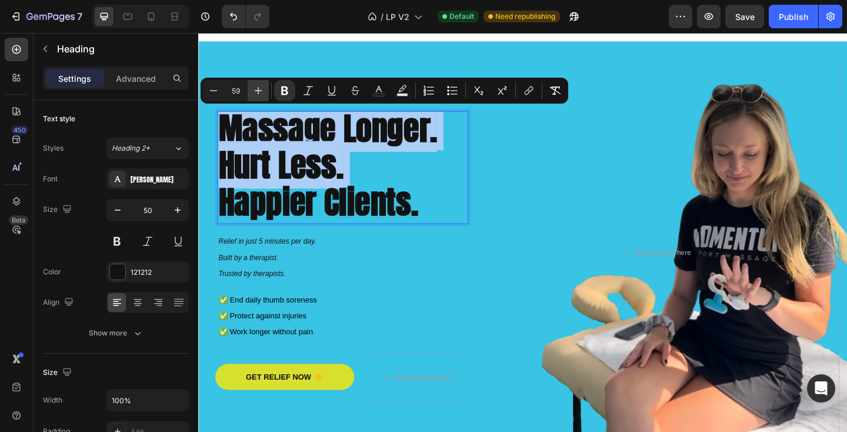
click at [256, 88] on icon "Editor contextual toolbar" at bounding box center [258, 91] width 12 height 12
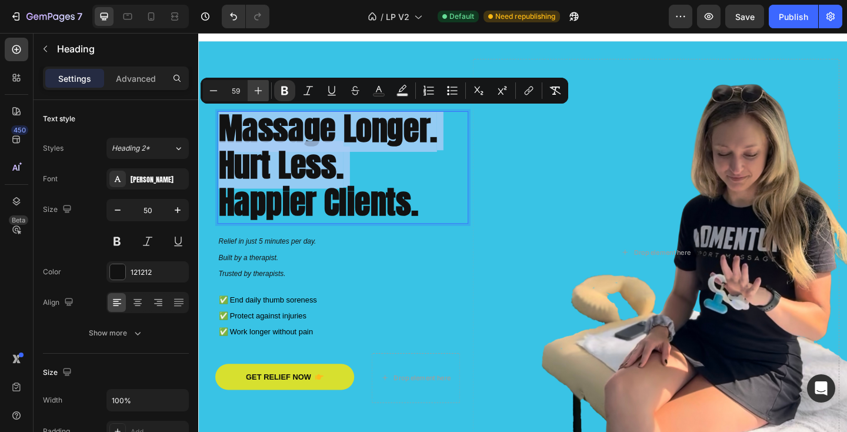
type input "60"
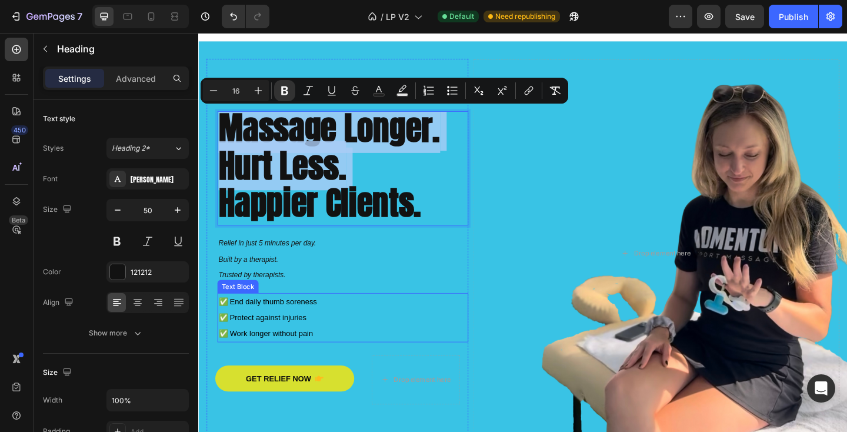
click at [401, 337] on p "✅ End daily thumb soreness ✅ Protect against injuries ✅ Work longer without pain" at bounding box center [355, 342] width 271 height 51
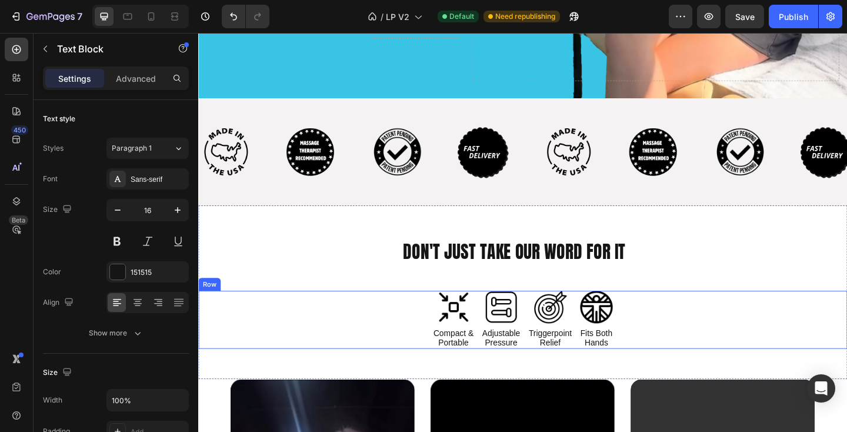
scroll to position [414, 0]
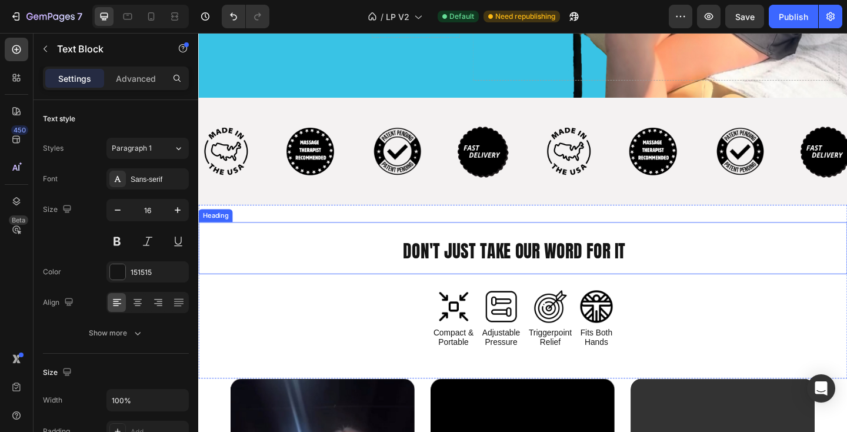
click at [482, 269] on span "DON'T JUST TAKE OUR WORD FOR IT" at bounding box center [542, 270] width 242 height 29
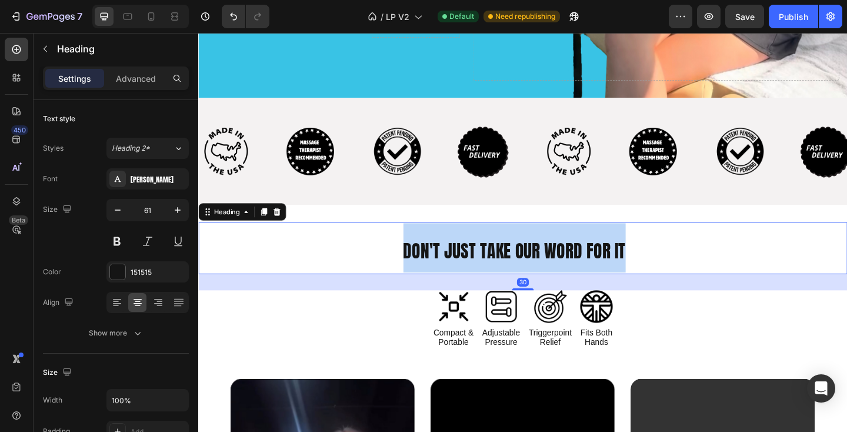
click at [482, 269] on span "DON'T JUST TAKE OUR WORD FOR IT" at bounding box center [542, 270] width 242 height 29
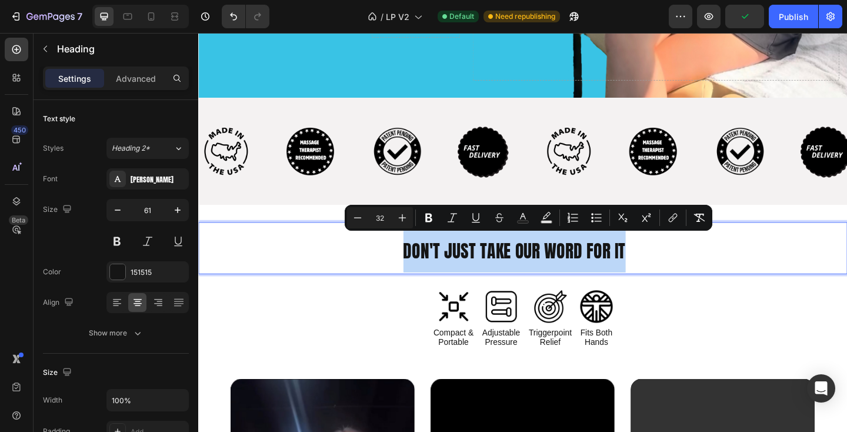
click at [377, 229] on div "Minus 32 Plus Bold Italic Underline Strikethrough Text Color Text Background Co…" at bounding box center [529, 218] width 368 height 26
click at [422, 256] on span "DON'T JUST TAKE OUR WORD FOR IT" at bounding box center [542, 270] width 242 height 29
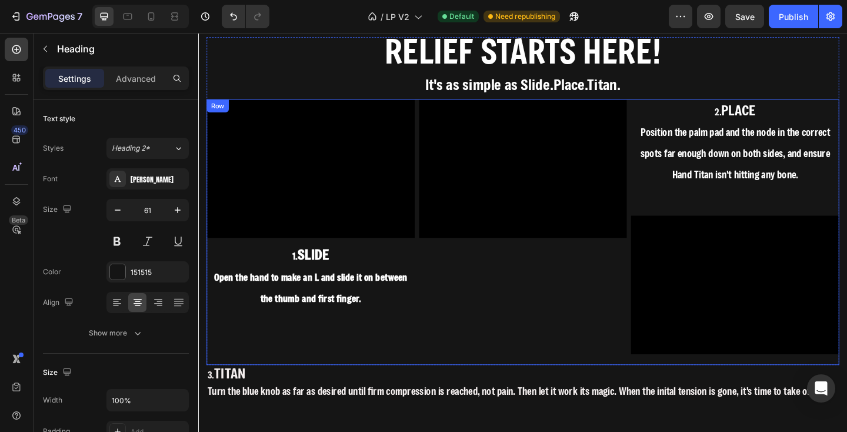
scroll to position [1344, 0]
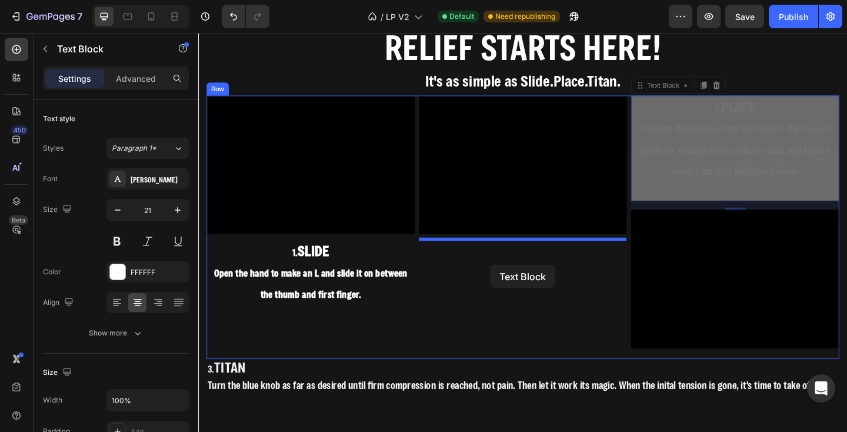
drag, startPoint x: 736, startPoint y: 116, endPoint x: 516, endPoint y: 285, distance: 277.7
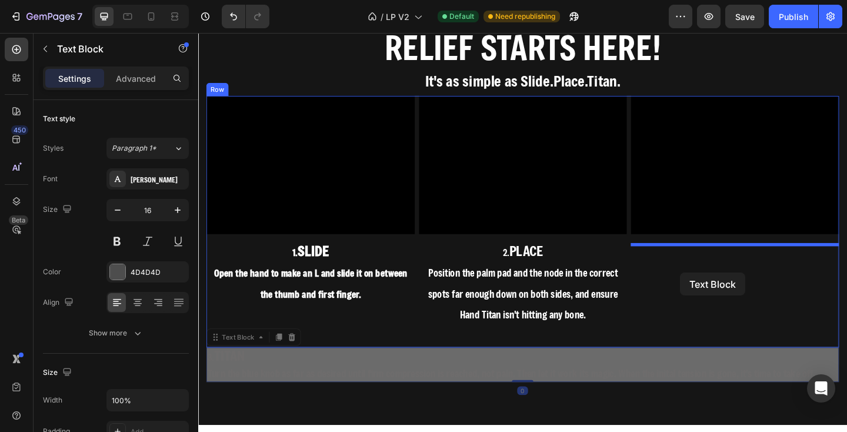
drag, startPoint x: 236, startPoint y: 366, endPoint x: 723, endPoint y: 299, distance: 491.6
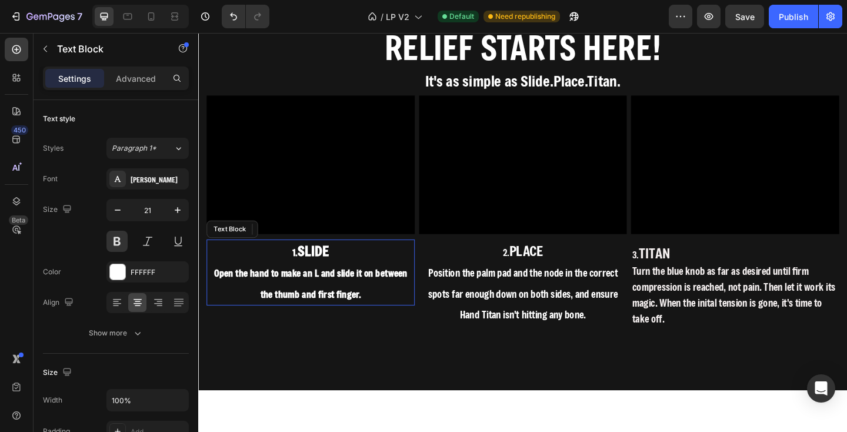
click at [349, 293] on span "Open the hand to make an L and slide it on between the thumb and first finger." at bounding box center [320, 306] width 211 height 36
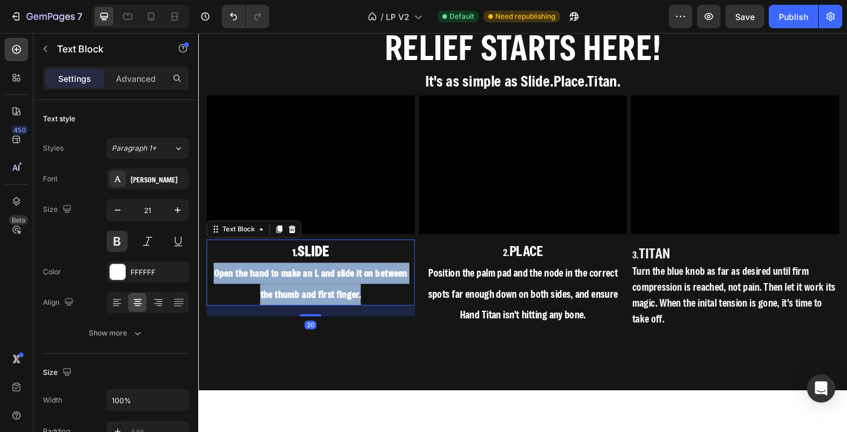
click at [349, 293] on span "Open the hand to make an L and slide it on between the thumb and first finger." at bounding box center [320, 306] width 211 height 36
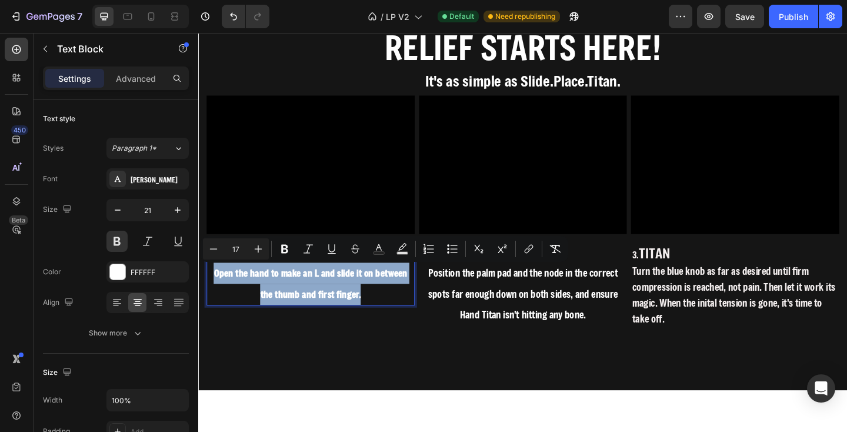
click at [349, 293] on span "Open the hand to make an L and slide it on between the thumb and first finger." at bounding box center [320, 306] width 211 height 36
click at [352, 294] on span "Open the hand to make an L and slide it on between the thumb and first finger." at bounding box center [320, 306] width 211 height 36
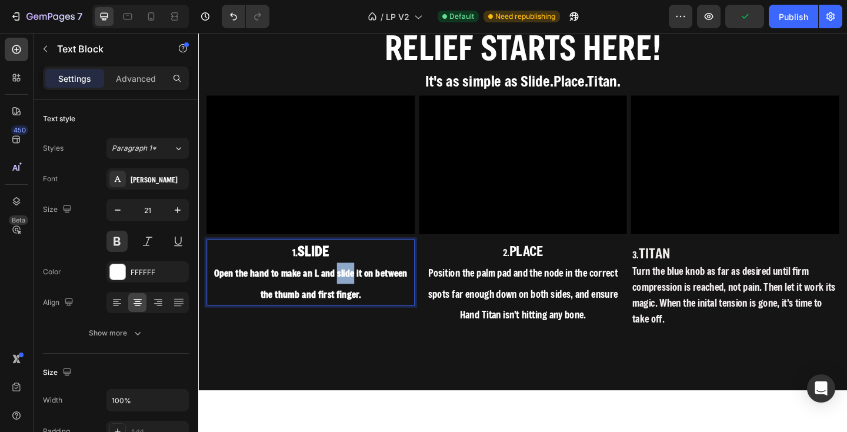
click at [352, 294] on span "Open the hand to make an L and slide it on between the thumb and first finger." at bounding box center [320, 306] width 211 height 36
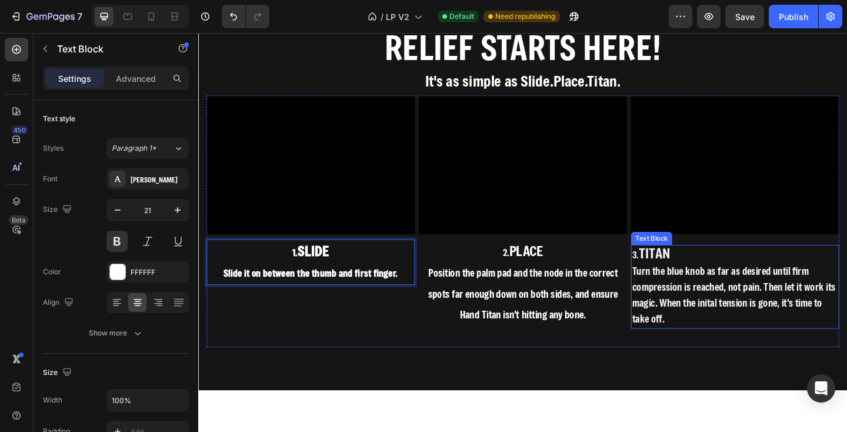
click at [718, 275] on p "3. TITAN" at bounding box center [782, 274] width 224 height 19
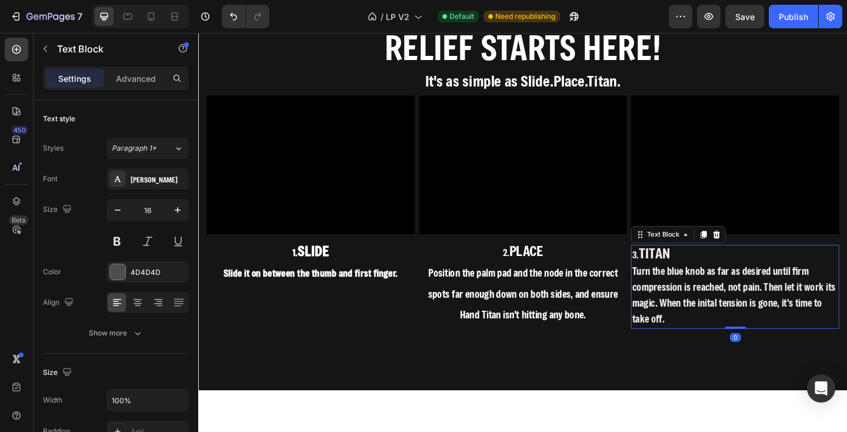
click at [718, 275] on p "3. TITAN" at bounding box center [782, 274] width 224 height 19
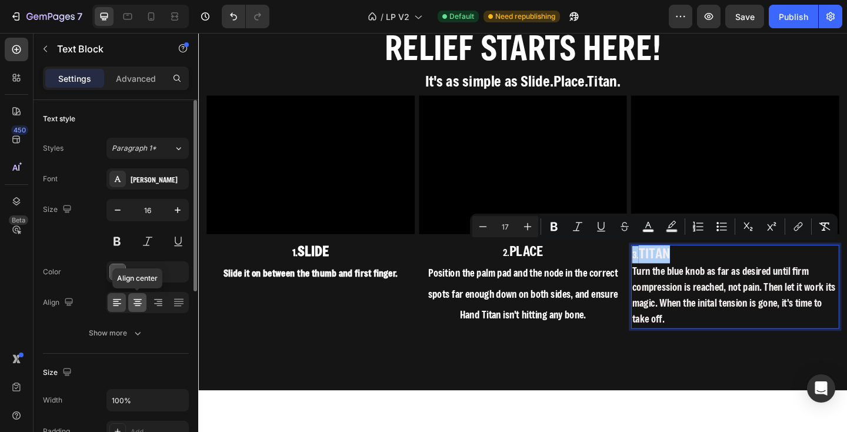
click at [140, 305] on icon at bounding box center [138, 302] width 12 height 12
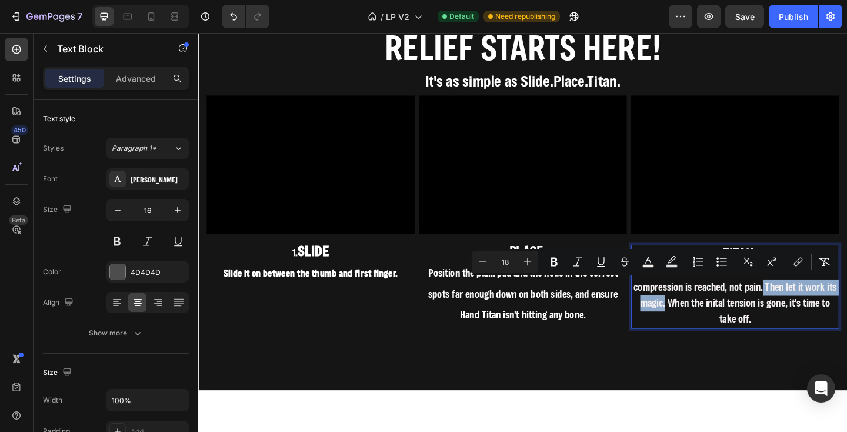
drag, startPoint x: 717, startPoint y: 328, endPoint x: 819, endPoint y: 309, distance: 104.1
click at [819, 309] on span "Turn the blue knob as far as desired until firm compression is reached, not pai…" at bounding box center [782, 318] width 221 height 66
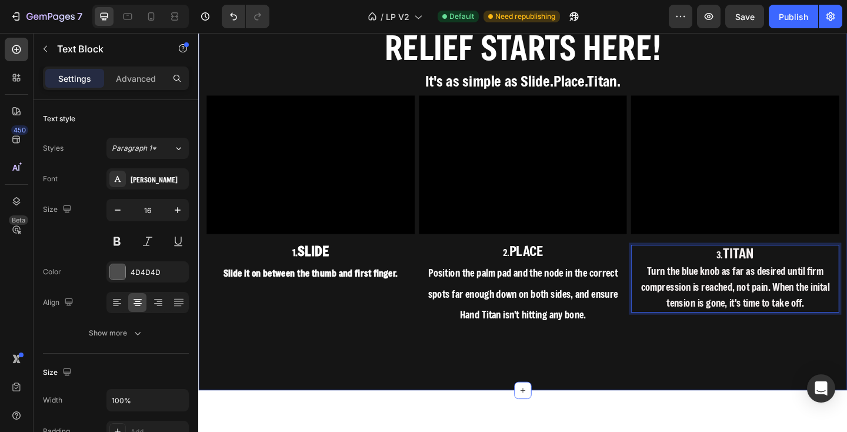
click at [728, 381] on div "RELIEF STARTS HERE! It's as simple as Slide.Place.Titan. Text Block Row Video 1…" at bounding box center [551, 203] width 706 height 435
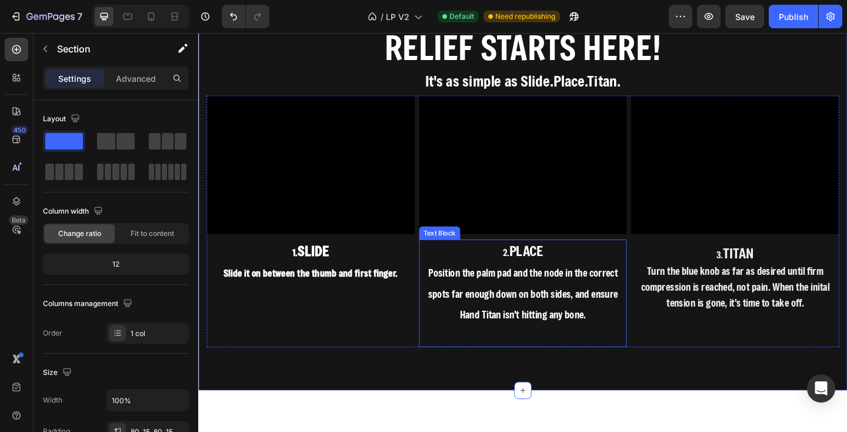
click at [472, 316] on span "Position the palm pad and the node in the correct spots far enough down on both…" at bounding box center [551, 305] width 206 height 37
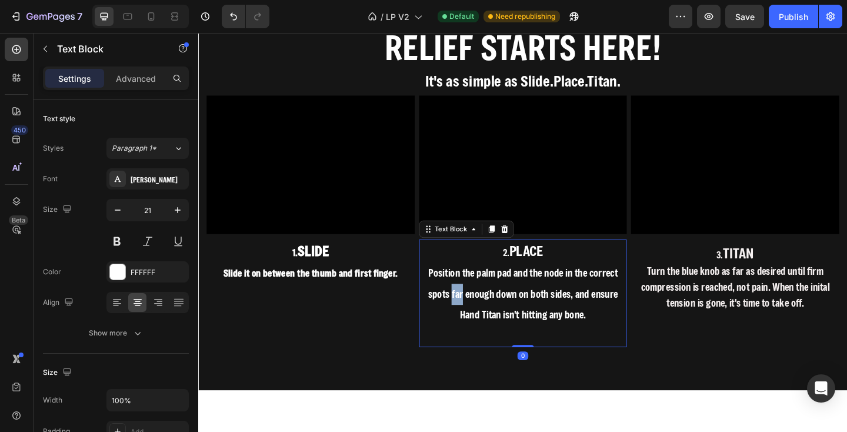
click at [472, 316] on span "Position the palm pad and the node in the correct spots far enough down on both…" at bounding box center [551, 305] width 206 height 37
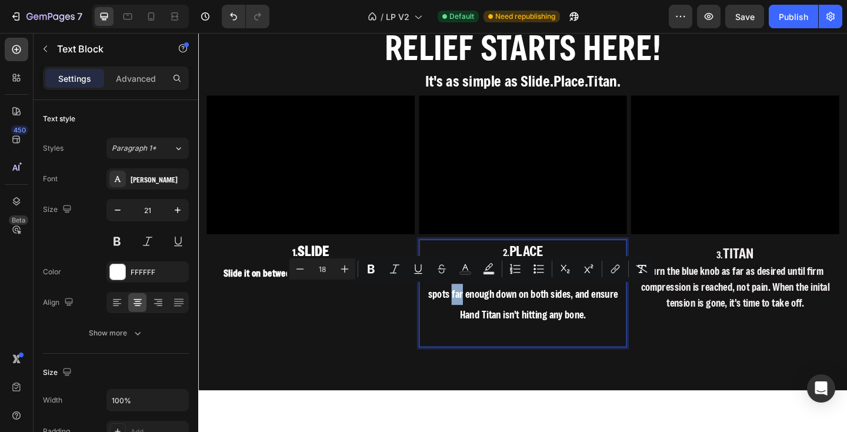
click at [472, 316] on span "Position the palm pad and the node in the correct spots far enough down on both…" at bounding box center [551, 305] width 206 height 37
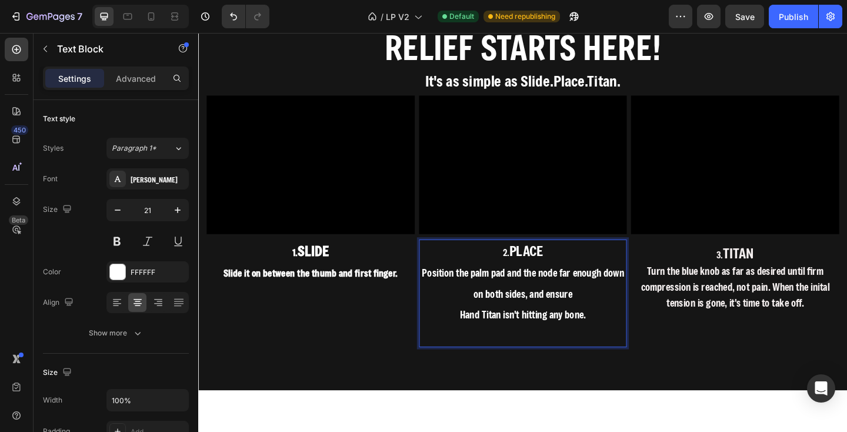
click at [612, 318] on p "Position the palm pad and the node far enough down on both sides, and ensure" at bounding box center [551, 306] width 224 height 46
click at [558, 315] on span "Position the palm pad and the node far enough down on both sides, and ensure" at bounding box center [551, 305] width 220 height 37
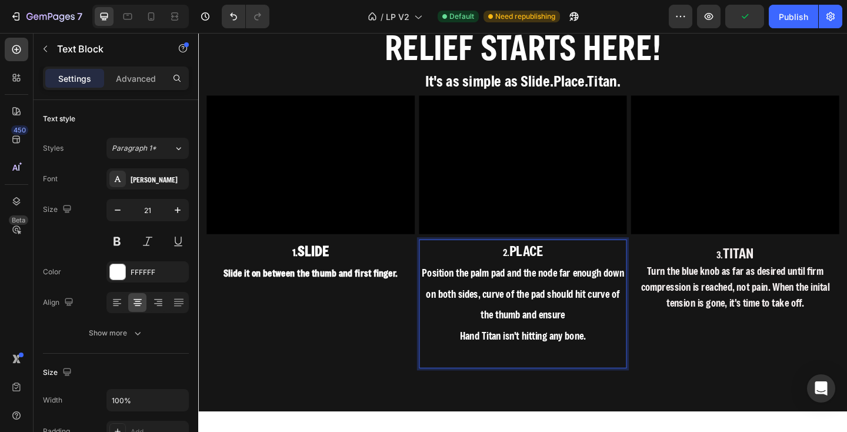
click at [475, 364] on p "Hand Titan isn't hitting any bone." at bounding box center [551, 362] width 224 height 23
click at [471, 292] on span "Position the palm pad and the node far enough down on both sides, curve of the …" at bounding box center [551, 328] width 220 height 82
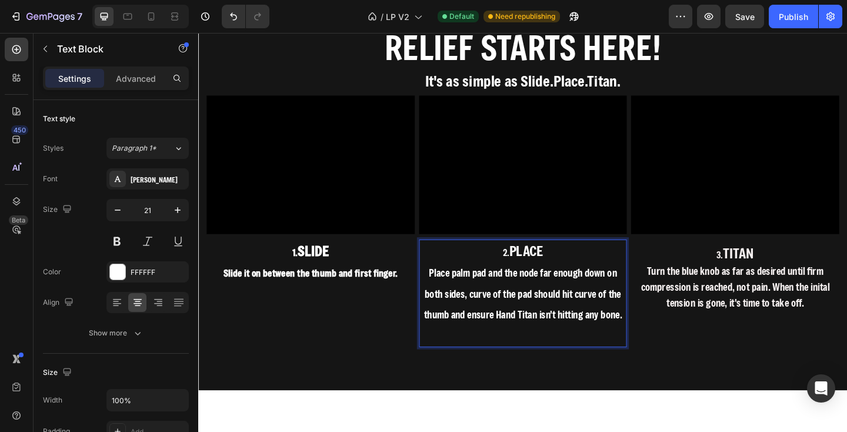
click at [615, 295] on span "Place palm pad and the node far enough down on both sides, curve of the pad sho…" at bounding box center [551, 317] width 215 height 60
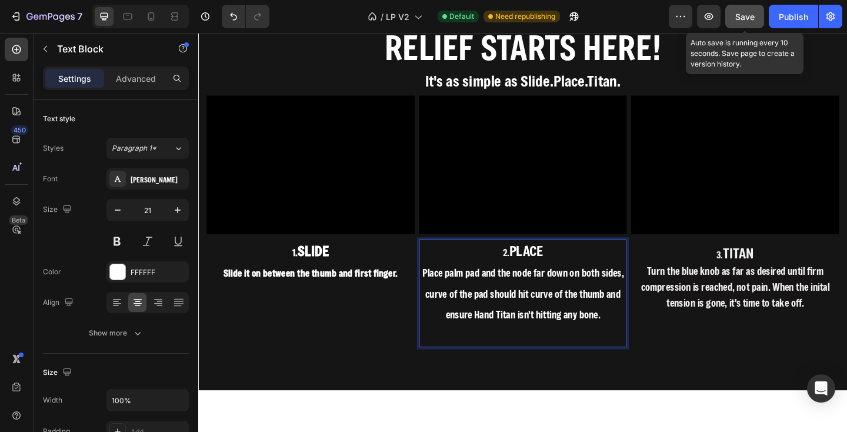
click at [741, 17] on span "Save" at bounding box center [744, 17] width 19 height 10
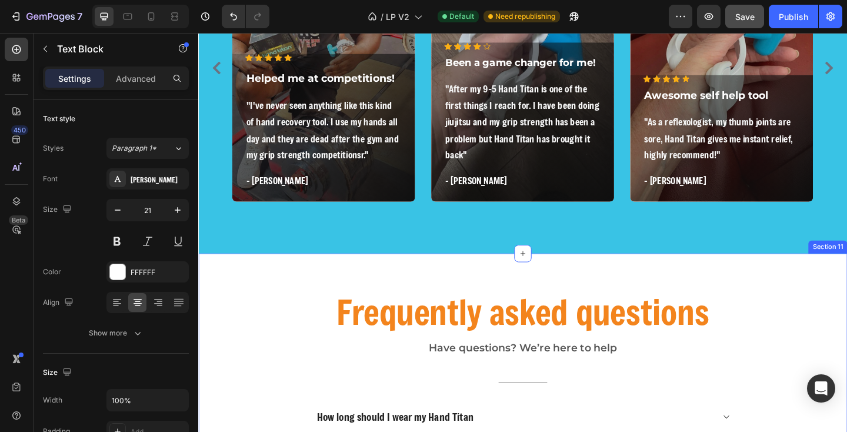
scroll to position [3230, 0]
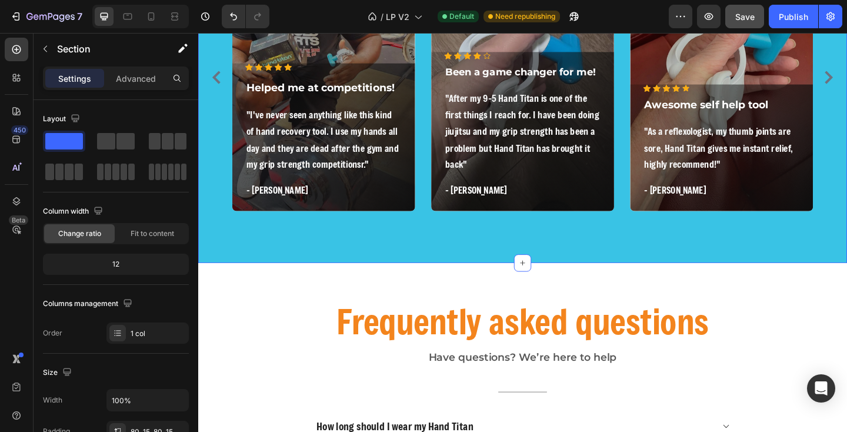
click at [787, 259] on div "HAND TITAN IS UNEXPECTEDLY DIFFERENT Heading Icon Icon Icon Icon Icon Icon List…" at bounding box center [551, 54] width 706 height 458
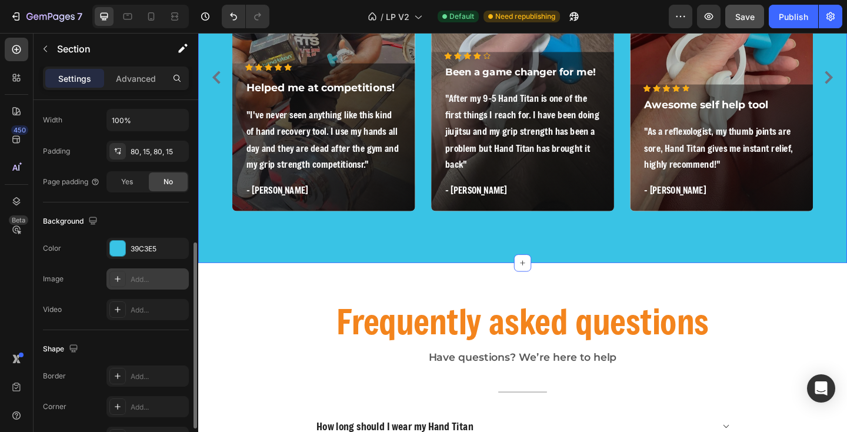
scroll to position [284, 0]
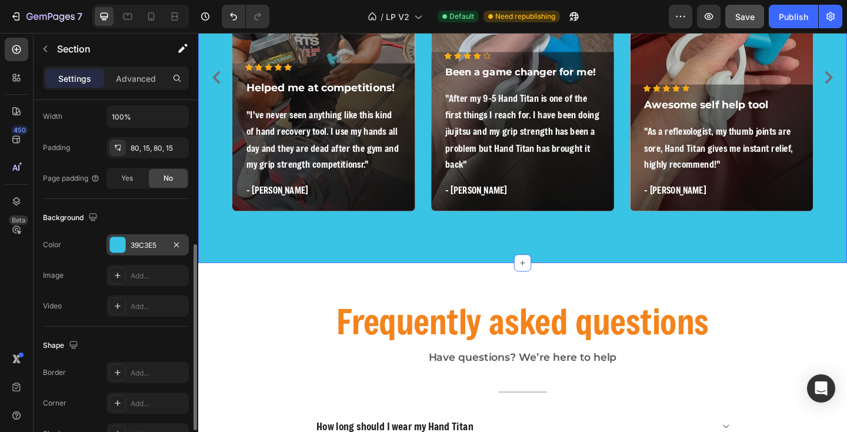
click at [159, 245] on div "39C3E5" at bounding box center [148, 245] width 34 height 11
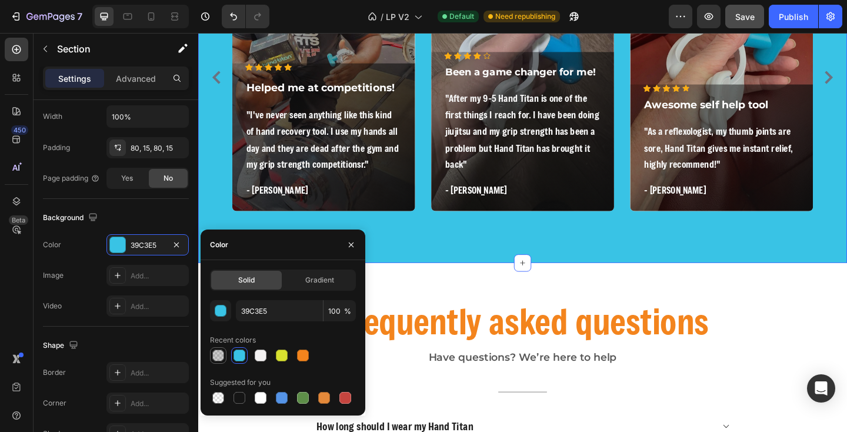
click at [221, 356] on div at bounding box center [218, 355] width 12 height 12
type input "000000"
type input "20"
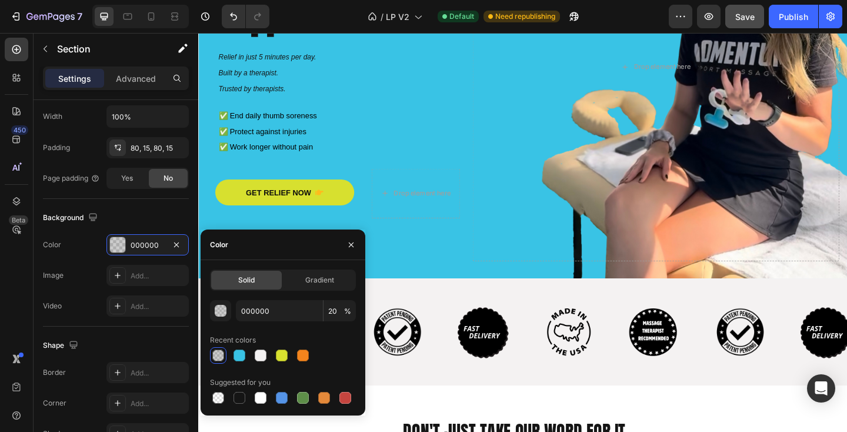
scroll to position [222, 0]
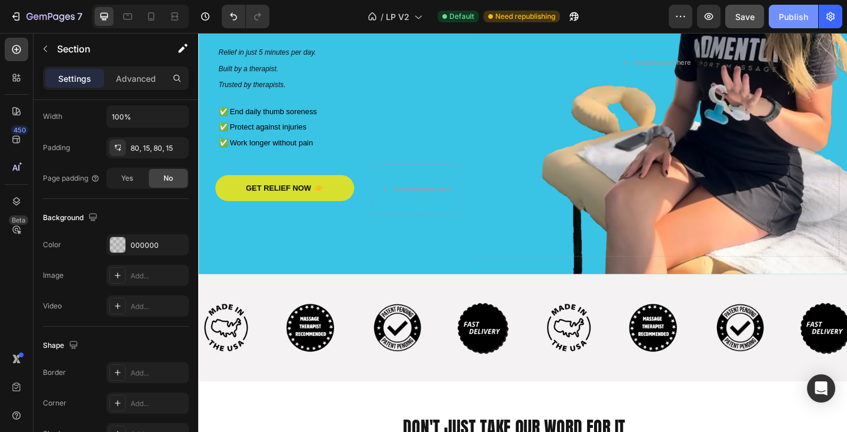
click at [804, 14] on div "Publish" at bounding box center [793, 17] width 29 height 12
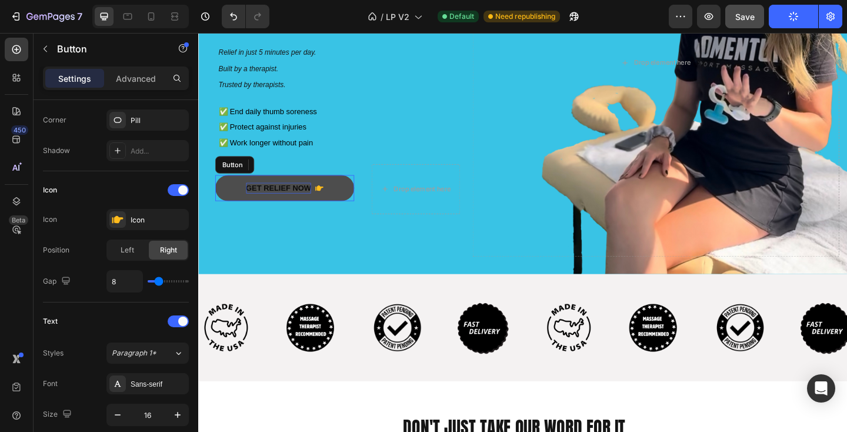
click at [261, 198] on span "GET RELIEF Now" at bounding box center [285, 201] width 71 height 9
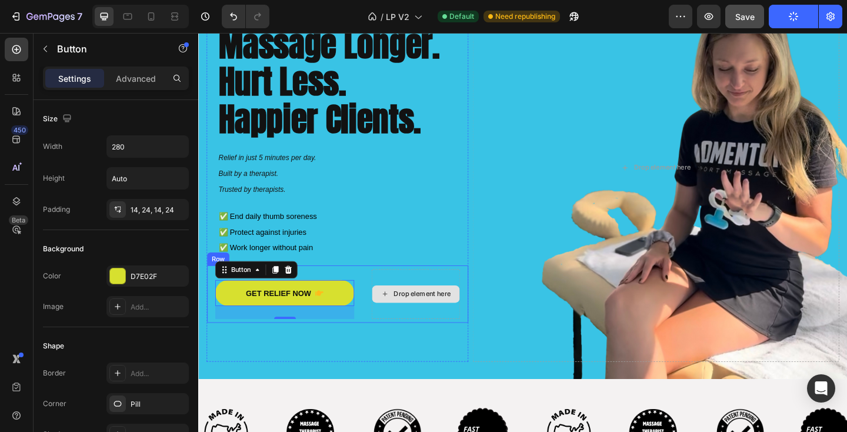
scroll to position [101, 0]
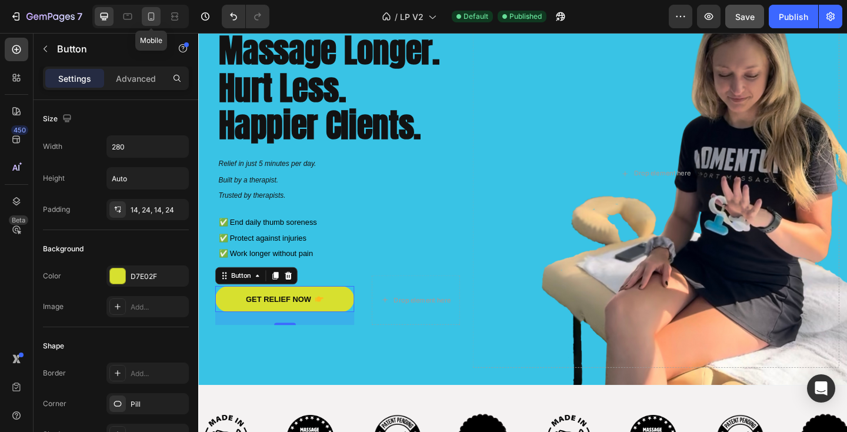
click at [152, 14] on icon at bounding box center [151, 17] width 12 height 12
type input "14"
type input "290"
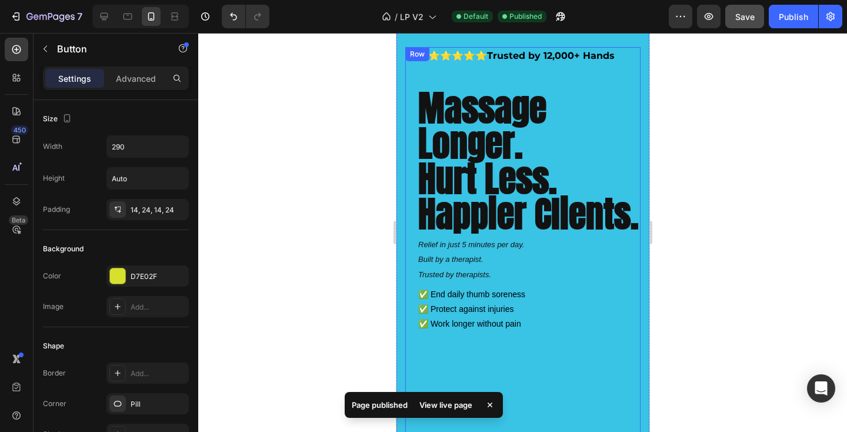
scroll to position [12, 0]
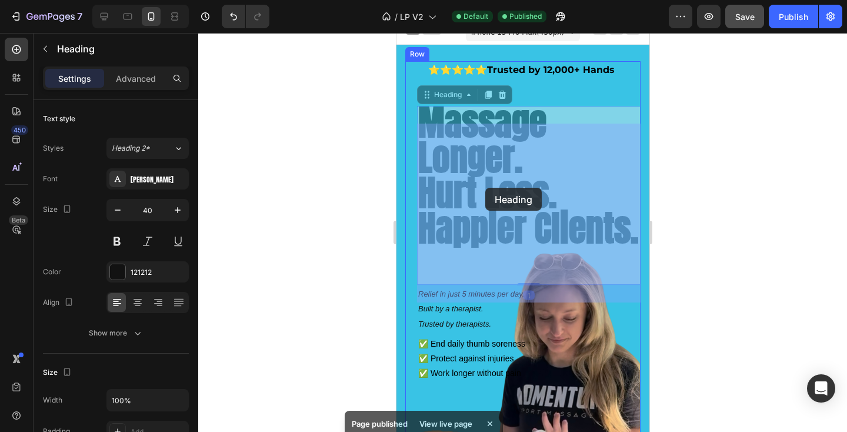
drag, startPoint x: 538, startPoint y: 266, endPoint x: 486, endPoint y: 191, distance: 91.4
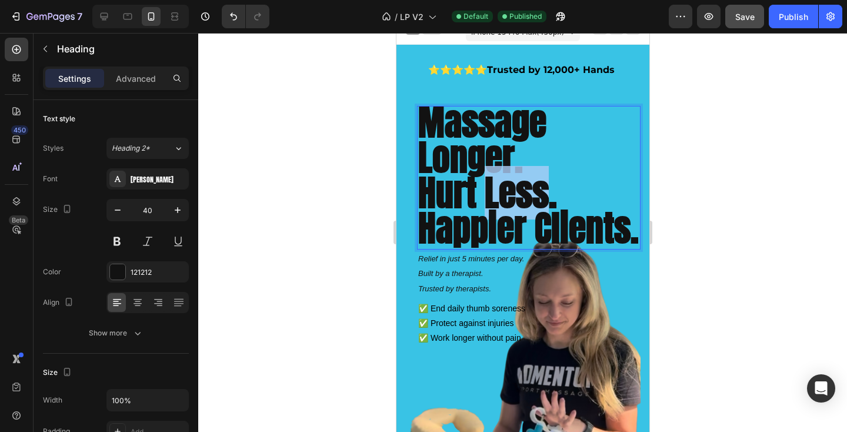
click at [486, 191] on strong "hurt less." at bounding box center [487, 193] width 139 height 54
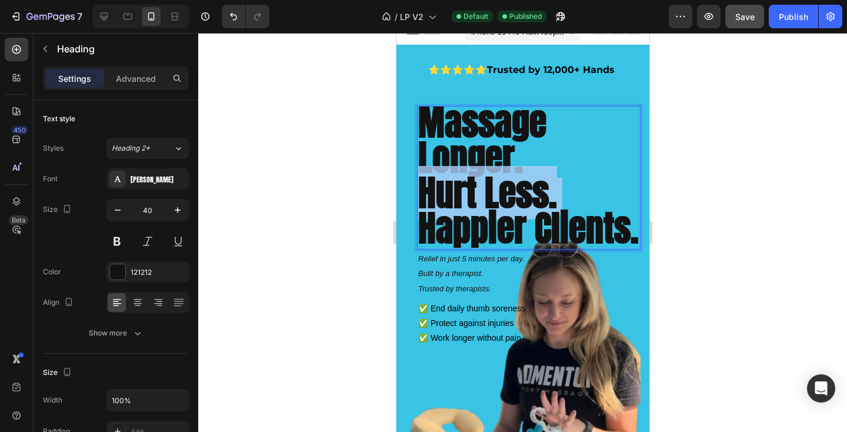
click at [486, 191] on strong "hurt less." at bounding box center [487, 193] width 139 height 54
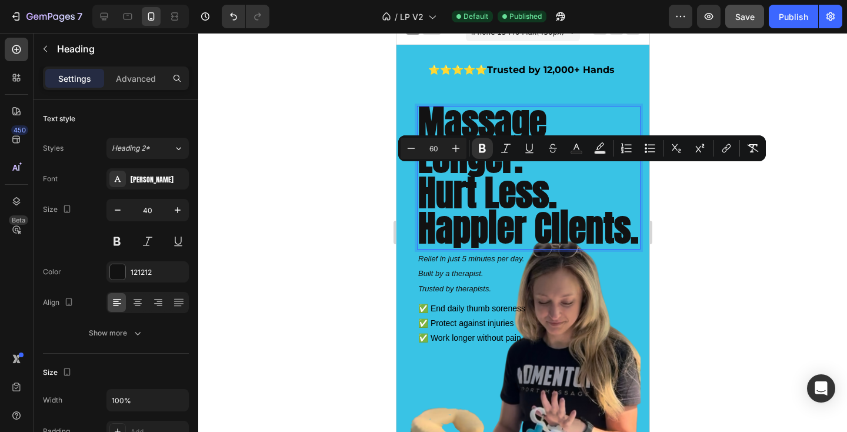
click at [531, 248] on p "massage longer. hurt less. happier clients." at bounding box center [528, 177] width 221 height 141
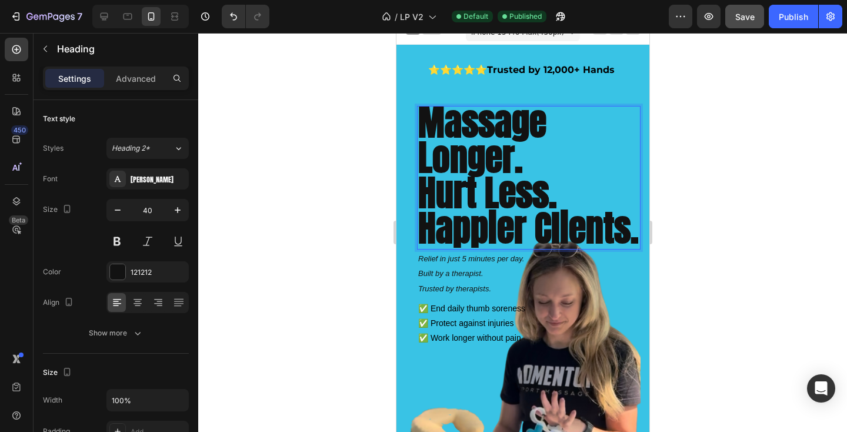
click at [531, 248] on p "massage longer. hurt less. happier clients." at bounding box center [528, 177] width 221 height 141
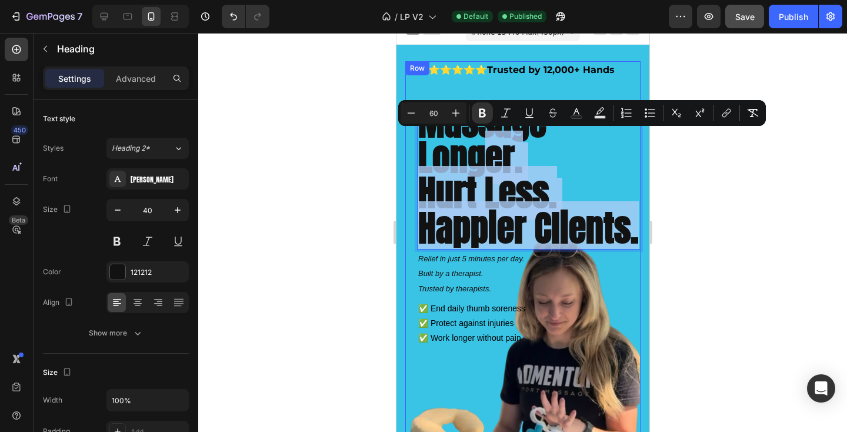
drag, startPoint x: 531, startPoint y: 259, endPoint x: 840, endPoint y: 134, distance: 333.8
click at [444, 101] on div "⭐⭐⭐⭐⭐ Trusted by 12,000+ Hands Text Block massage longer. hurt less. happier cl…" at bounding box center [522, 331] width 235 height 541
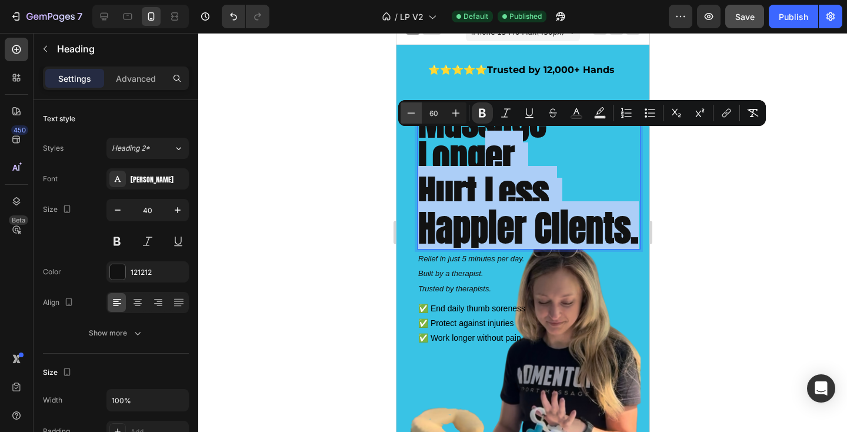
click at [414, 111] on icon "Editor contextual toolbar" at bounding box center [411, 113] width 12 height 12
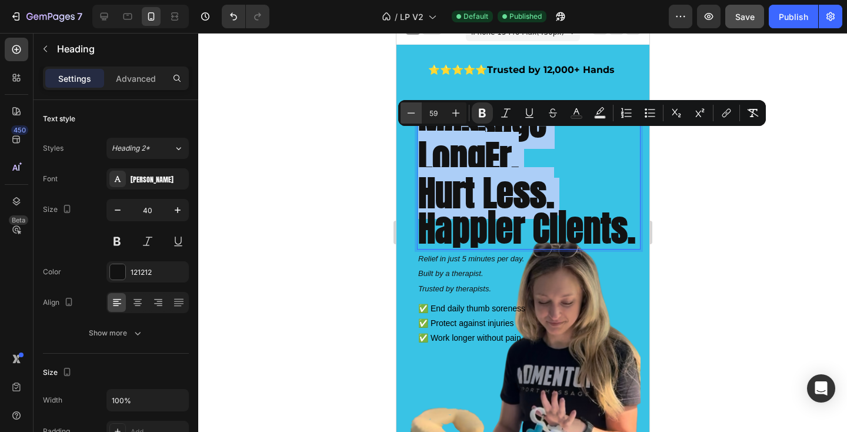
click at [414, 111] on icon "Editor contextual toolbar" at bounding box center [411, 113] width 12 height 12
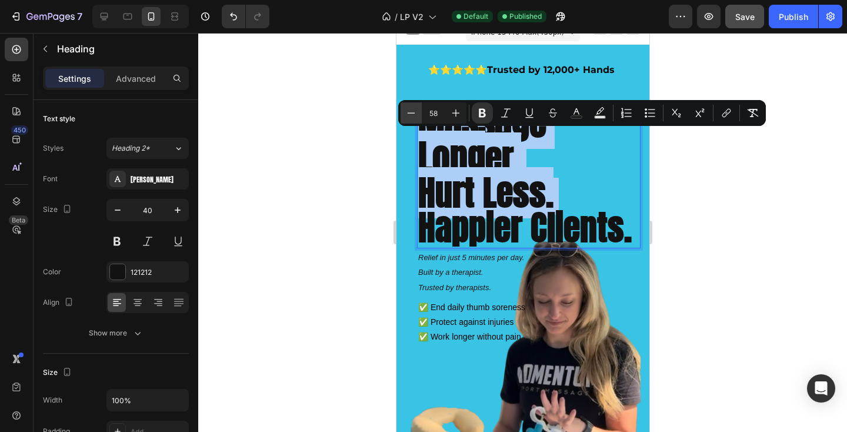
click at [414, 111] on icon "Editor contextual toolbar" at bounding box center [411, 113] width 12 height 12
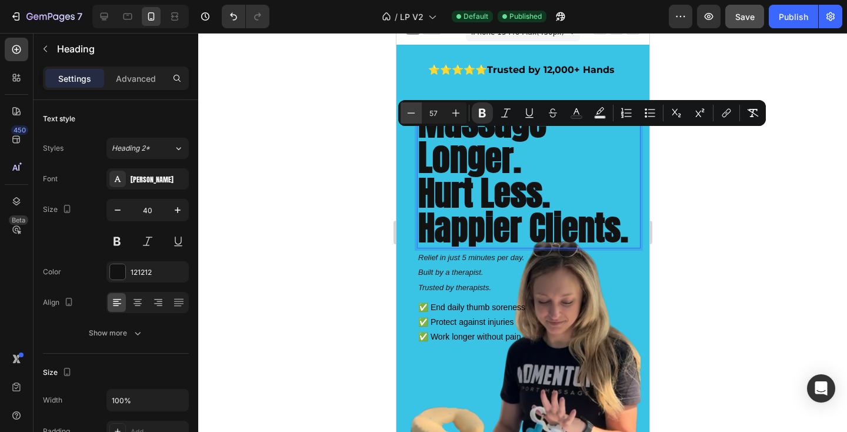
click at [414, 111] on icon "Editor contextual toolbar" at bounding box center [411, 113] width 12 height 12
type input "56"
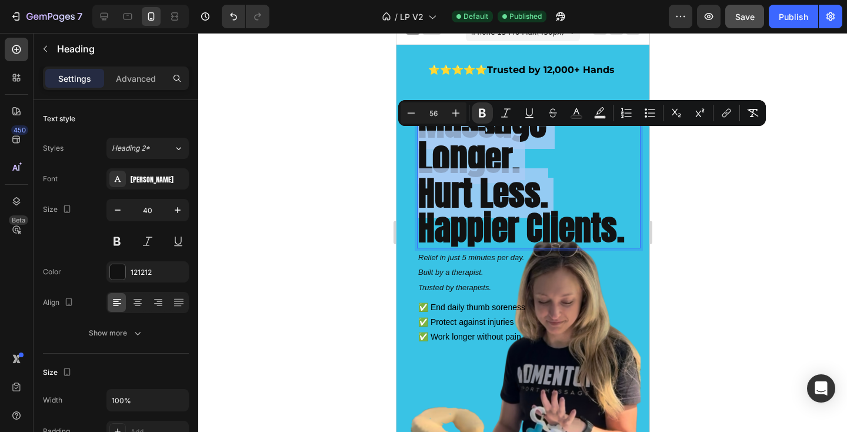
click at [568, 201] on p "massage long er. hurt less. happier clients." at bounding box center [528, 177] width 221 height 140
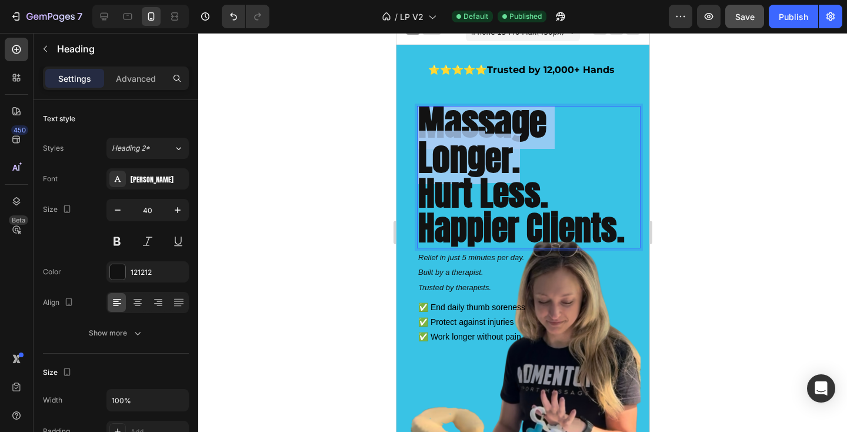
drag, startPoint x: 544, startPoint y: 165, endPoint x: 419, endPoint y: 119, distance: 132.3
click at [419, 119] on p "massage long er. hurt less. happier clients." at bounding box center [528, 177] width 221 height 140
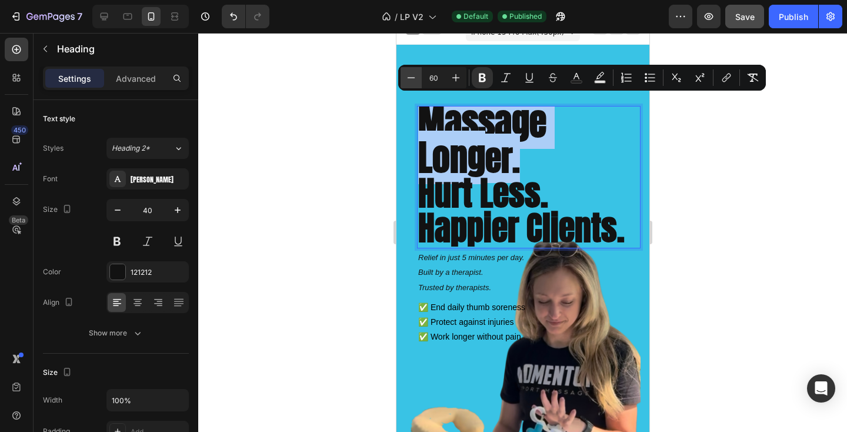
click at [410, 77] on icon "Editor contextual toolbar" at bounding box center [411, 78] width 12 height 12
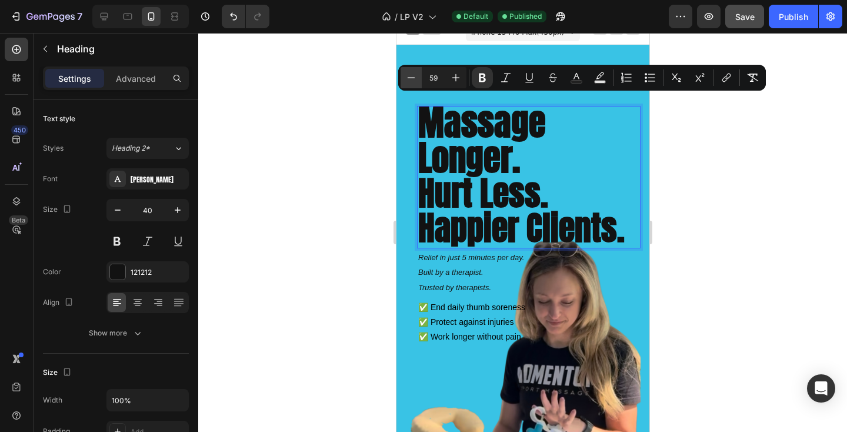
click at [410, 77] on icon "Editor contextual toolbar" at bounding box center [411, 78] width 12 height 12
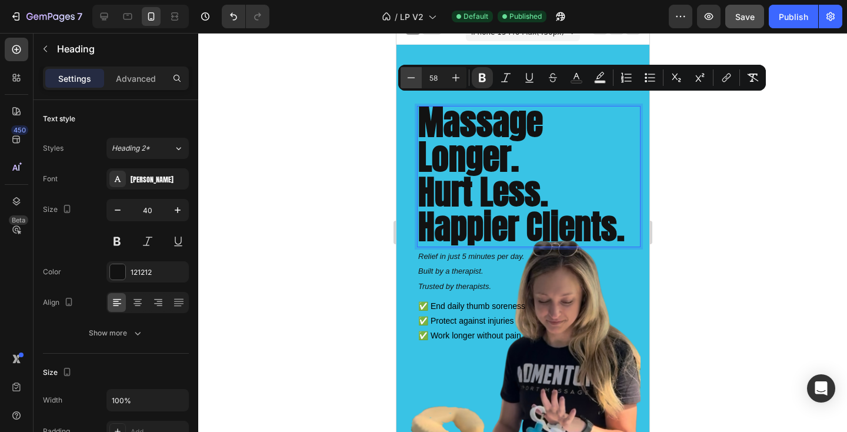
click at [410, 77] on icon "Editor contextual toolbar" at bounding box center [411, 78] width 12 height 12
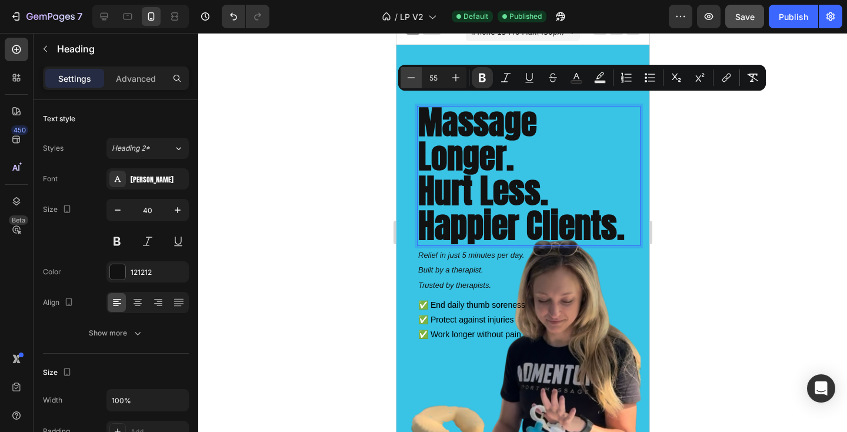
click at [410, 77] on icon "Editor contextual toolbar" at bounding box center [411, 78] width 12 height 12
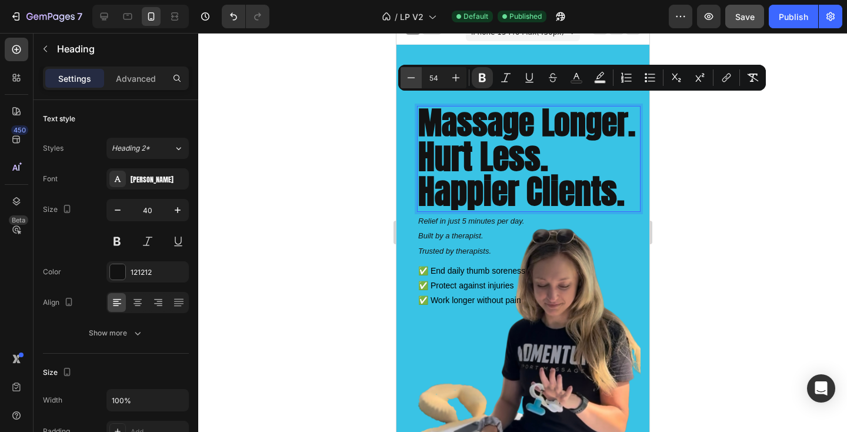
click at [410, 77] on icon "Editor contextual toolbar" at bounding box center [411, 78] width 12 height 12
type input "51"
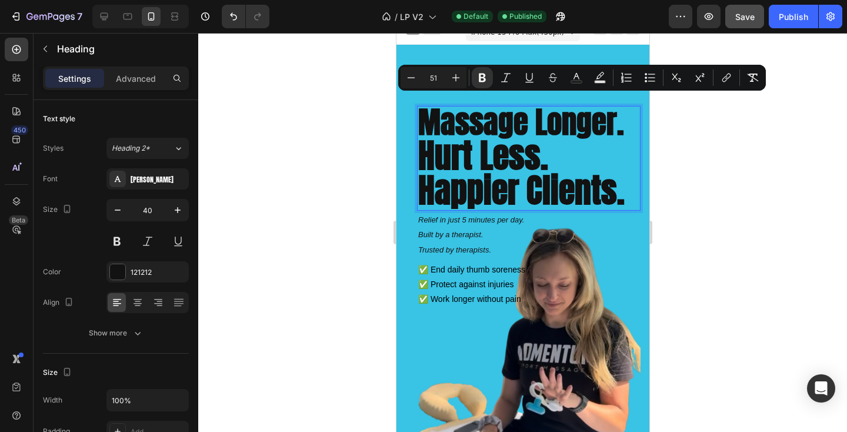
click at [705, 232] on div at bounding box center [522, 232] width 649 height 399
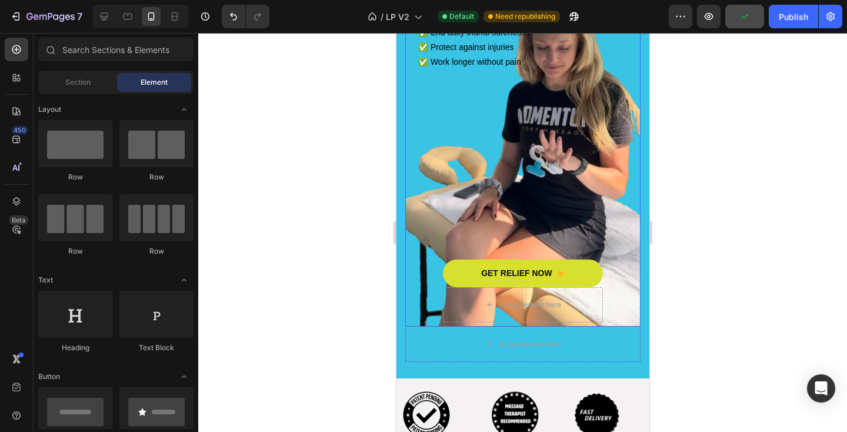
scroll to position [266, 0]
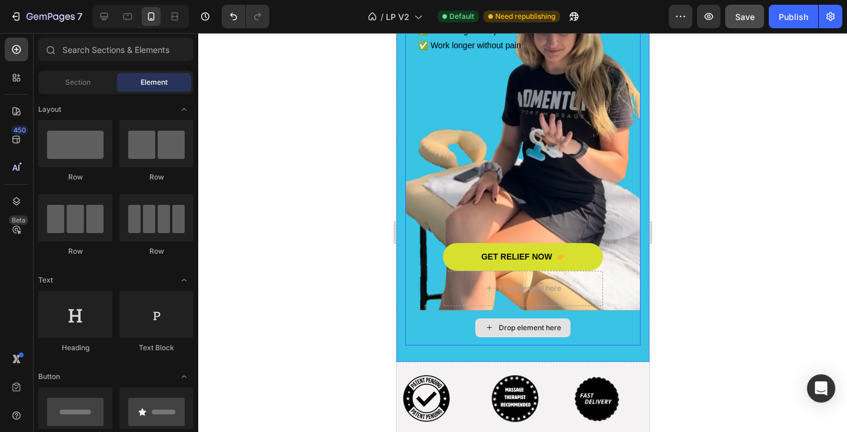
click at [557, 338] on div "Drop element here" at bounding box center [522, 327] width 235 height 35
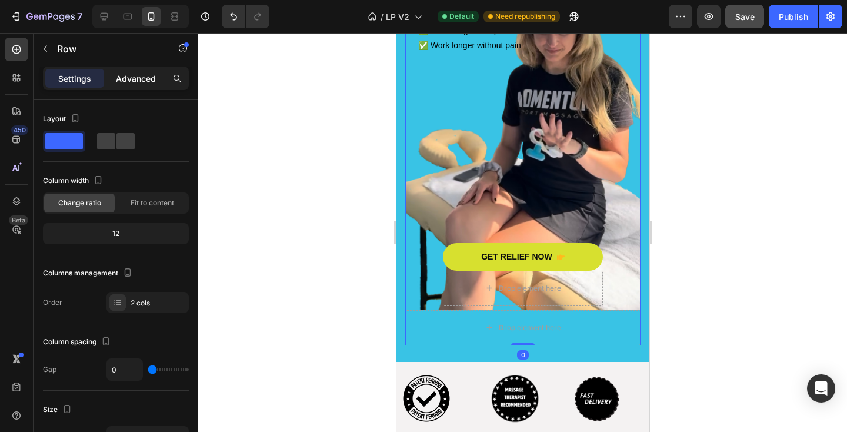
click at [130, 81] on p "Advanced" at bounding box center [136, 78] width 40 height 12
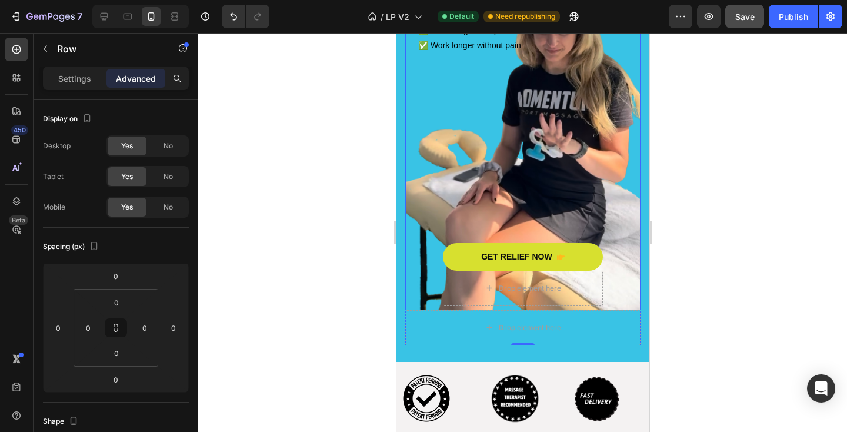
click at [623, 291] on div "⭐⭐⭐⭐⭐ Trusted by 12,000+ Hands Text Block ⁠⁠⁠⁠⁠⁠⁠ massage longer. hurt less. ha…" at bounding box center [522, 59] width 235 height 502
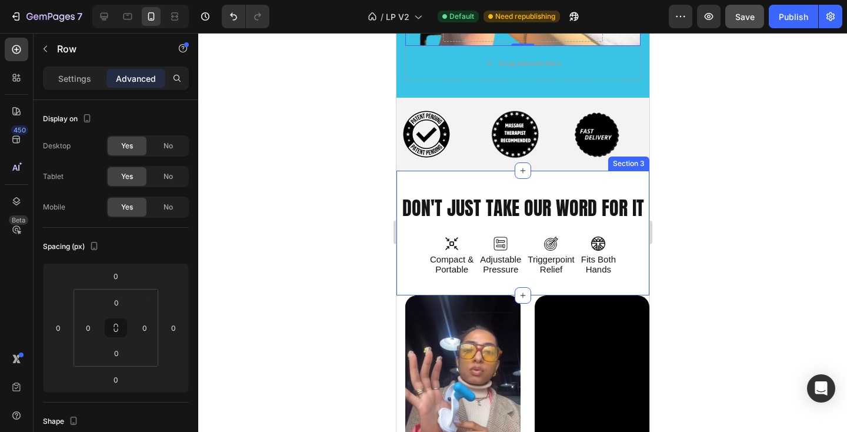
scroll to position [531, 0]
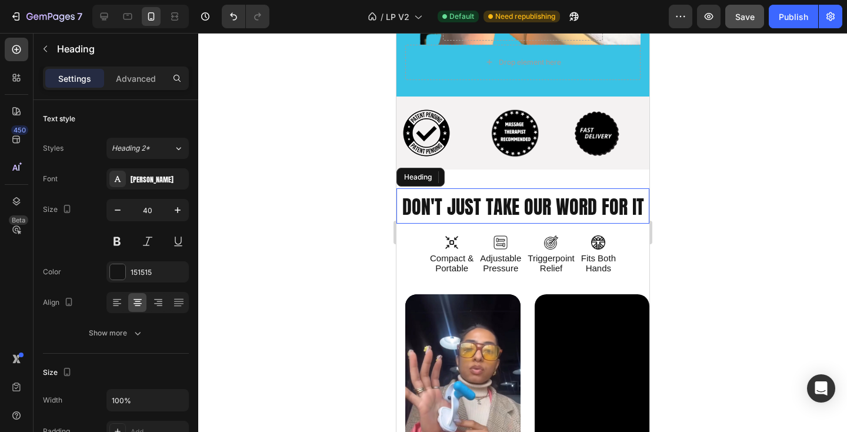
click at [539, 224] on h2 "DON'T JUST TAKE OUR WORD FOR IT" at bounding box center [522, 205] width 253 height 35
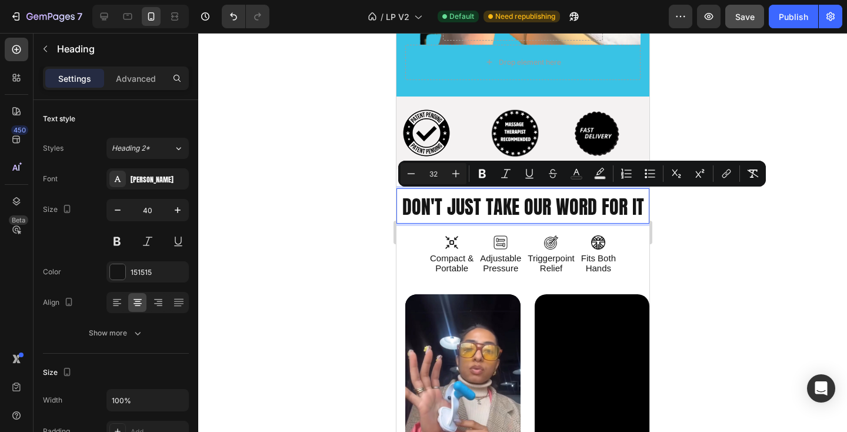
drag, startPoint x: 539, startPoint y: 238, endPoint x: 529, endPoint y: 235, distance: 10.6
click at [529, 222] on p "DON'T JUST TAKE OUR WORD FOR IT" at bounding box center [522, 205] width 251 height 33
click at [411, 170] on icon "Editor contextual toolbar" at bounding box center [411, 174] width 12 height 12
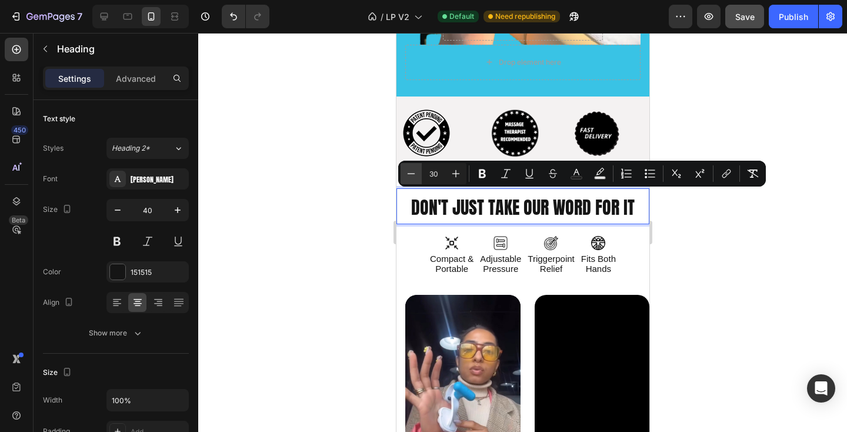
click at [411, 170] on icon "Editor contextual toolbar" at bounding box center [411, 174] width 12 height 12
type input "29"
click at [700, 248] on div at bounding box center [522, 232] width 649 height 399
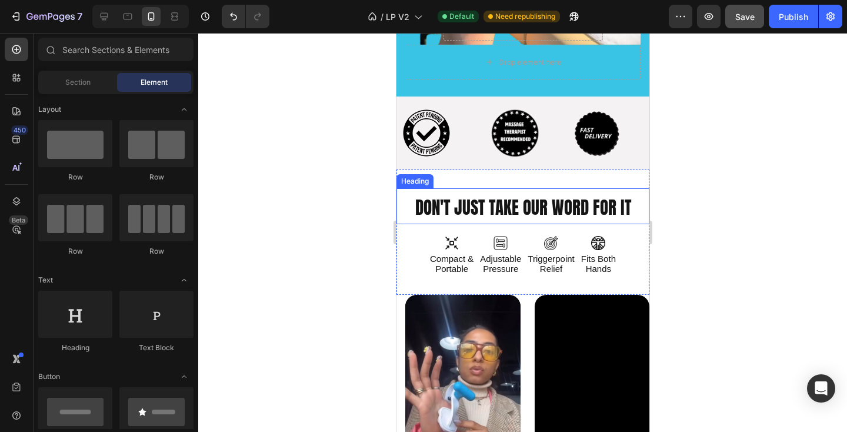
click at [418, 208] on span "DON'T JUST TAKE OUR WORD FOR IT" at bounding box center [523, 208] width 216 height 26
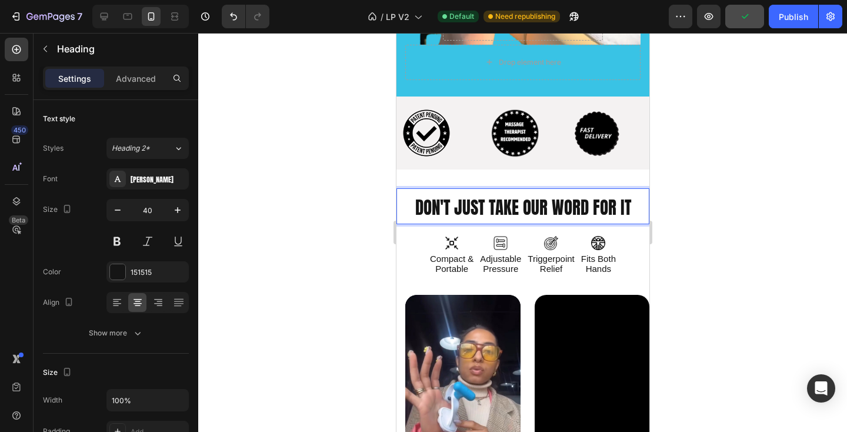
click at [694, 248] on div at bounding box center [522, 232] width 649 height 399
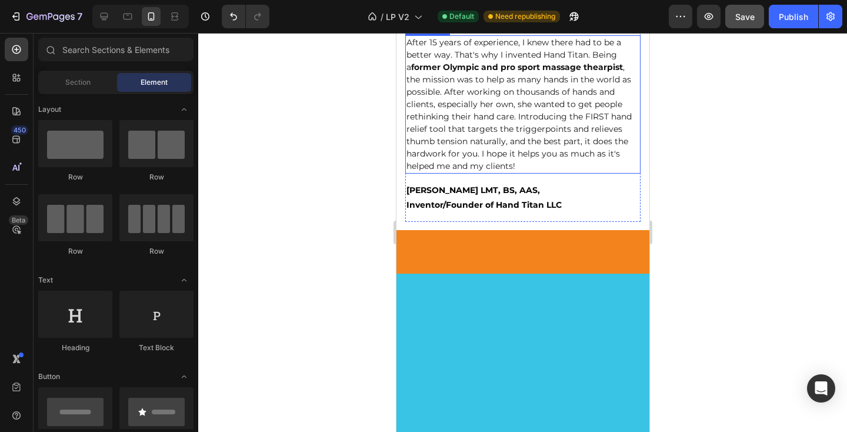
scroll to position [2991, 0]
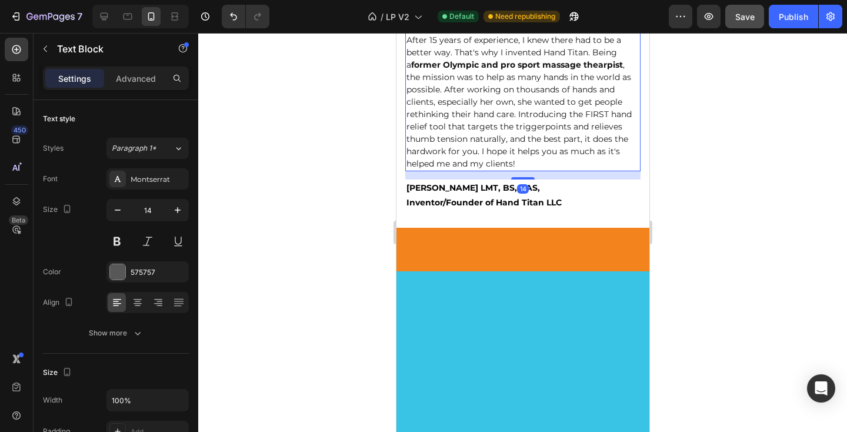
click at [518, 169] on span "After 15 years of experience, I knew there had to be a better way. That's why I…" at bounding box center [518, 102] width 225 height 134
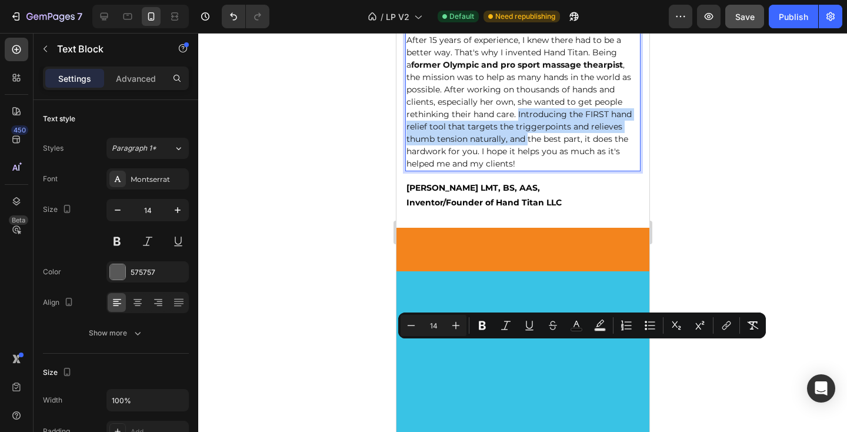
drag, startPoint x: 518, startPoint y: 350, endPoint x: 527, endPoint y: 378, distance: 29.4
click at [527, 169] on span "After 15 years of experience, I knew there had to be a better way. That's why I…" at bounding box center [518, 102] width 225 height 134
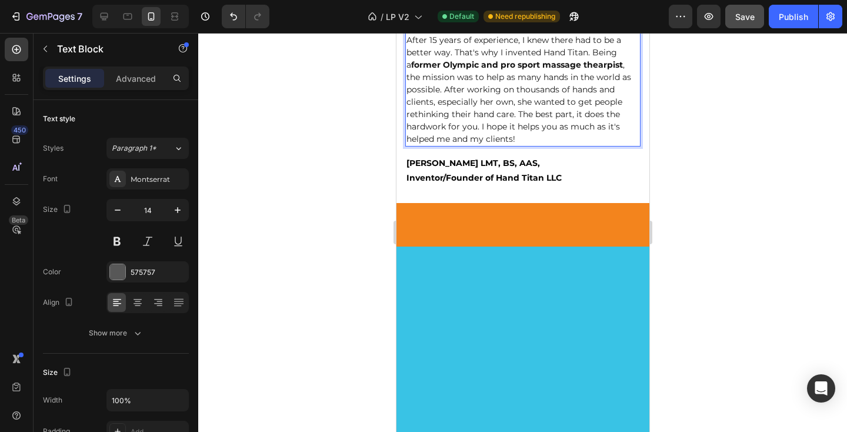
click at [574, 144] on span "After 15 years of experience, I knew there had to be a better way. That's why I…" at bounding box center [518, 89] width 225 height 109
click at [578, 144] on span "After 15 years of experience, I knew there had to be a better way. That's why I…" at bounding box center [518, 89] width 225 height 109
click at [788, 16] on div "Publish" at bounding box center [793, 17] width 29 height 12
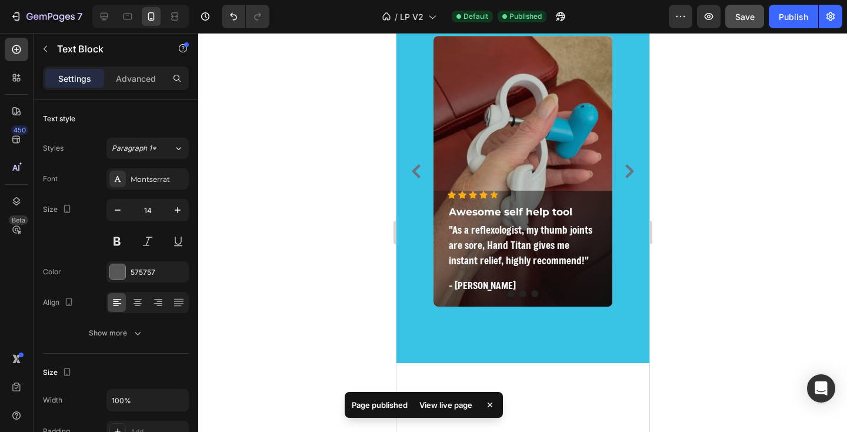
scroll to position [3348, 0]
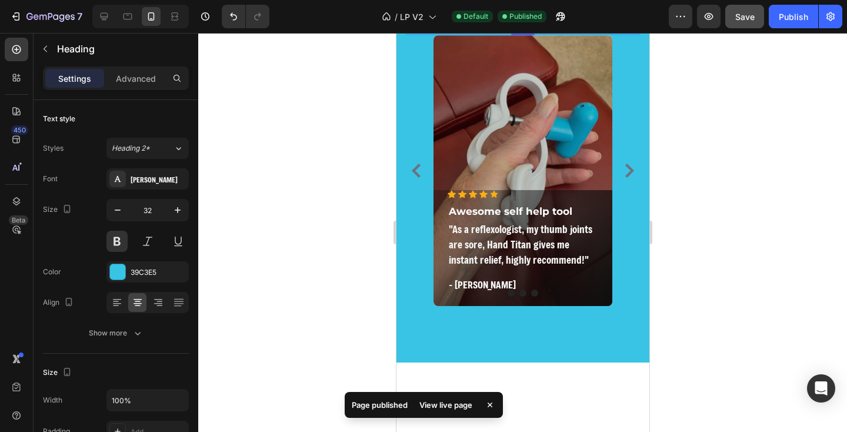
click at [648, 218] on div "HAND TITAN IS UNEXPECTEDLY DIFFERENT Heading 48 Icon Icon Icon Icon Icon Icon L…" at bounding box center [522, 125] width 253 height 473
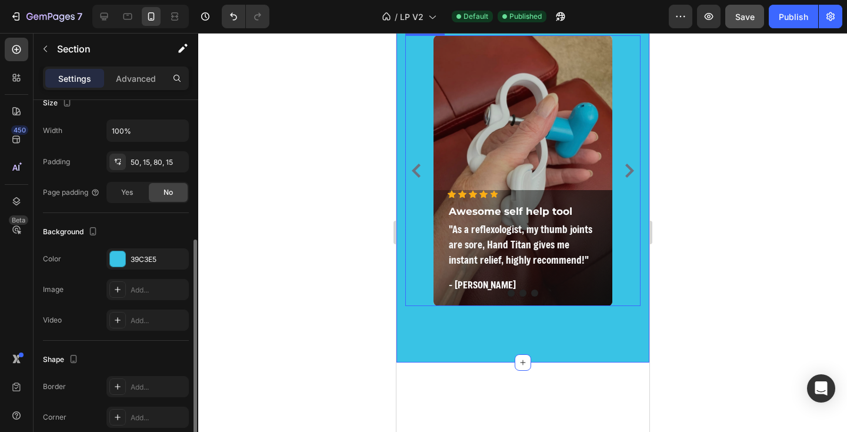
scroll to position [278, 0]
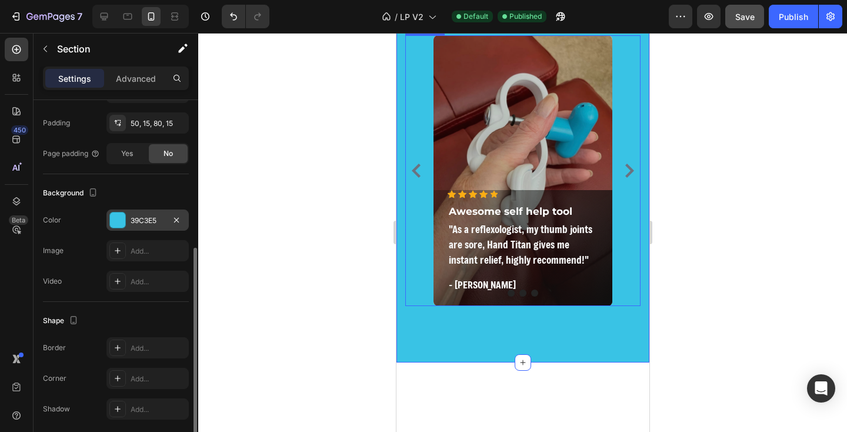
click at [139, 227] on div "39C3E5" at bounding box center [147, 219] width 82 height 21
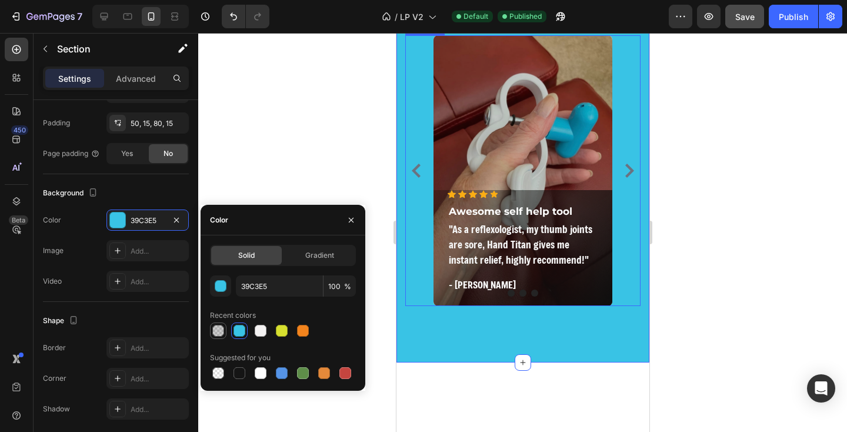
click at [217, 328] on div at bounding box center [218, 331] width 12 height 12
type input "000000"
type input "20"
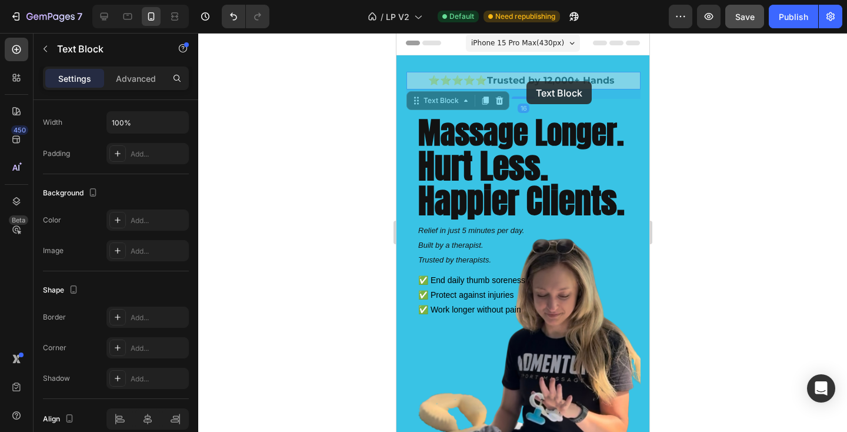
scroll to position [0, 0]
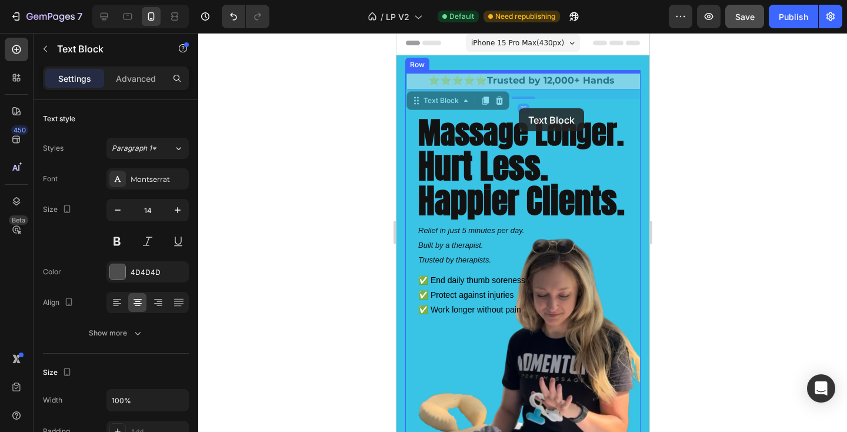
drag, startPoint x: 526, startPoint y: 81, endPoint x: 519, endPoint y: 105, distance: 24.6
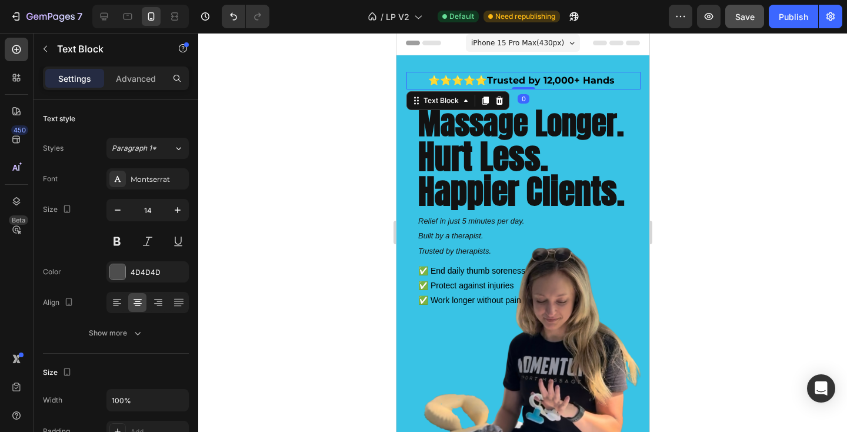
drag, startPoint x: 524, startPoint y: 97, endPoint x: 523, endPoint y: 85, distance: 11.8
click at [523, 85] on div "⭐⭐⭐⭐⭐ Trusted by 12,000+ Hands Text Block 0" at bounding box center [523, 81] width 234 height 18
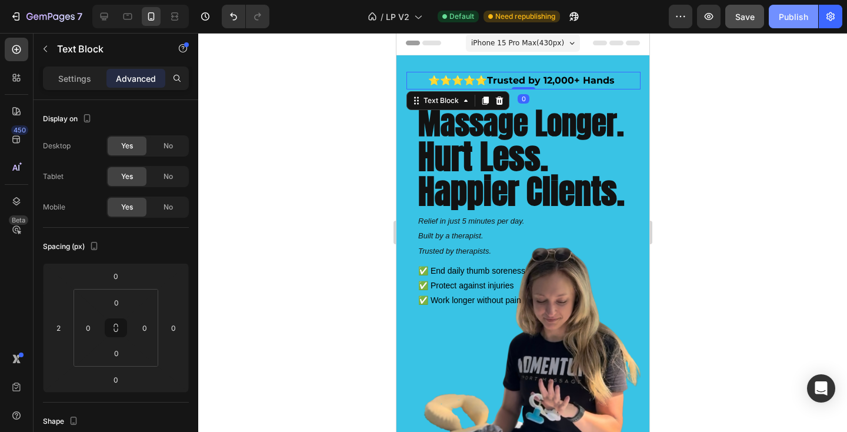
click at [789, 15] on div "Publish" at bounding box center [793, 17] width 29 height 12
click at [730, 163] on div at bounding box center [522, 232] width 649 height 399
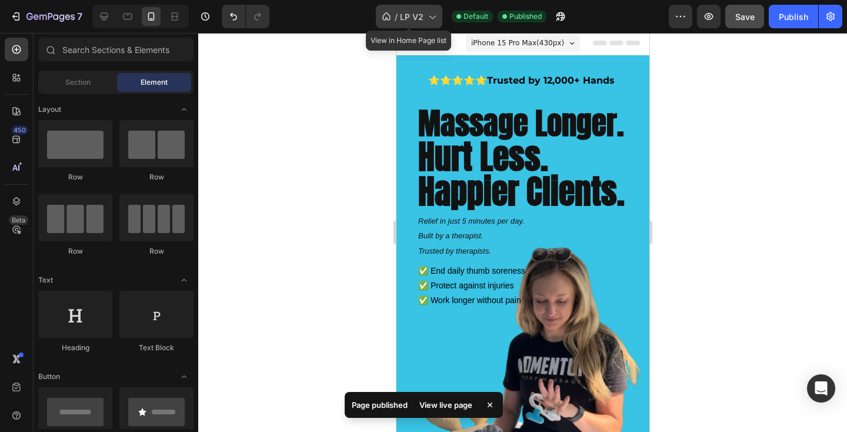
click at [413, 14] on span "LP V2" at bounding box center [412, 17] width 24 height 12
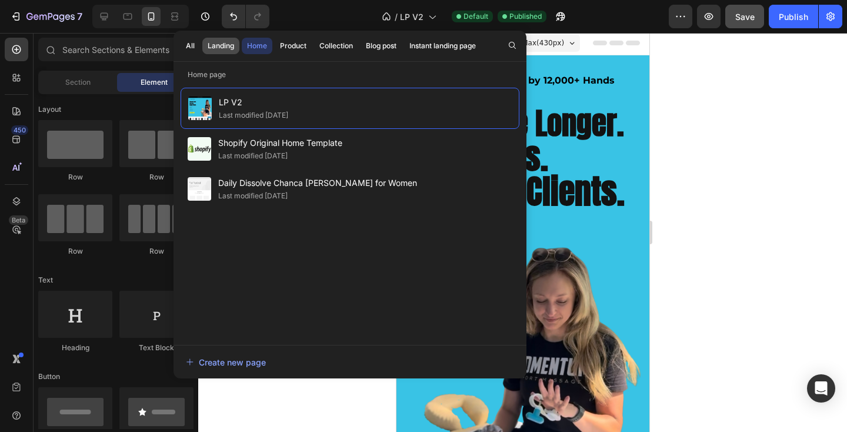
click at [228, 47] on div "Landing" at bounding box center [221, 46] width 26 height 11
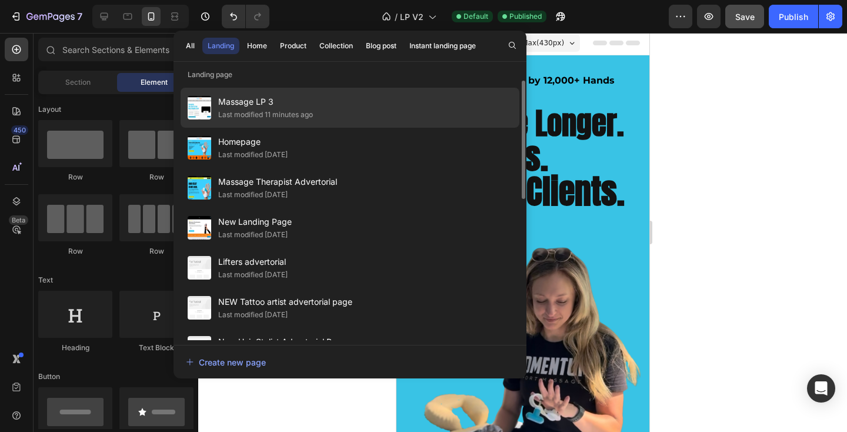
click at [238, 108] on span "Massage LP 3" at bounding box center [265, 102] width 95 height 14
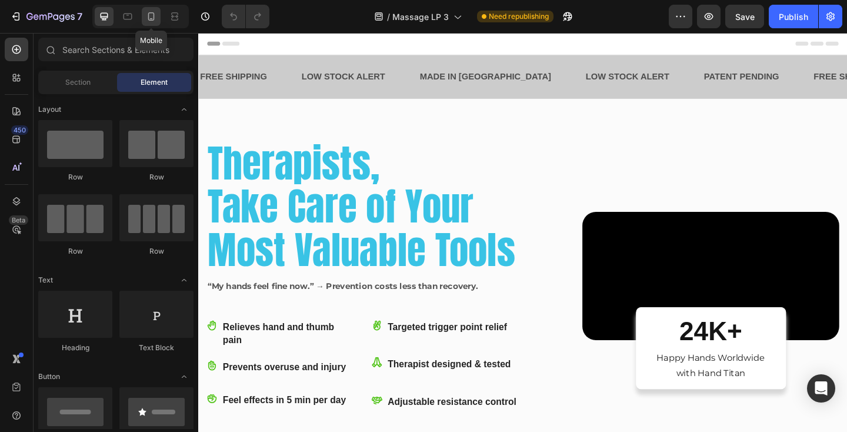
click at [154, 22] on icon at bounding box center [151, 17] width 12 height 12
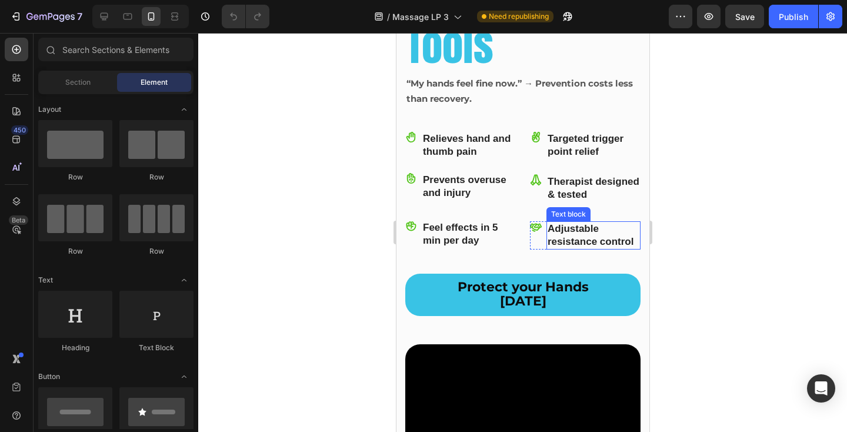
scroll to position [298, 0]
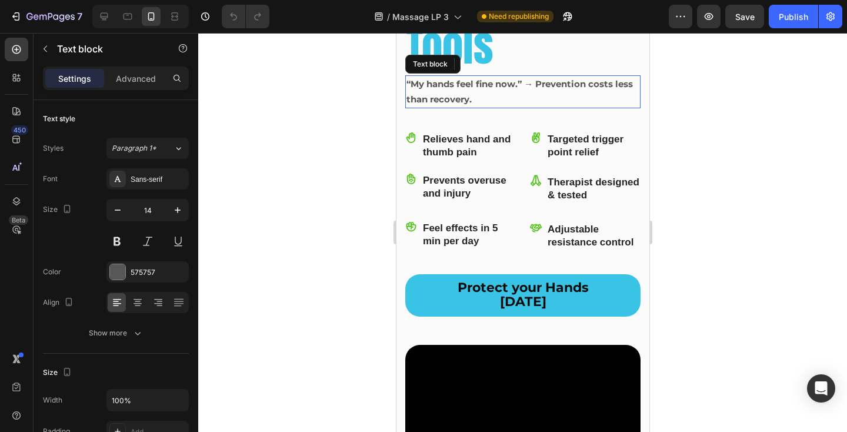
click at [486, 101] on p "“My hands feel fine now.” → Prevention costs less than recovery." at bounding box center [522, 91] width 233 height 31
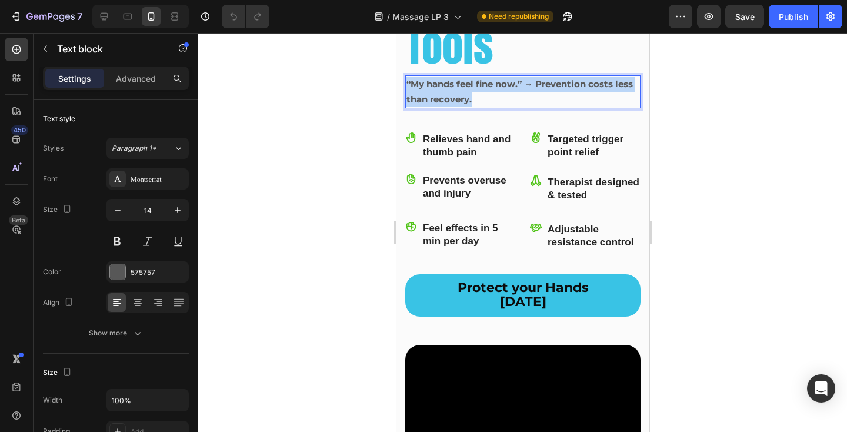
click at [486, 101] on p "“My hands feel fine now.” → Prevention costs less than recovery." at bounding box center [522, 91] width 233 height 31
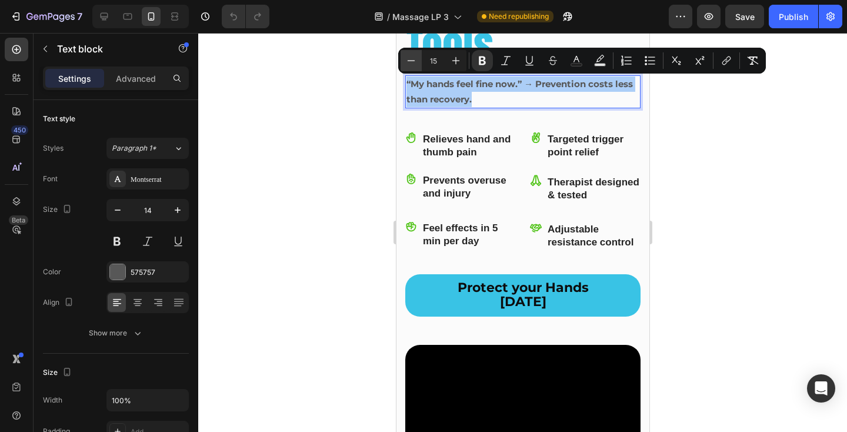
click at [408, 62] on icon "Editor contextual toolbar" at bounding box center [411, 61] width 12 height 12
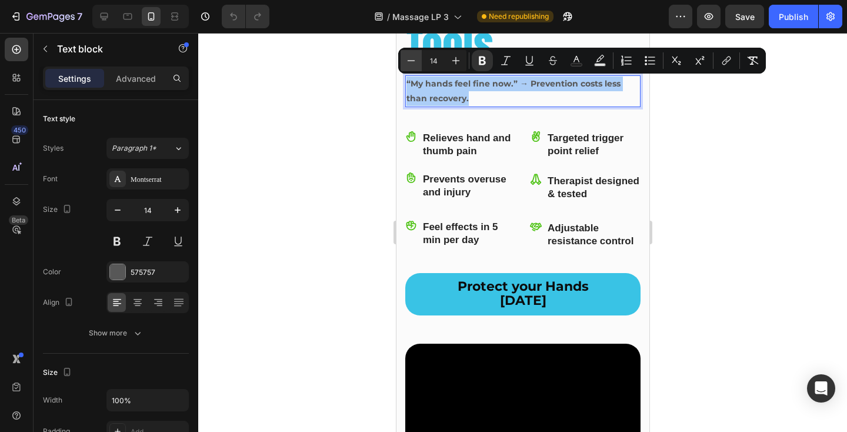
click at [408, 62] on icon "Editor contextual toolbar" at bounding box center [411, 61] width 12 height 12
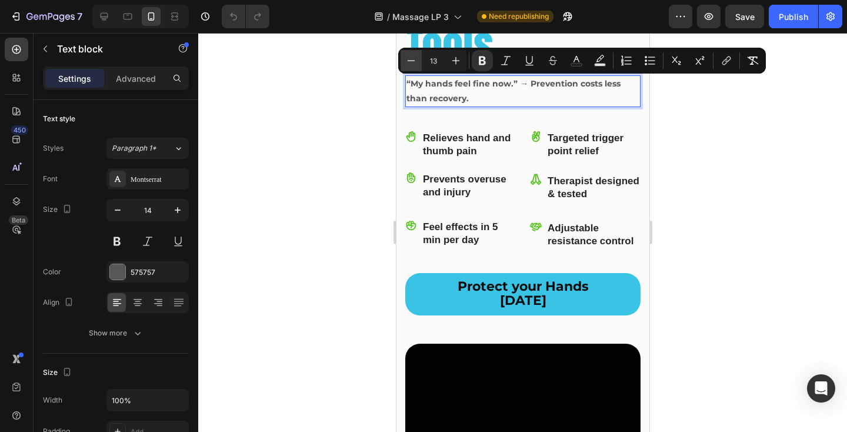
click at [408, 62] on icon "Editor contextual toolbar" at bounding box center [411, 61] width 12 height 12
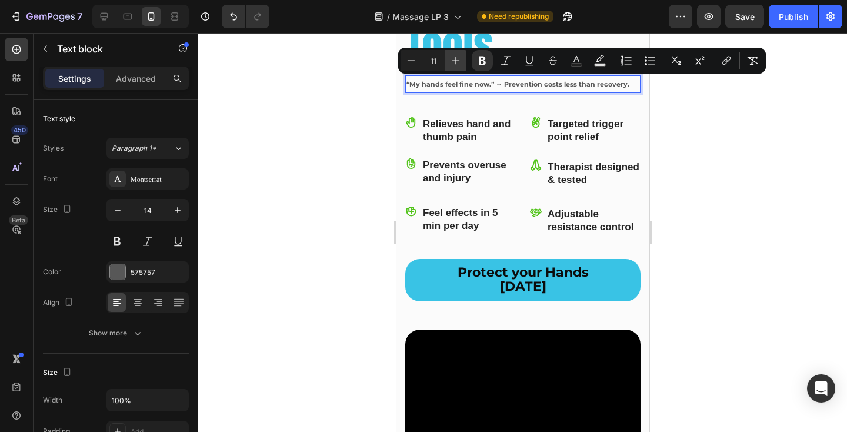
click at [461, 68] on button "Plus" at bounding box center [455, 60] width 21 height 21
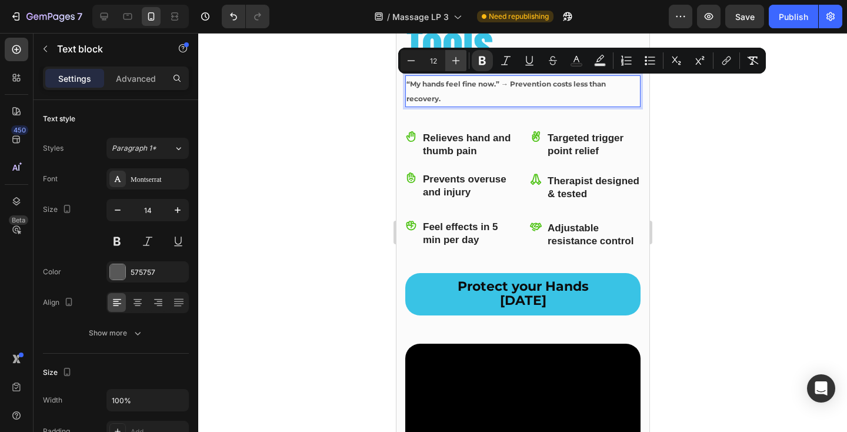
click at [461, 68] on button "Plus" at bounding box center [455, 60] width 21 height 21
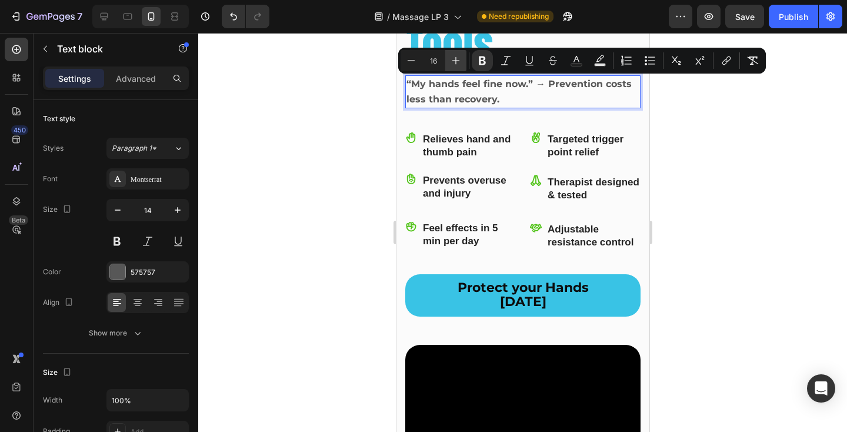
click at [461, 68] on button "Plus" at bounding box center [455, 60] width 21 height 21
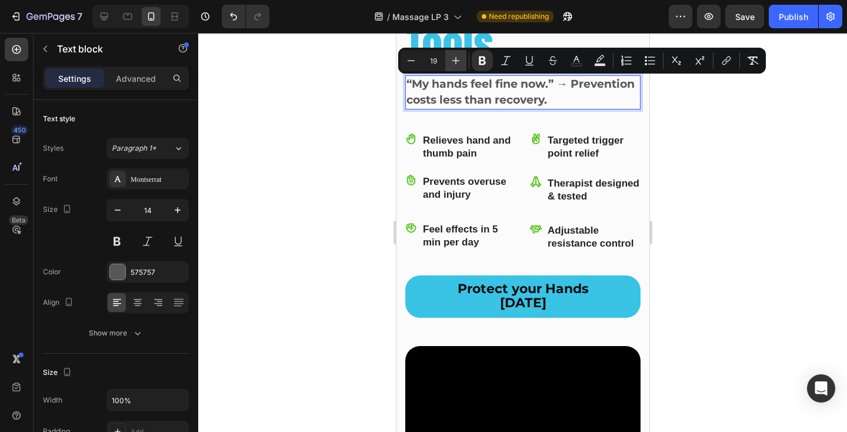
click at [461, 68] on button "Plus" at bounding box center [455, 60] width 21 height 21
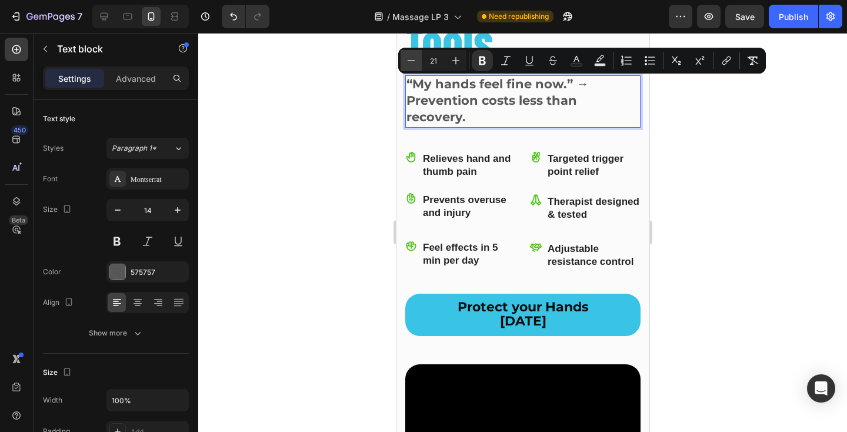
click at [409, 60] on icon "Editor contextual toolbar" at bounding box center [411, 61] width 12 height 12
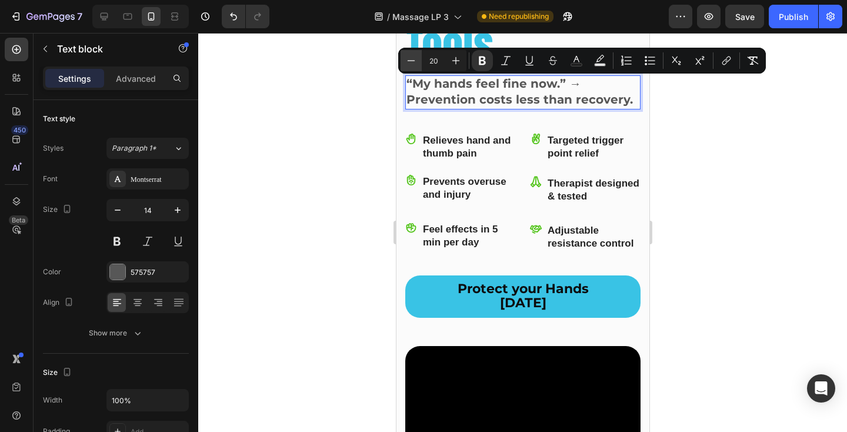
click at [409, 60] on icon "Editor contextual toolbar" at bounding box center [411, 61] width 12 height 12
type input "19"
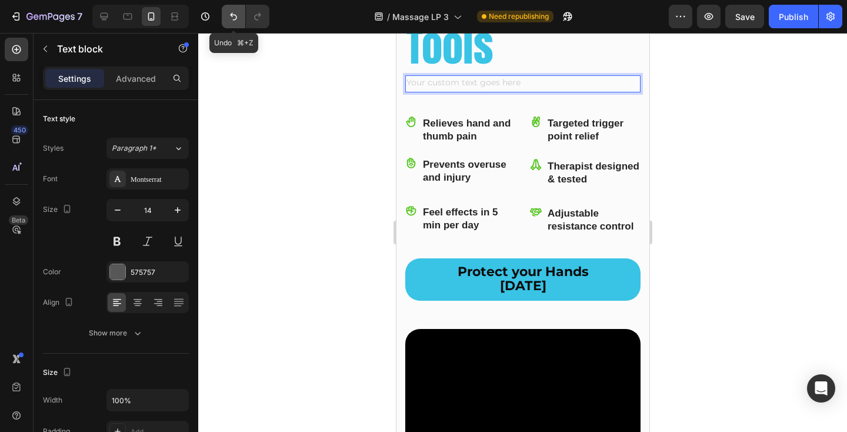
click at [226, 17] on button "Undo/Redo" at bounding box center [234, 17] width 24 height 24
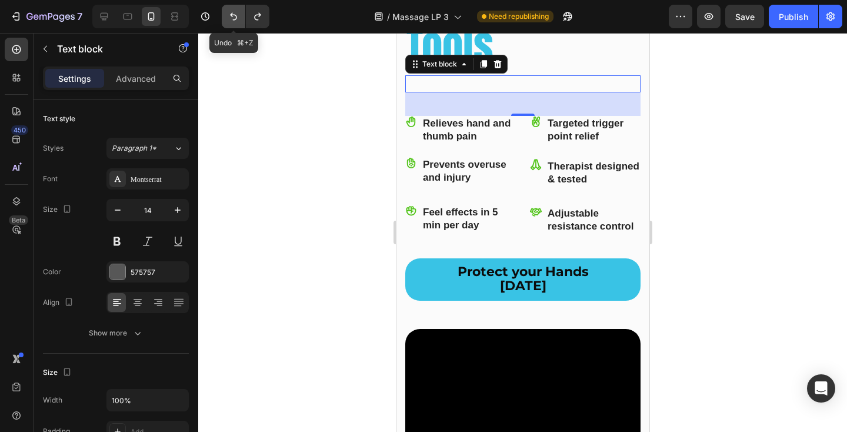
click at [234, 15] on icon "Undo/Redo" at bounding box center [233, 17] width 7 height 8
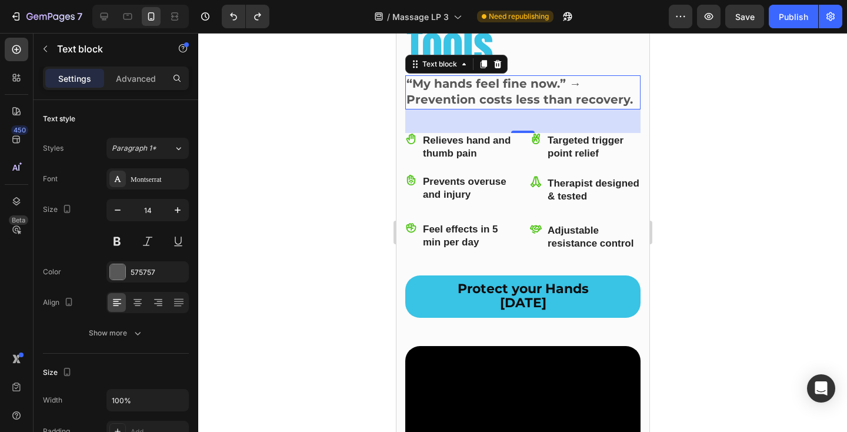
click at [657, 106] on div at bounding box center [522, 232] width 649 height 399
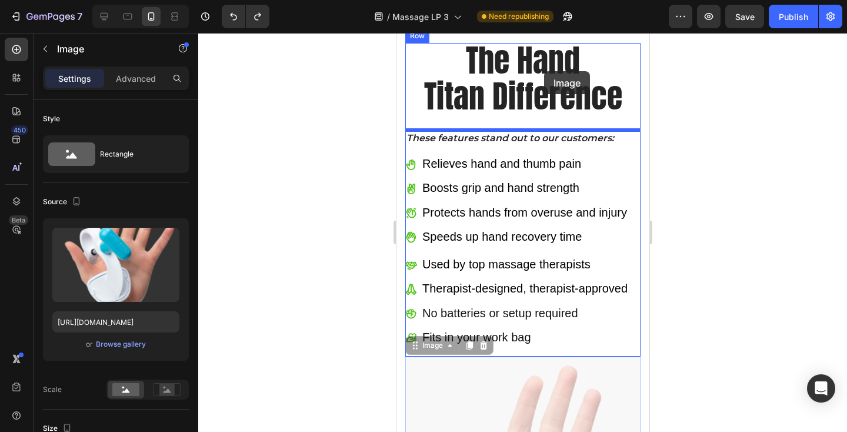
scroll to position [4214, 0]
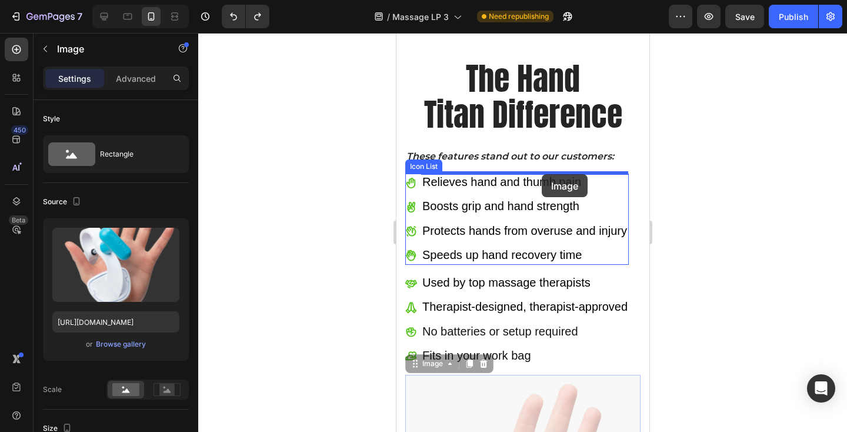
drag, startPoint x: 558, startPoint y: 332, endPoint x: 543, endPoint y: 174, distance: 158.3
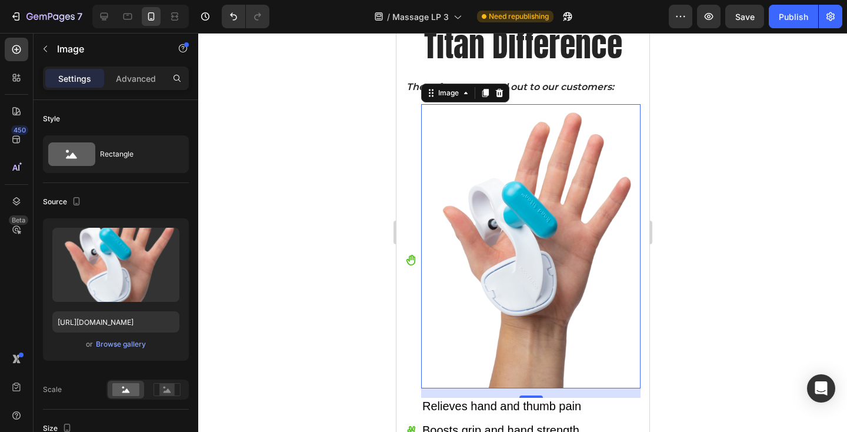
scroll to position [4371, 0]
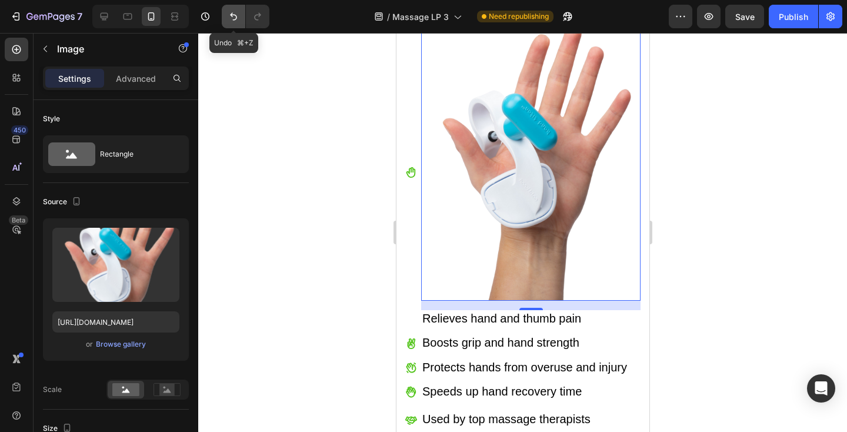
click at [236, 16] on icon "Undo/Redo" at bounding box center [233, 17] width 7 height 8
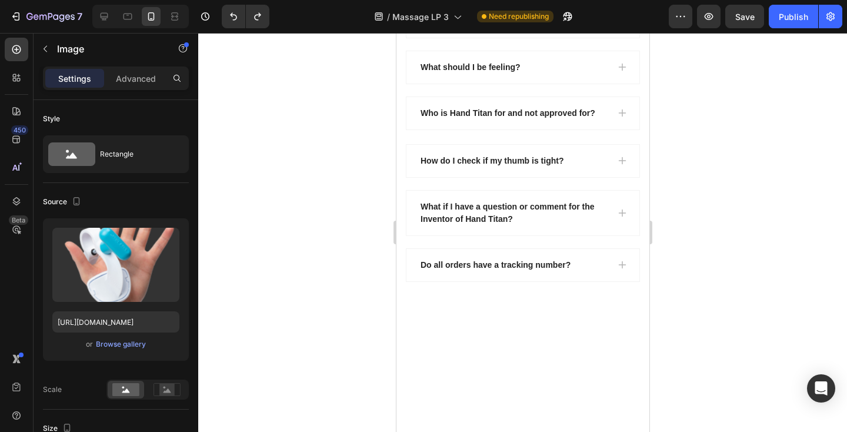
scroll to position [6915, 0]
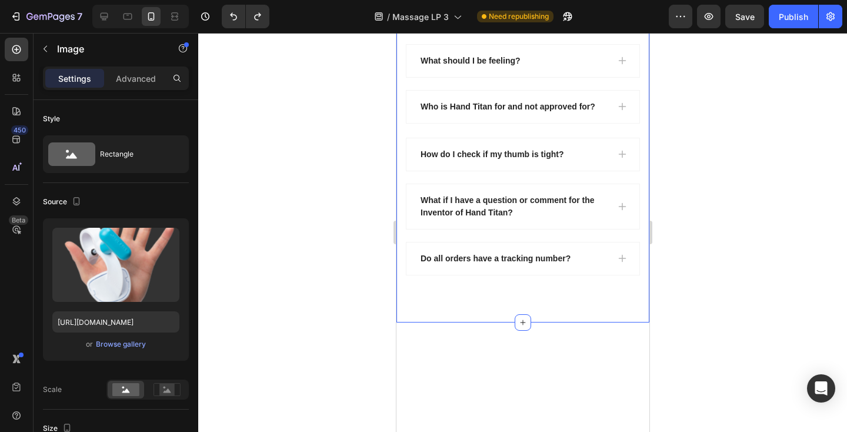
click at [402, 230] on div "frequently asked questions Heading Row How long should I wear my Hand Titan To …" at bounding box center [522, 9] width 253 height 628
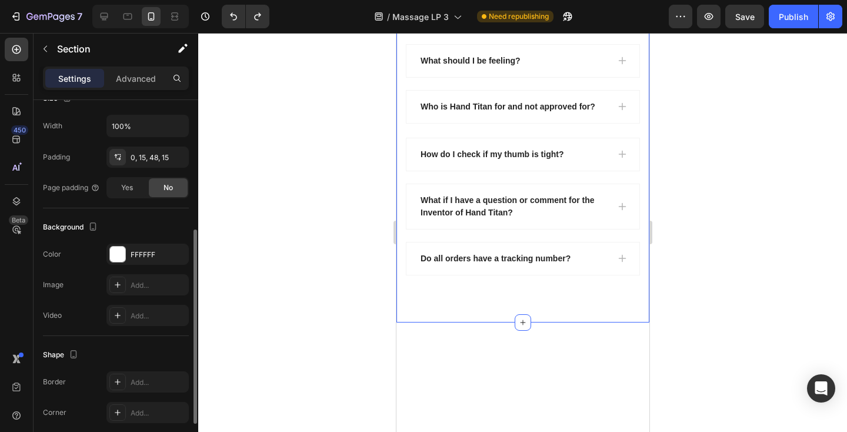
scroll to position [322, 0]
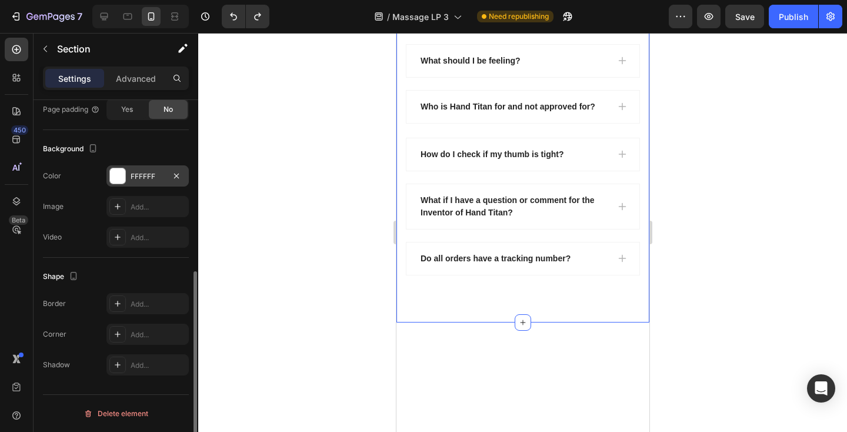
click at [140, 172] on div "FFFFFF" at bounding box center [148, 176] width 34 height 11
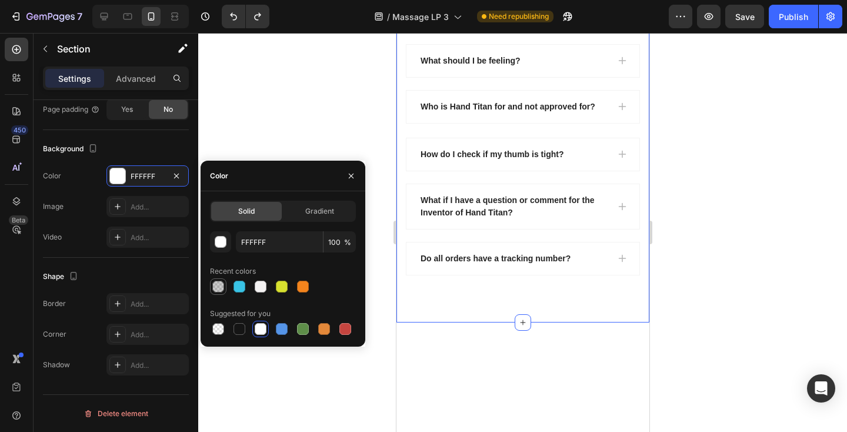
click at [218, 291] on div at bounding box center [218, 287] width 12 height 12
type input "000000"
type input "20"
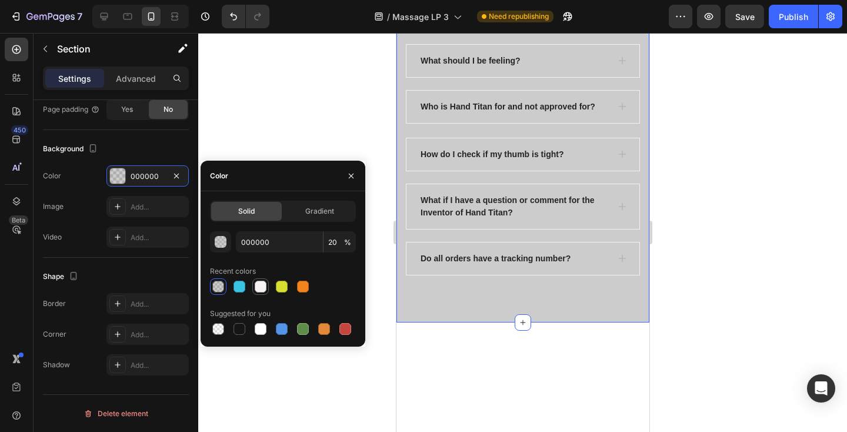
click at [265, 287] on div at bounding box center [261, 287] width 12 height 12
type input "F4F2F2"
type input "100"
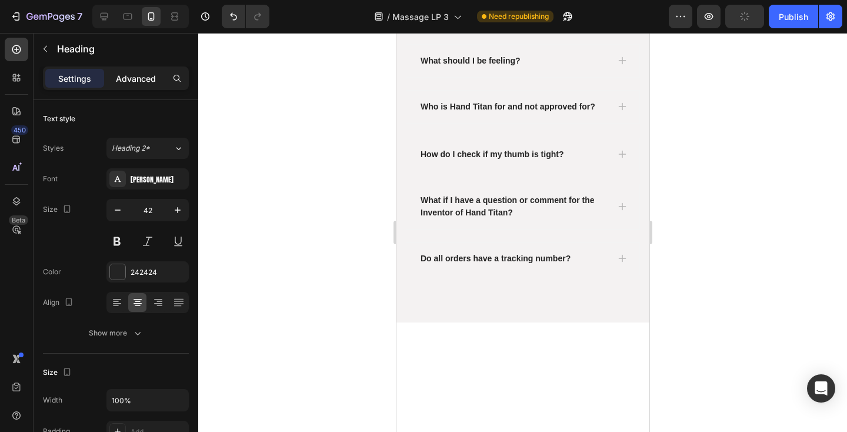
click at [134, 76] on p "Advanced" at bounding box center [136, 78] width 40 height 12
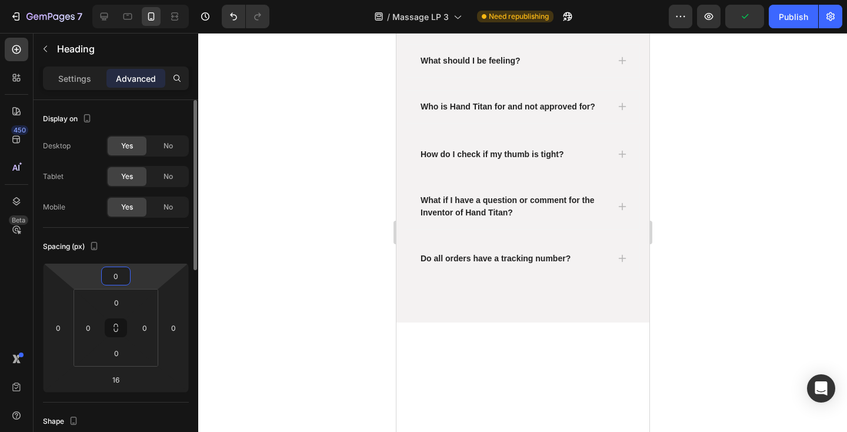
click at [113, 268] on input "0" at bounding box center [116, 276] width 24 height 18
type input "10"
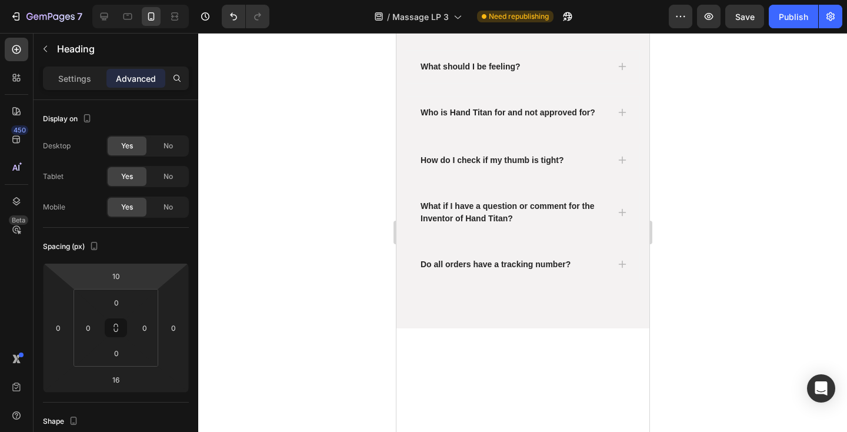
click at [748, 265] on div at bounding box center [522, 232] width 649 height 399
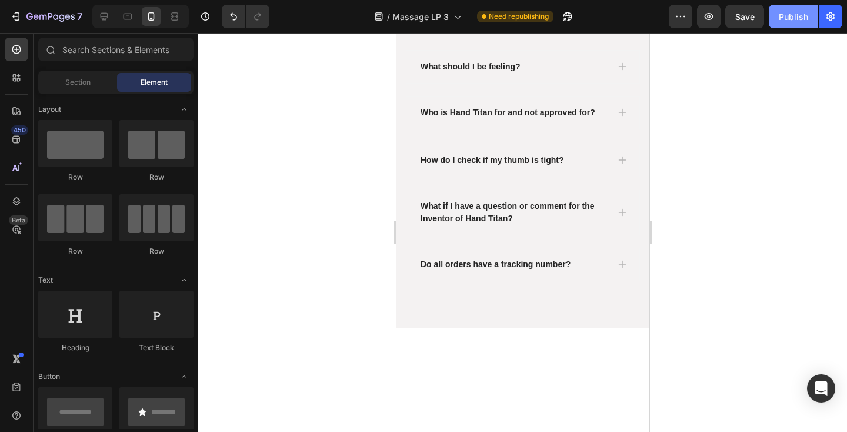
click at [802, 16] on div "Publish" at bounding box center [793, 17] width 29 height 12
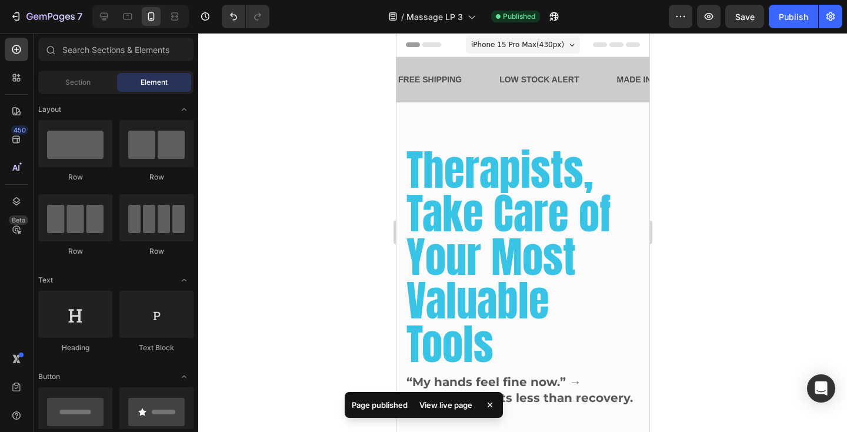
click at [738, 211] on div at bounding box center [522, 232] width 649 height 399
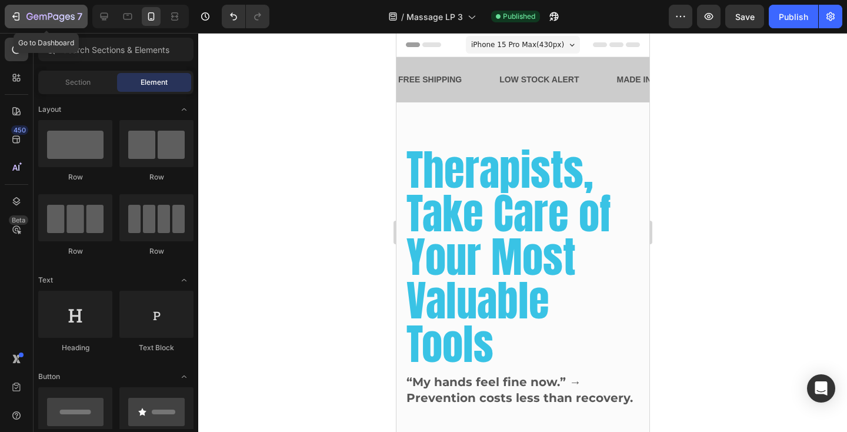
click at [18, 18] on icon "button" at bounding box center [16, 17] width 12 height 12
